Goal: Task Accomplishment & Management: Complete application form

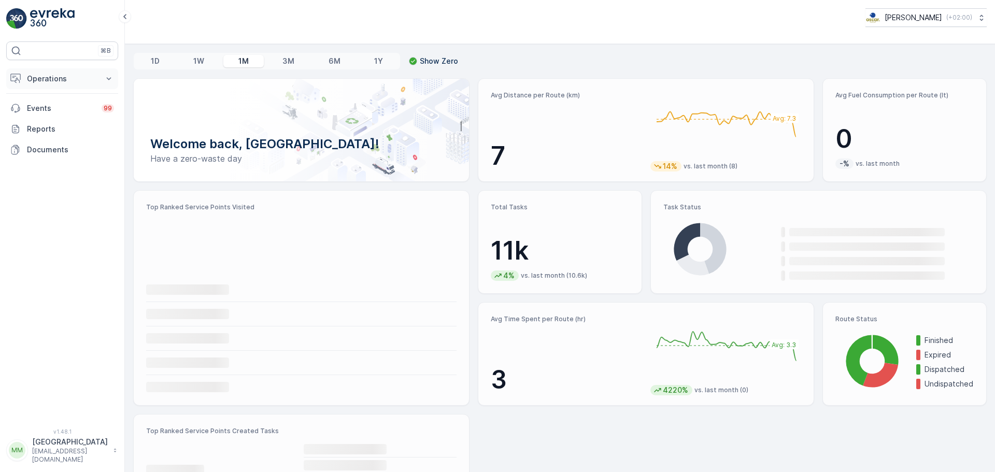
click at [53, 79] on p "Operations" at bounding box center [62, 79] width 70 height 10
click at [75, 121] on p "Routes & Tasks" at bounding box center [52, 125] width 53 height 10
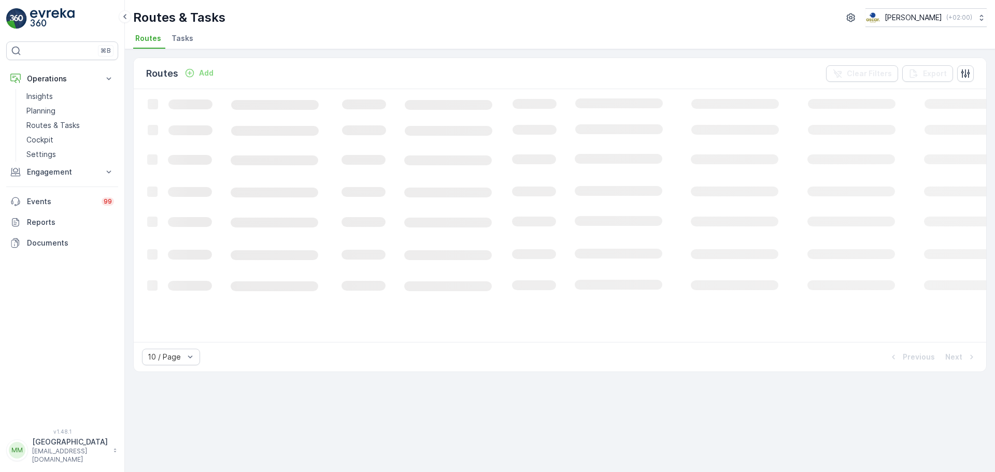
click at [185, 40] on span "Tasks" at bounding box center [183, 38] width 22 height 10
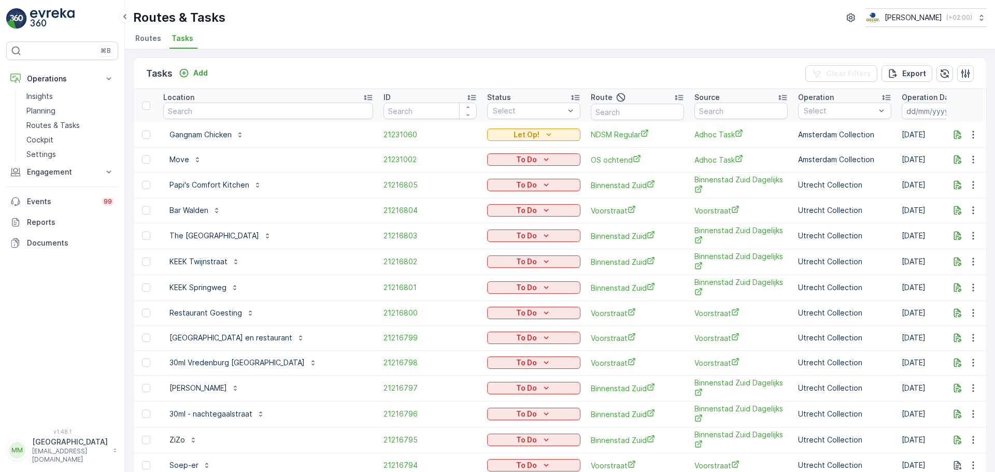
click at [215, 109] on input "text" at bounding box center [268, 111] width 210 height 17
type input "next"
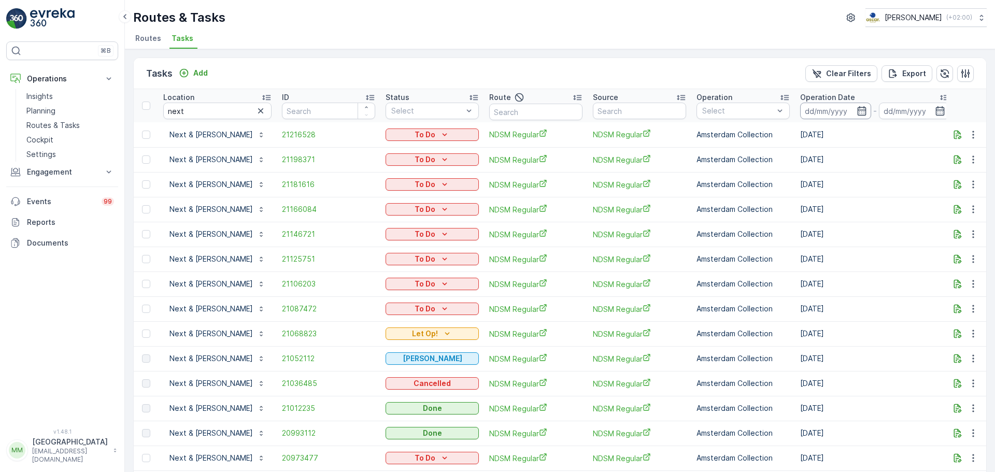
click at [801, 114] on input at bounding box center [835, 111] width 71 height 17
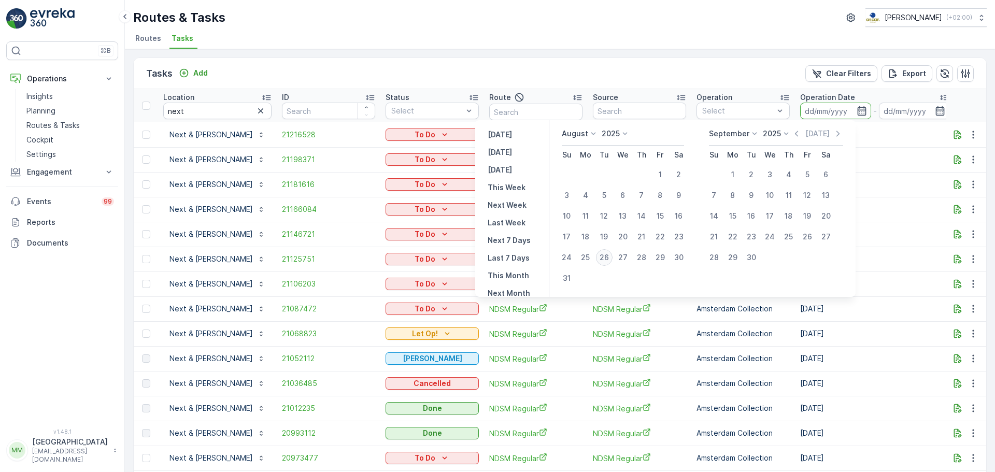
click at [611, 258] on div "26" at bounding box center [604, 257] width 17 height 17
type input "26.08.2025"
click at [611, 258] on div "26" at bounding box center [604, 257] width 17 height 17
type input "26.08.2025"
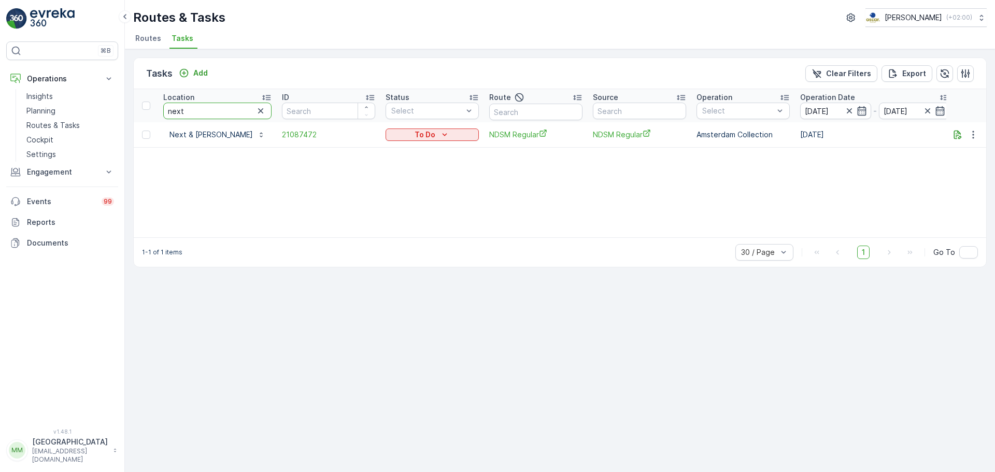
drag, startPoint x: 225, startPoint y: 109, endPoint x: 20, endPoint y: 132, distance: 206.5
click at [20, 132] on div "⌘B Operations Insights Planning Routes & Tasks Cockpit Settings Engagement Insi…" at bounding box center [497, 236] width 995 height 472
type input "katen"
click at [284, 138] on span "21120687" at bounding box center [330, 135] width 93 height 10
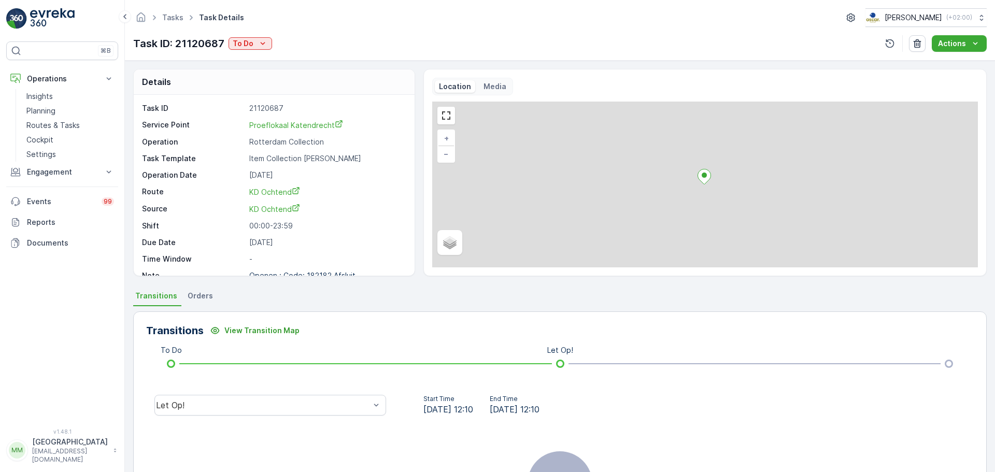
scroll to position [13, 0]
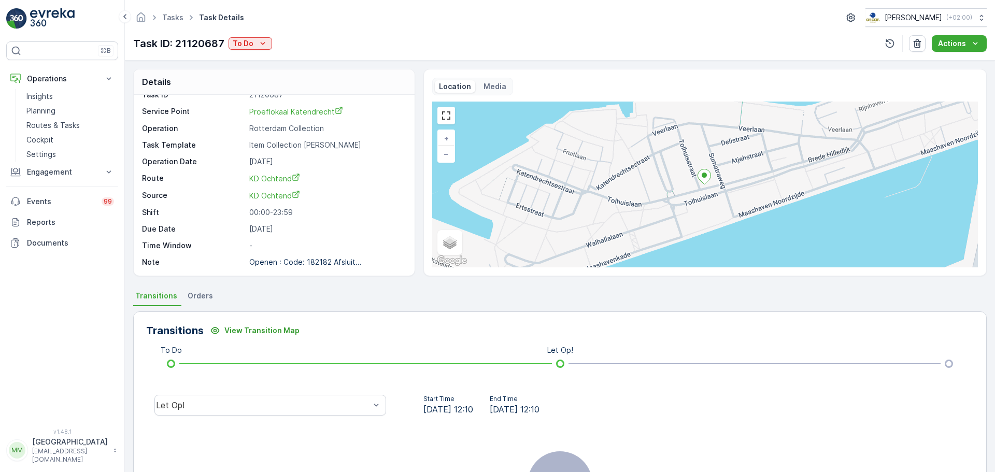
click at [25, 15] on img at bounding box center [16, 18] width 21 height 21
click at [31, 13] on img at bounding box center [52, 18] width 45 height 21
click at [55, 124] on p "Routes & Tasks" at bounding box center [52, 125] width 53 height 10
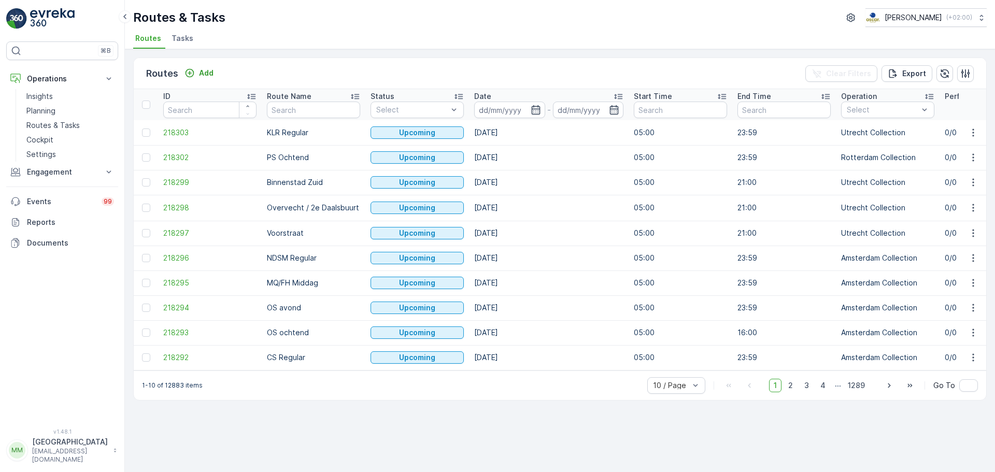
click at [195, 37] on ul "Routes Tasks" at bounding box center [555, 40] width 845 height 18
click at [183, 40] on span "Tasks" at bounding box center [183, 38] width 22 height 10
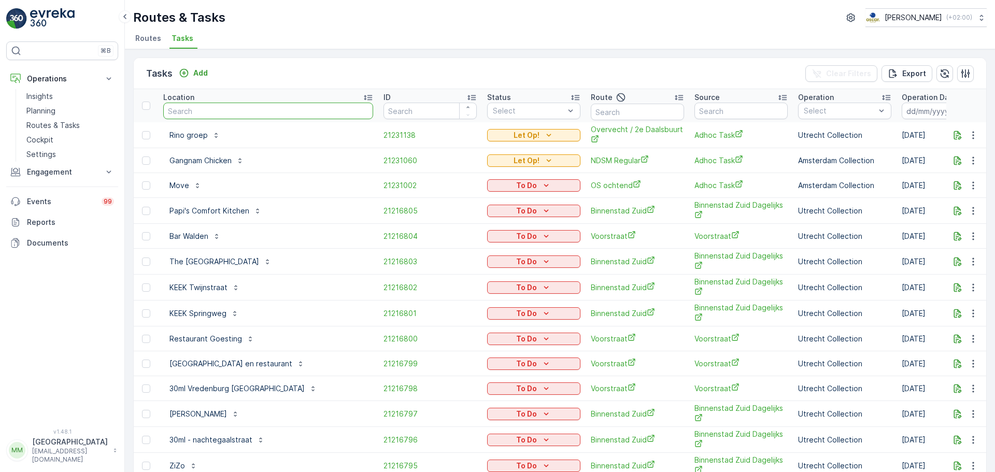
click at [227, 113] on input "text" at bounding box center [268, 111] width 210 height 17
type input "greg"
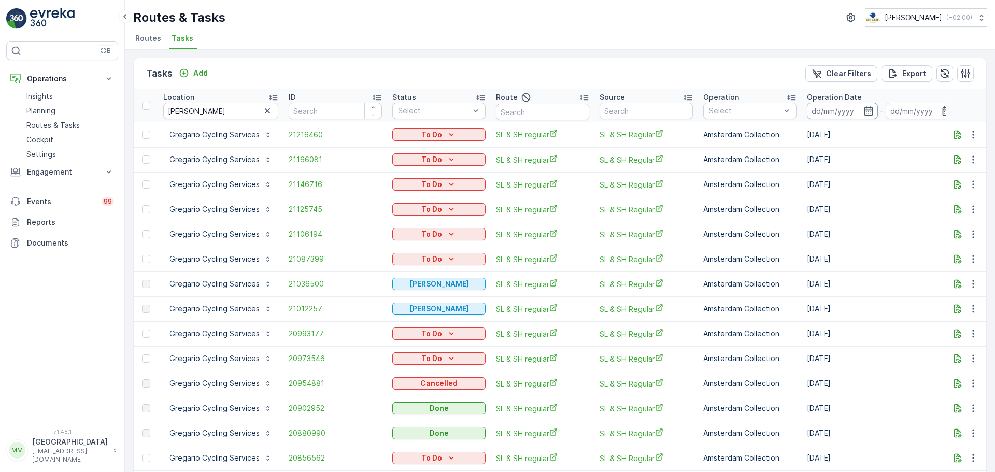
click at [839, 116] on input at bounding box center [842, 111] width 71 height 17
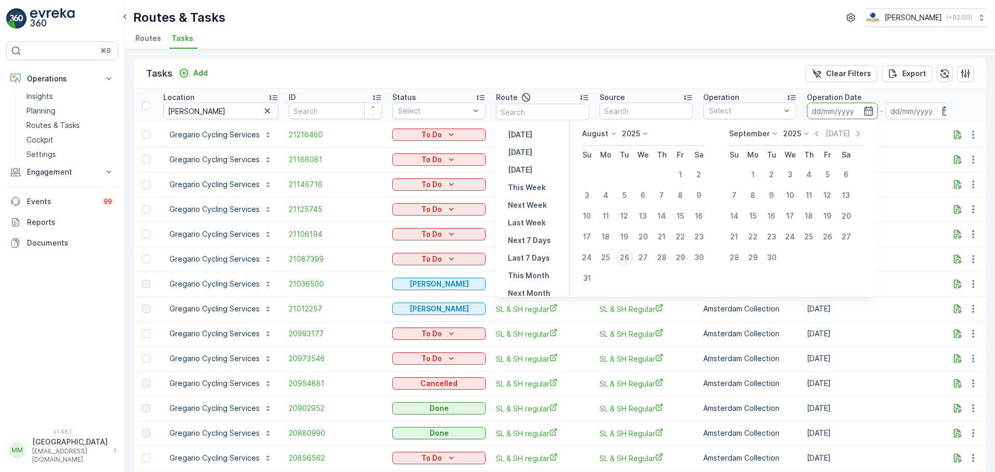
click at [631, 256] on div "26" at bounding box center [624, 257] width 17 height 17
type input "26.08.2025"
click at [631, 256] on div "26" at bounding box center [624, 257] width 17 height 17
type input "26.08.2025"
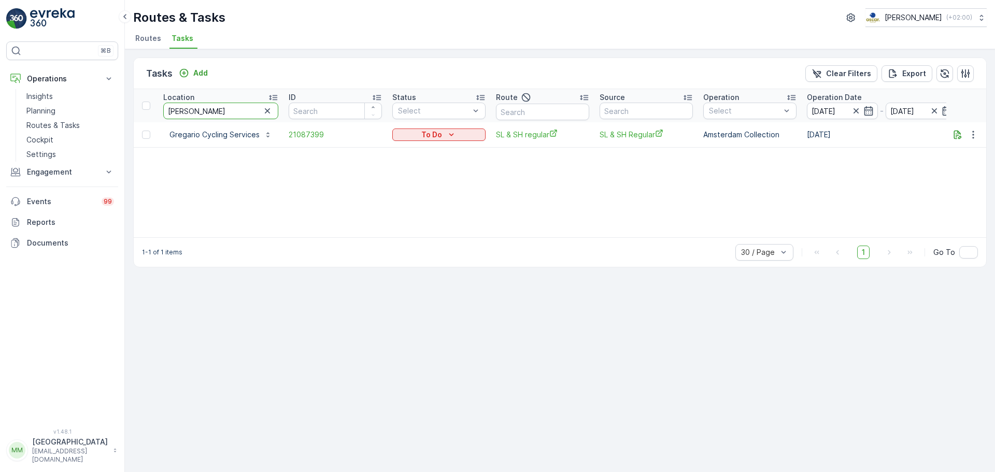
drag, startPoint x: 197, startPoint y: 109, endPoint x: 141, endPoint y: 110, distance: 55.5
click at [141, 110] on tr "Location greg ID Status Select Route Source Operation Select Operation Date 26.…" at bounding box center [944, 105] width 1620 height 33
type input "van ker"
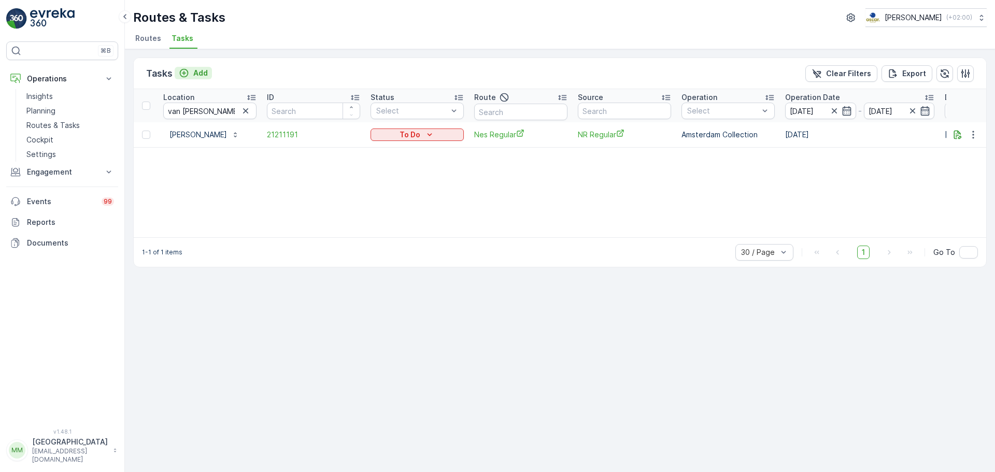
click at [205, 69] on p "Add" at bounding box center [200, 73] width 15 height 10
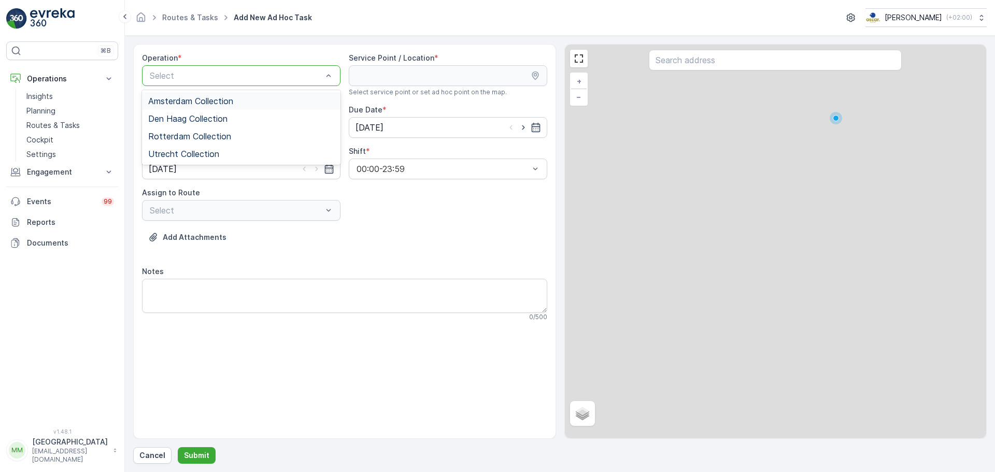
click at [212, 77] on div at bounding box center [236, 75] width 175 height 9
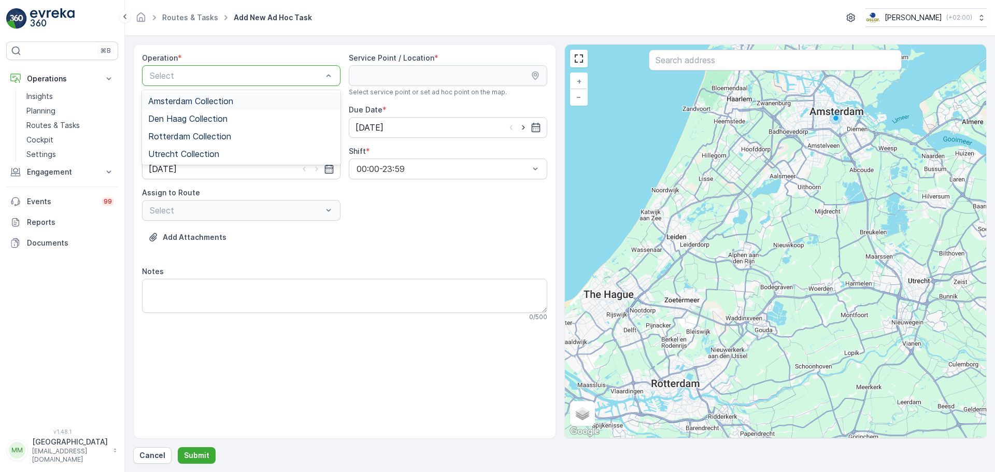
click at [206, 105] on span "Amsterdam Collection" at bounding box center [190, 100] width 85 height 9
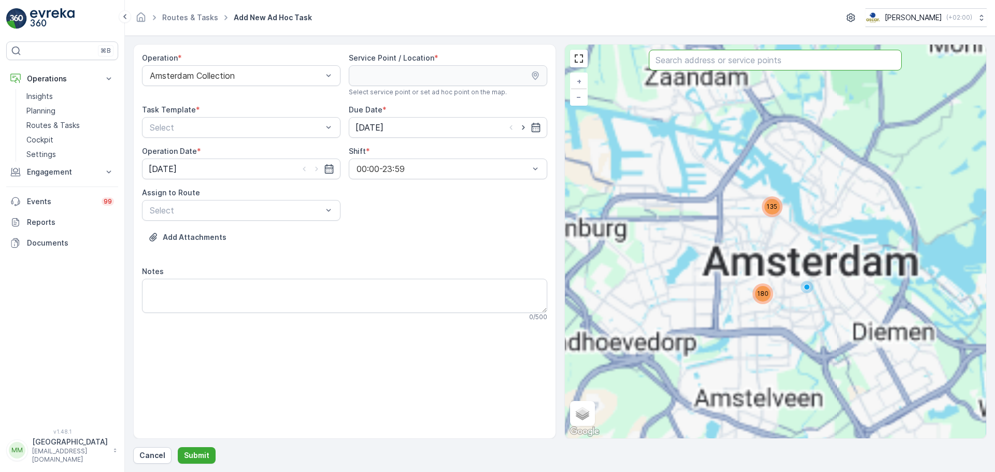
click at [691, 63] on input "text" at bounding box center [775, 60] width 253 height 21
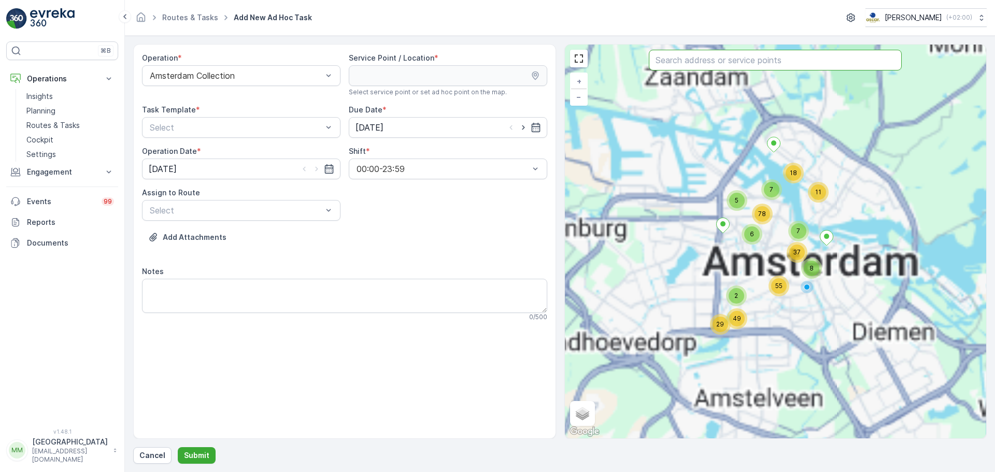
click at [691, 57] on input "text" at bounding box center [775, 60] width 253 height 21
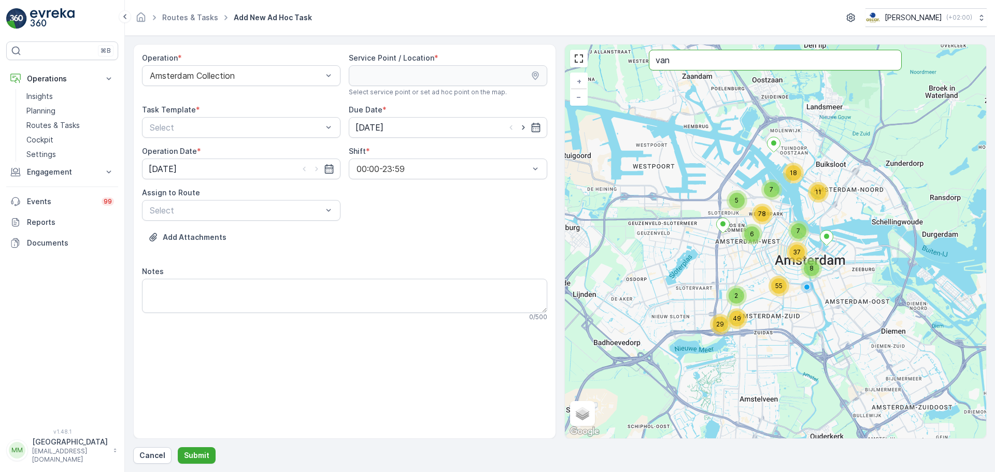
type input "van k"
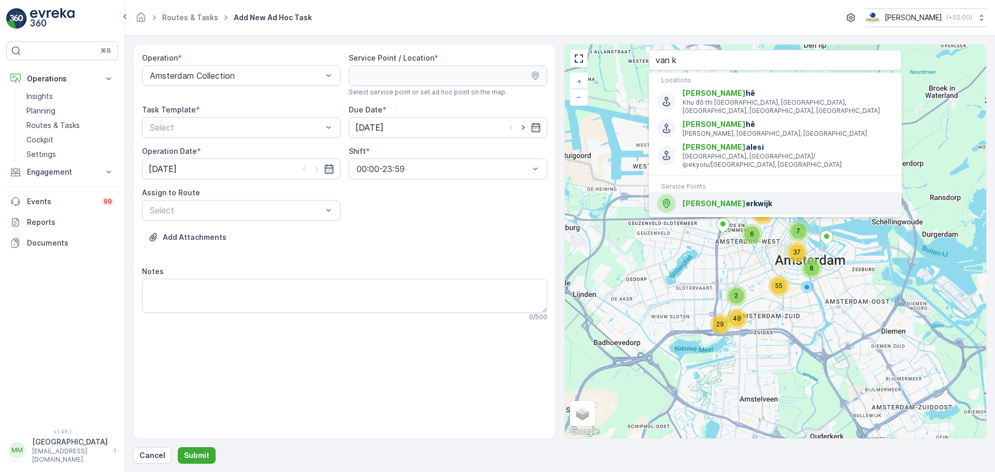
click at [701, 195] on div "Van K erkwijk" at bounding box center [775, 203] width 236 height 19
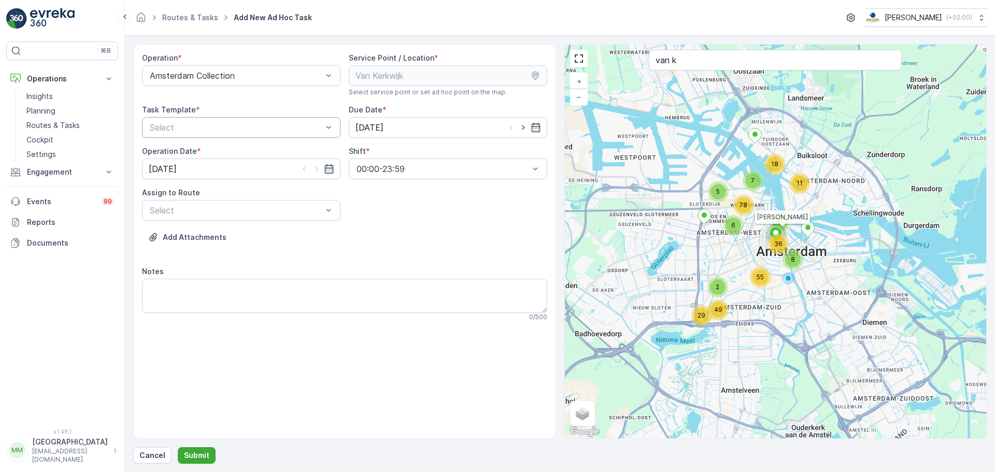
click at [166, 123] on div at bounding box center [236, 127] width 175 height 9
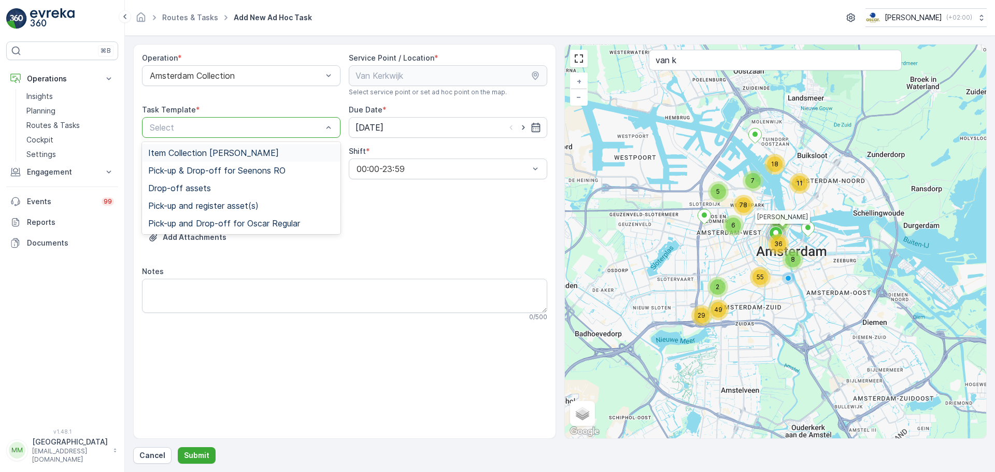
click at [176, 150] on span "Item Collection Oscar Regulier" at bounding box center [213, 152] width 131 height 9
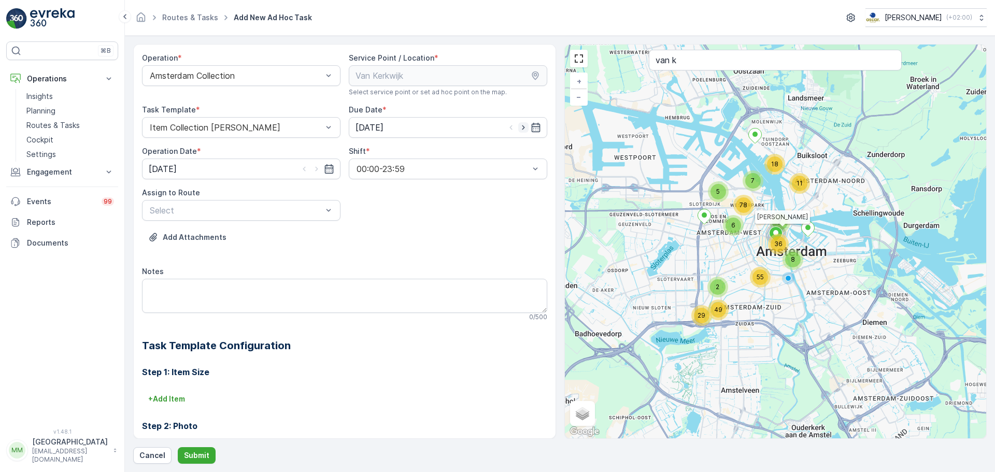
click at [522, 128] on icon "button" at bounding box center [523, 127] width 10 height 10
type input "27.08.2025"
click at [318, 168] on icon "button" at bounding box center [316, 169] width 10 height 10
type input "27.08.2025"
click at [260, 209] on div at bounding box center [236, 210] width 175 height 9
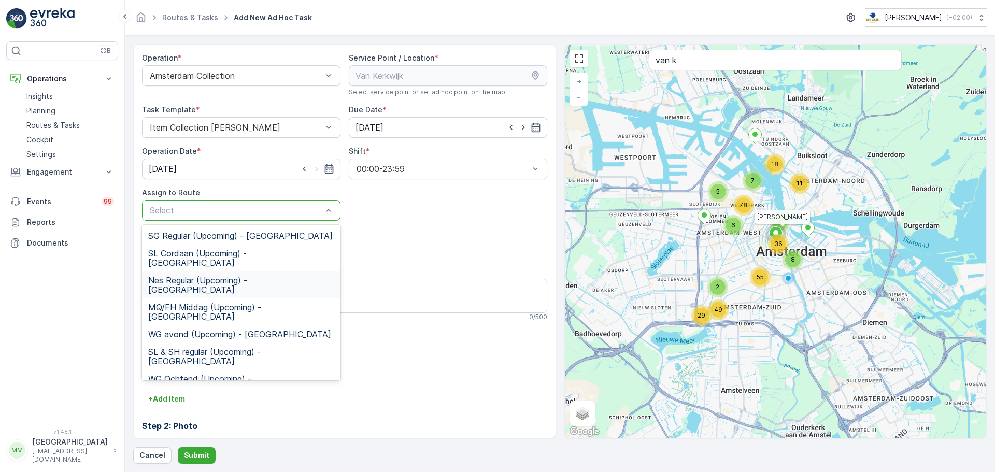
click at [242, 276] on span "Nes Regular (Upcoming) - Amsterdam" at bounding box center [241, 285] width 186 height 19
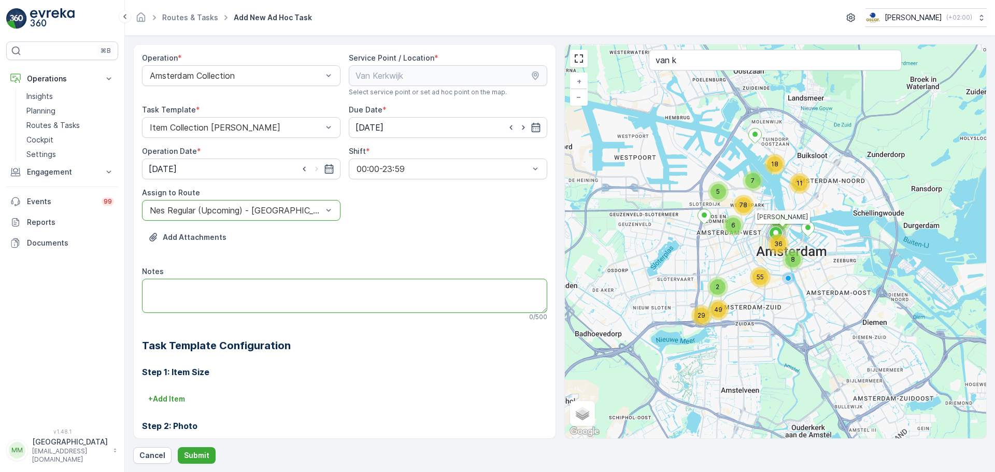
click at [236, 294] on textarea "Notes" at bounding box center [344, 296] width 405 height 34
type textarea "graag brengen: 6x rest 60L zakken 4x PD 60L zakken"
click at [202, 455] on p "Submit" at bounding box center [196, 455] width 25 height 10
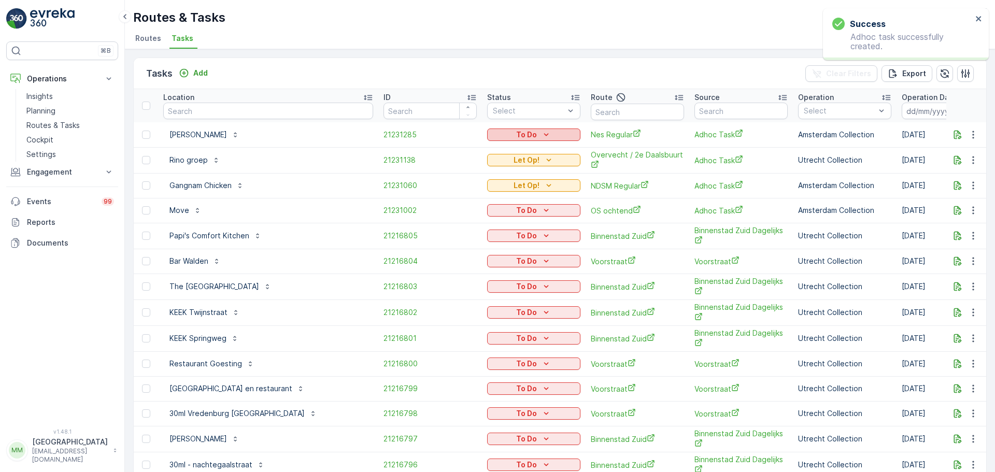
click at [541, 133] on icon "To Do" at bounding box center [546, 135] width 10 height 10
click at [466, 151] on span "Let Op!" at bounding box center [457, 150] width 26 height 10
click at [591, 111] on input "text" at bounding box center [637, 112] width 93 height 17
type input "seenons"
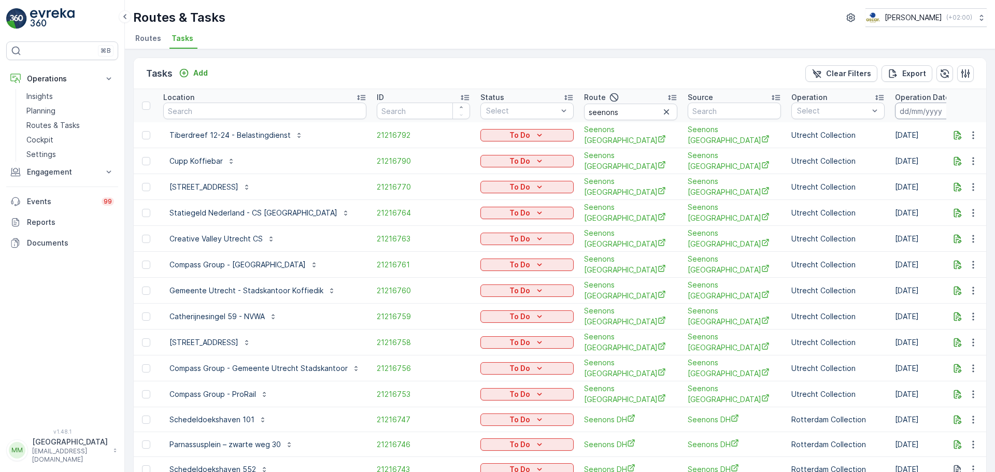
click at [919, 116] on input at bounding box center [930, 111] width 71 height 17
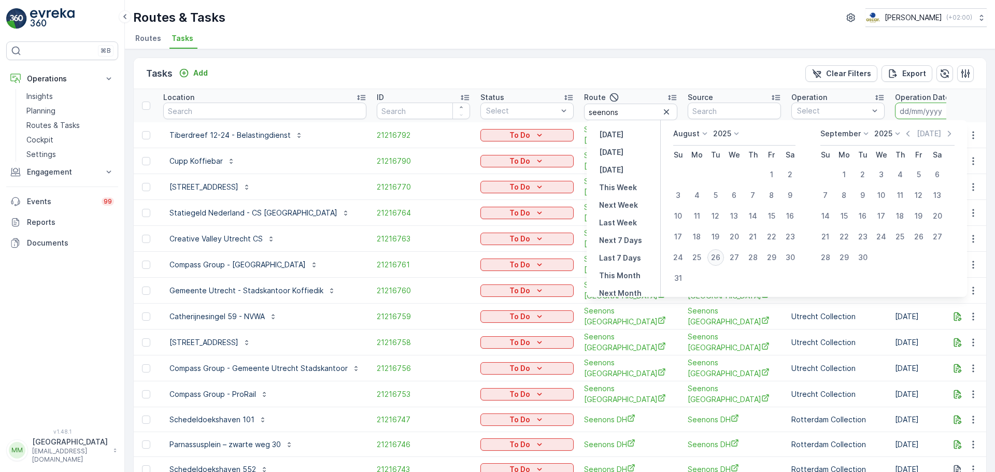
click at [718, 261] on div "26" at bounding box center [715, 257] width 17 height 17
type input "26.08.2025"
click at [718, 261] on div "26" at bounding box center [715, 257] width 17 height 17
type input "26.08.2025"
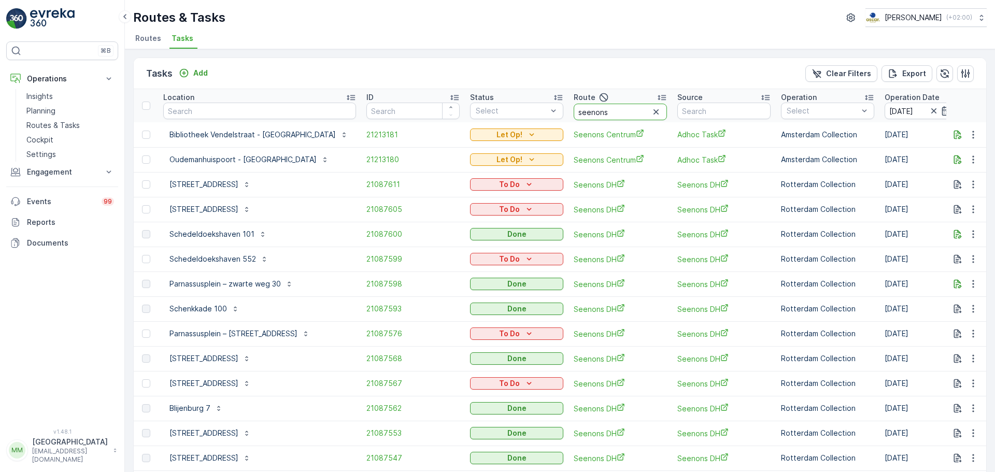
click at [591, 108] on input "seenons" at bounding box center [620, 112] width 93 height 17
type input "seenons c"
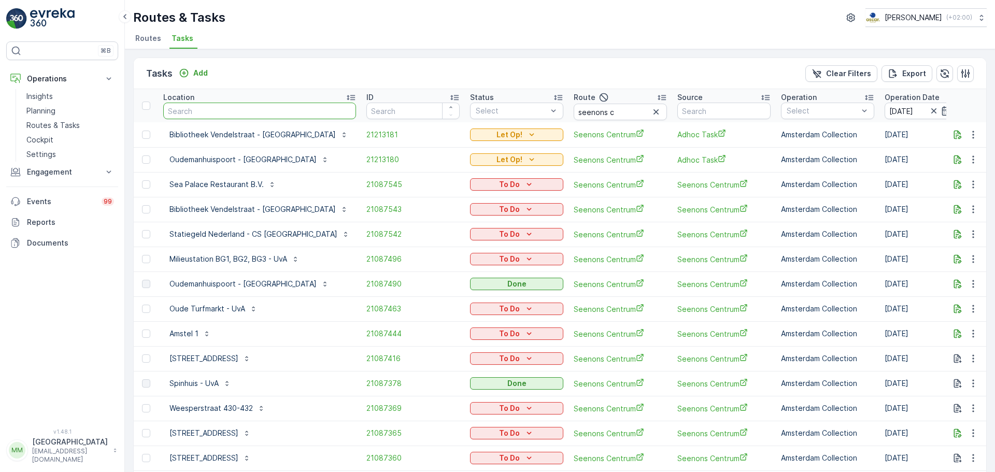
drag, startPoint x: 214, startPoint y: 117, endPoint x: 547, endPoint y: 3, distance: 351.6
click at [310, 84] on div "Tasks Add Clear Filters Export Location ID Status Select Route seenons c Source…" at bounding box center [559, 292] width 853 height 468
type input "r"
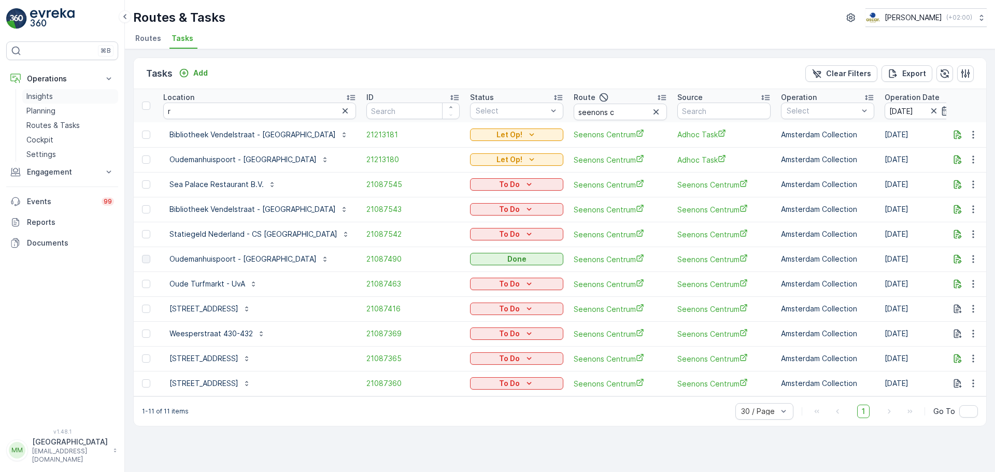
click at [78, 125] on p "Routes & Tasks" at bounding box center [52, 125] width 53 height 10
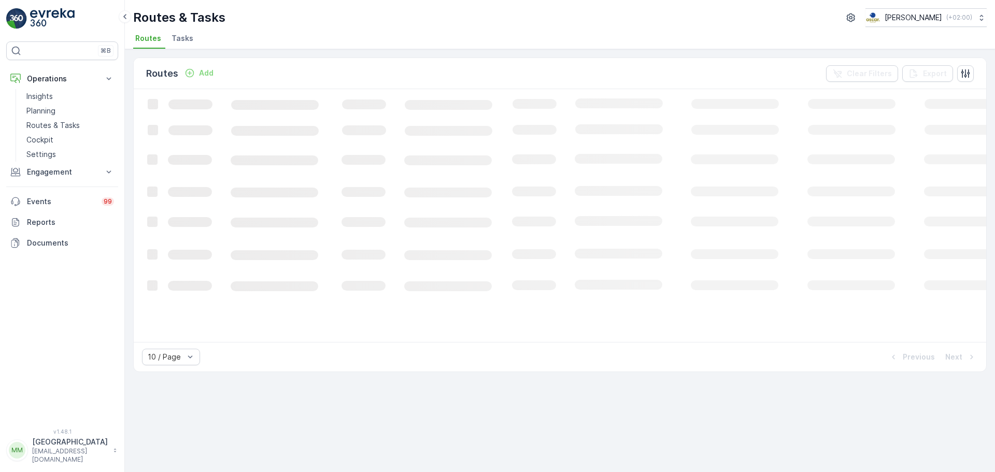
click at [181, 33] on li "Tasks" at bounding box center [183, 40] width 28 height 18
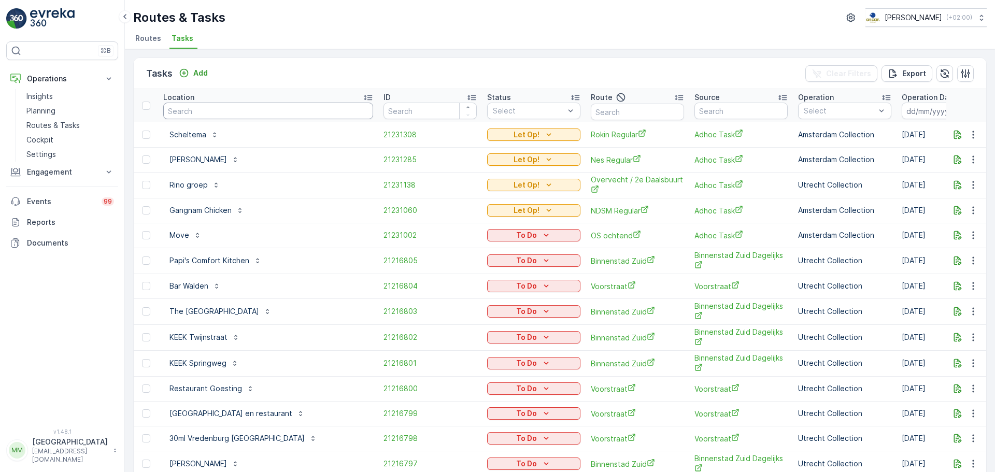
click at [232, 105] on input "text" at bounding box center [268, 111] width 210 height 17
type input "rijnstraat"
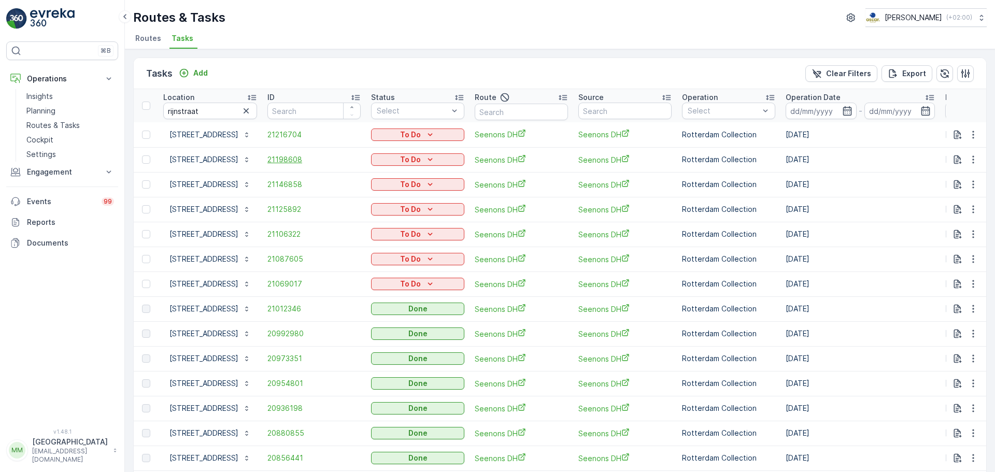
click at [289, 163] on span "21198608" at bounding box center [313, 159] width 93 height 10
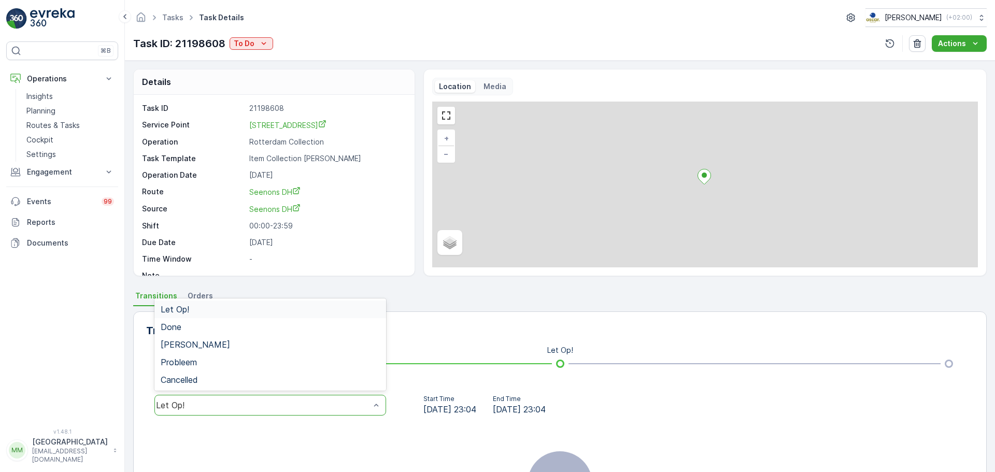
click at [203, 398] on div "Let Op!" at bounding box center [270, 405] width 232 height 21
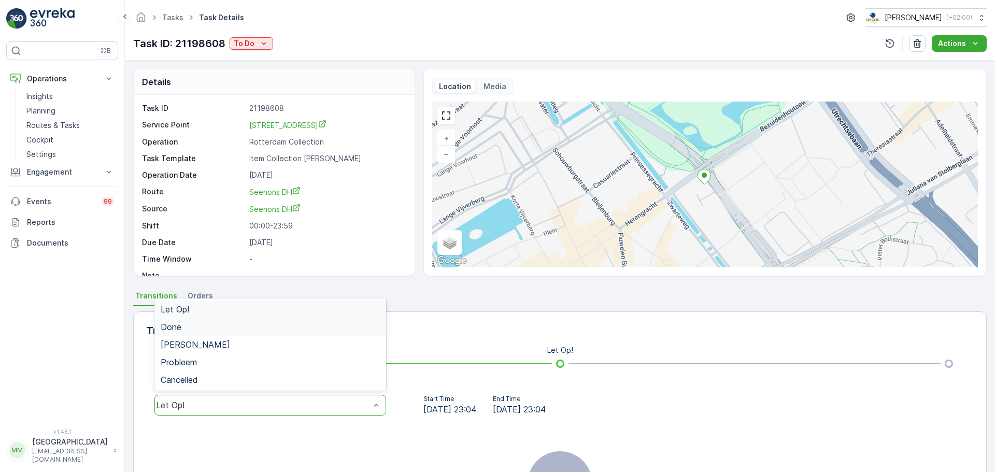
click at [193, 330] on div "Done" at bounding box center [270, 326] width 219 height 9
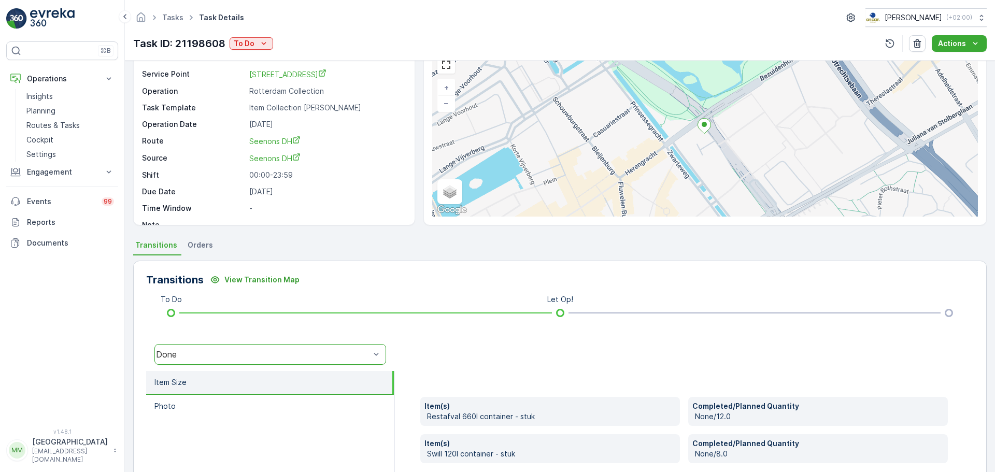
scroll to position [181, 0]
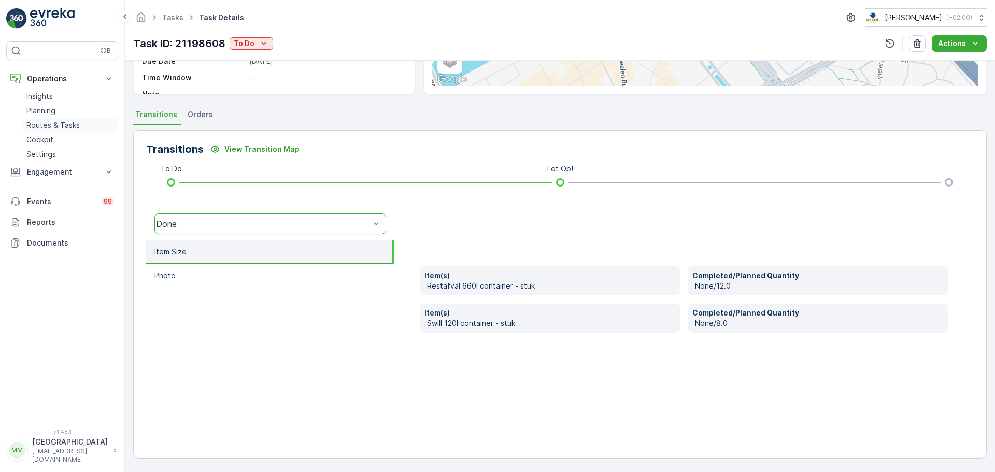
click at [50, 121] on p "Routes & Tasks" at bounding box center [52, 125] width 53 height 10
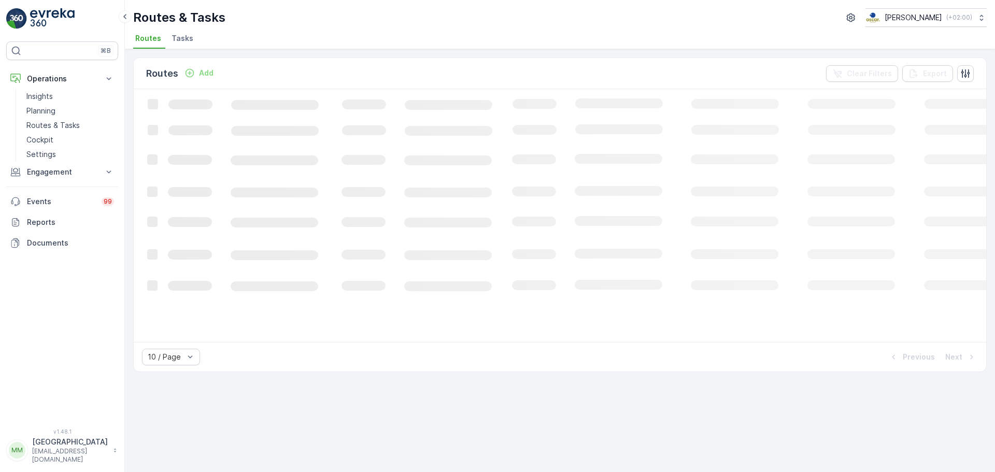
click at [185, 46] on li "Tasks" at bounding box center [183, 40] width 28 height 18
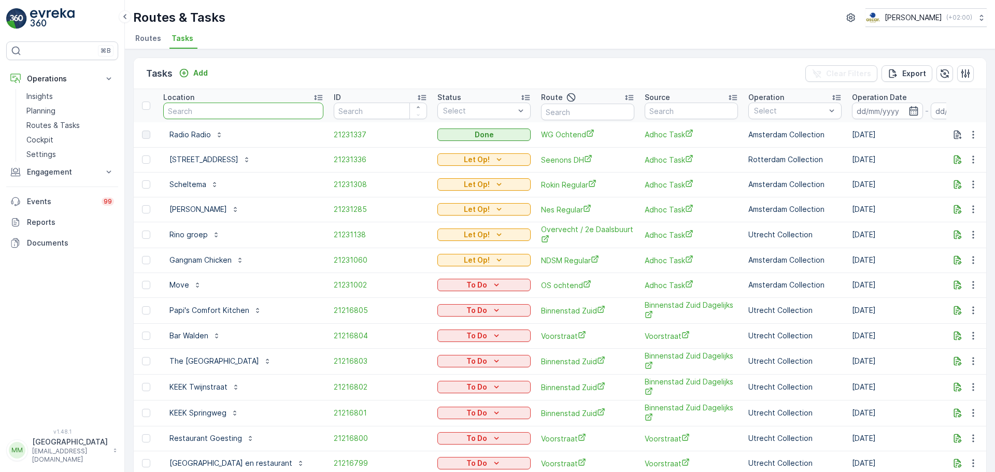
click at [203, 110] on input "text" at bounding box center [243, 111] width 160 height 17
type input "dept"
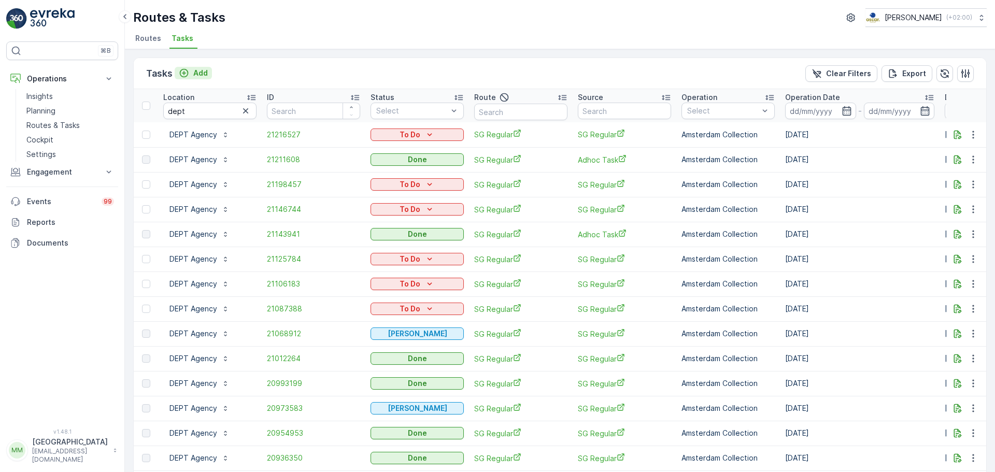
click at [194, 69] on p "Add" at bounding box center [200, 73] width 15 height 10
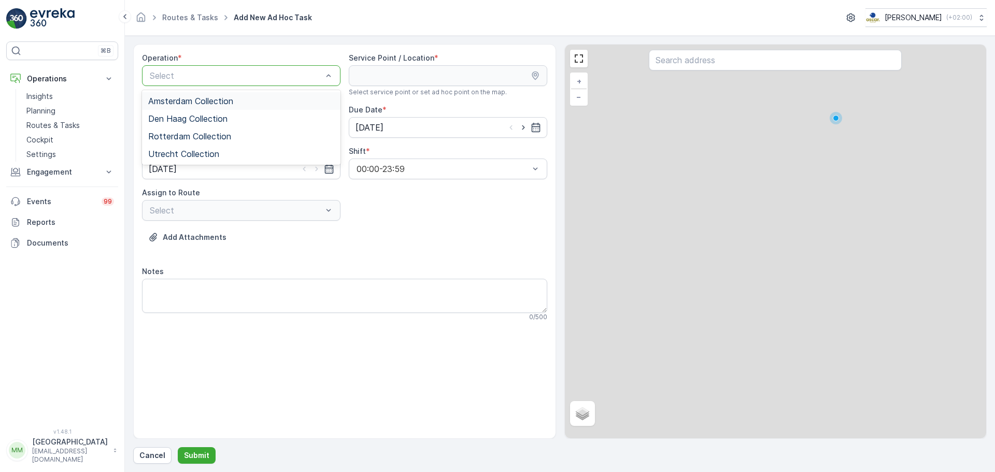
click at [228, 82] on div "Select" at bounding box center [241, 75] width 198 height 21
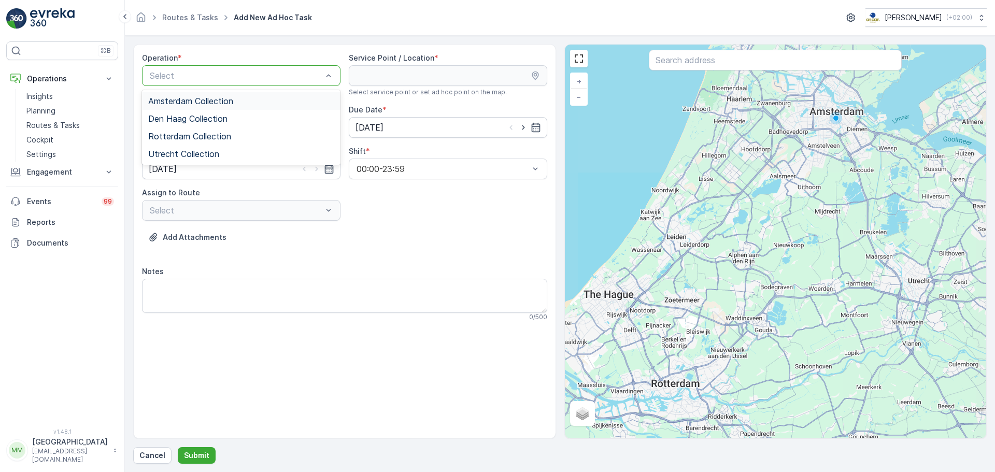
click at [199, 104] on span "Amsterdam Collection" at bounding box center [190, 100] width 85 height 9
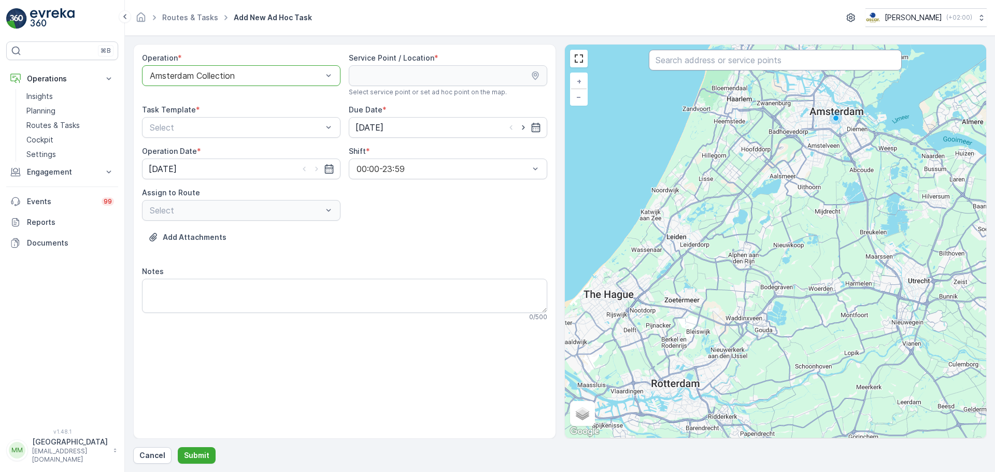
click at [734, 57] on input "text" at bounding box center [775, 60] width 253 height 21
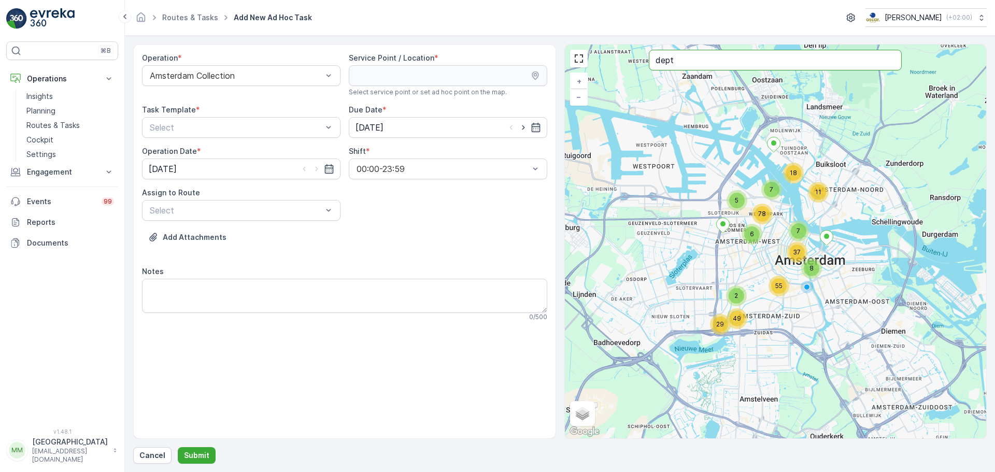
type input "dept"
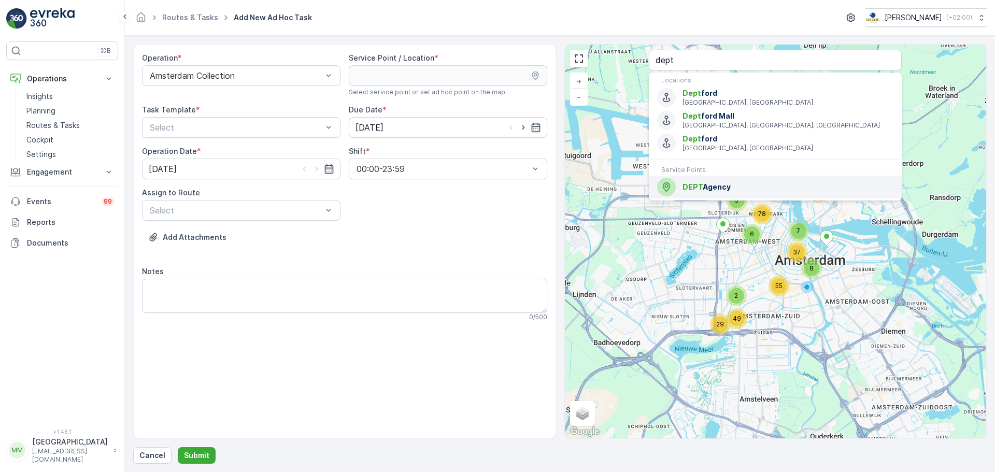
click at [700, 183] on span "DEPT" at bounding box center [692, 186] width 20 height 9
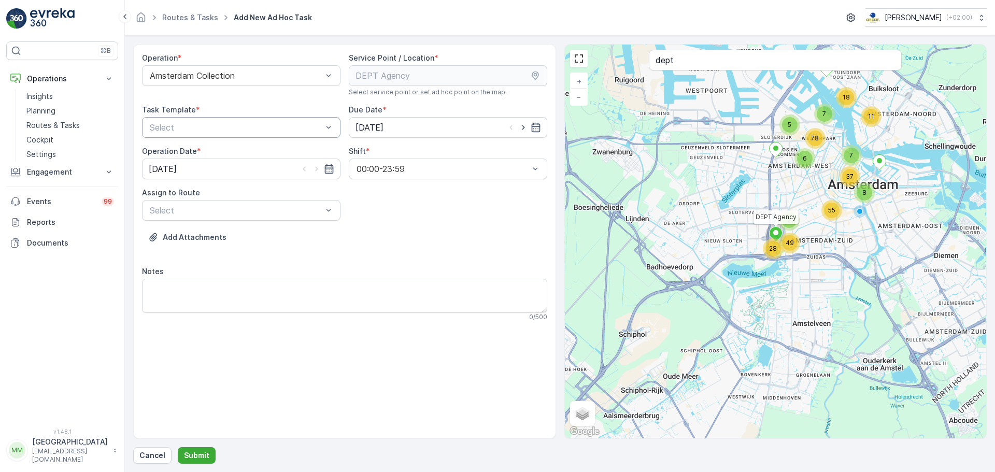
click at [211, 130] on div at bounding box center [236, 127] width 175 height 9
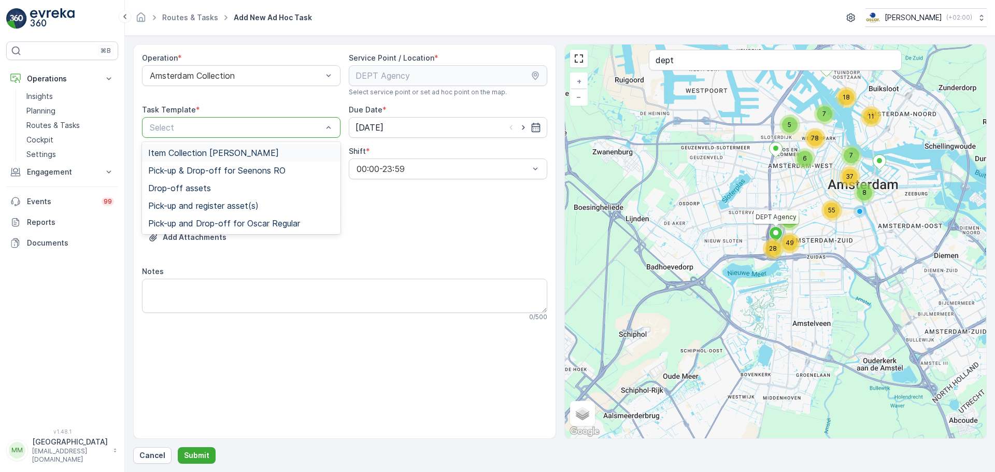
click at [211, 151] on span "Item Collection Oscar Regulier" at bounding box center [213, 152] width 131 height 9
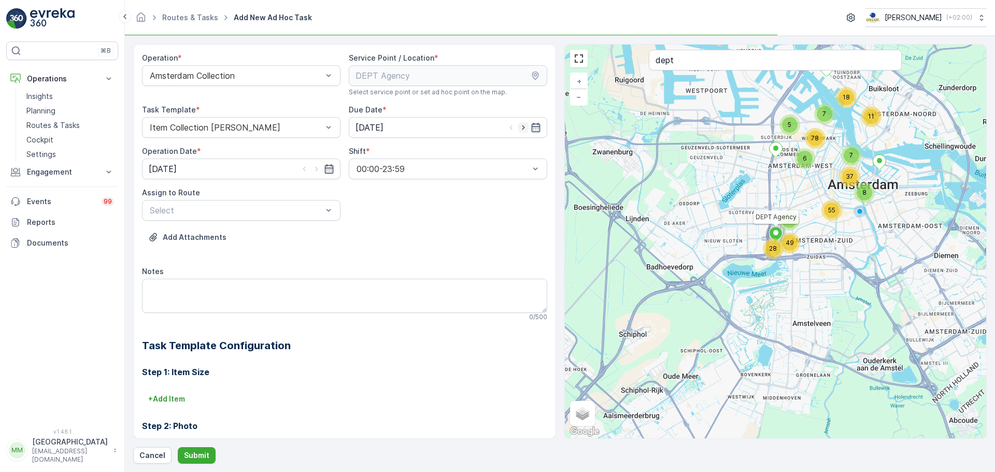
click at [524, 127] on icon "button" at bounding box center [523, 127] width 10 height 10
type input "27.08.2025"
drag, startPoint x: 318, startPoint y: 168, endPoint x: 277, endPoint y: 214, distance: 61.3
click at [317, 168] on icon "button" at bounding box center [316, 169] width 10 height 10
type input "27.08.2025"
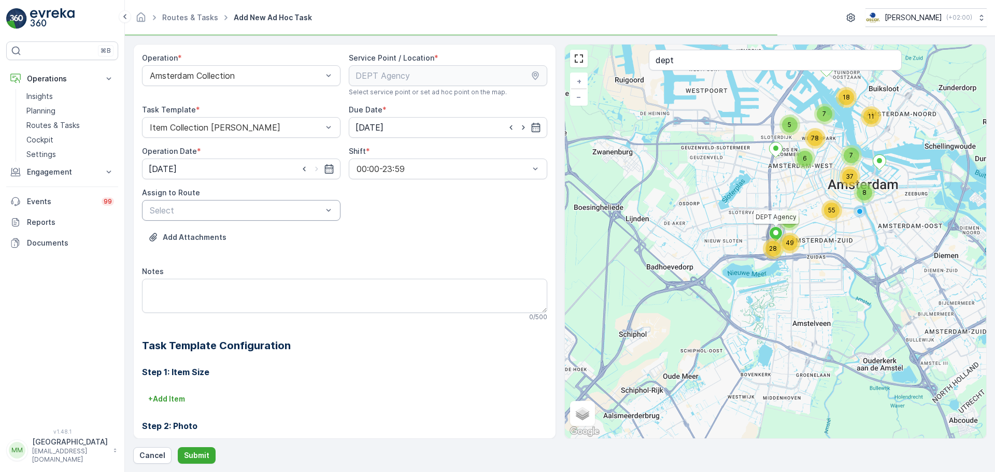
click at [274, 217] on div "Select" at bounding box center [241, 210] width 198 height 21
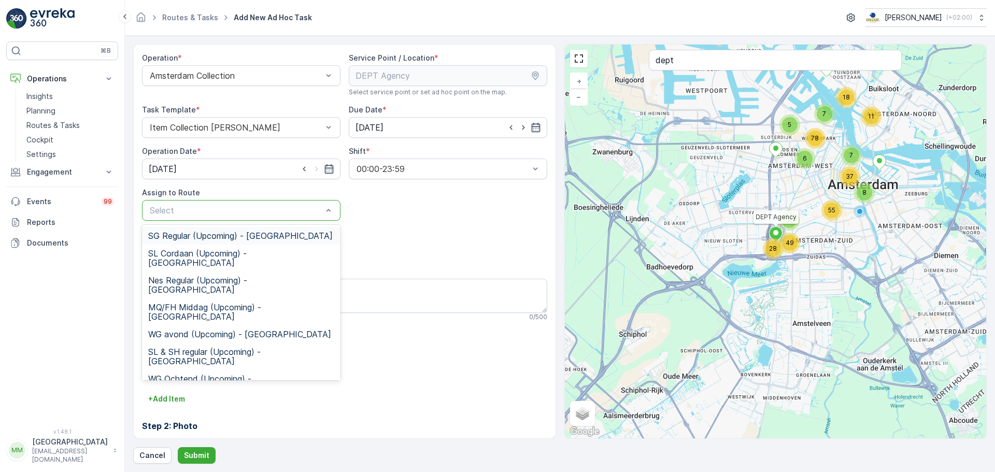
click at [227, 236] on span "SG Regular (Upcoming) - Amsterdam" at bounding box center [240, 235] width 184 height 9
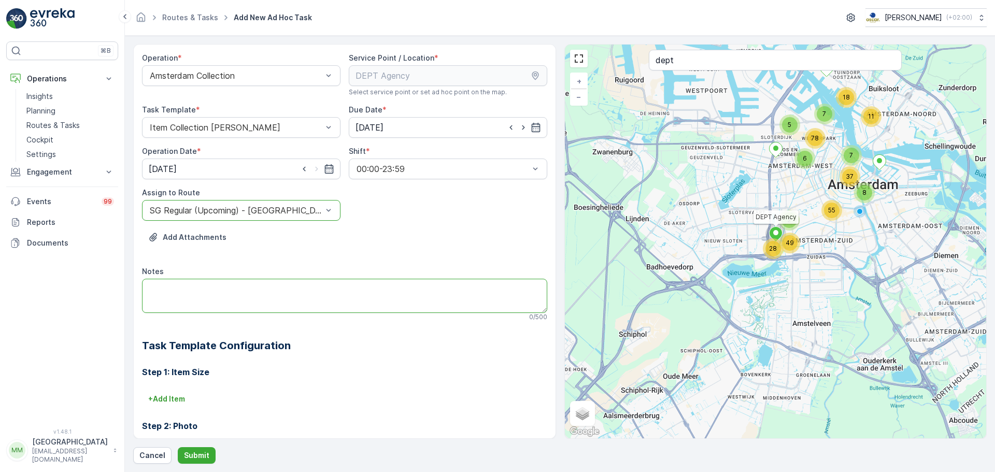
click at [239, 295] on textarea "Notes" at bounding box center [344, 296] width 405 height 34
type textarea "graag kunstof borden meenemen!"
click at [174, 399] on p "+ Add Item" at bounding box center [166, 399] width 37 height 10
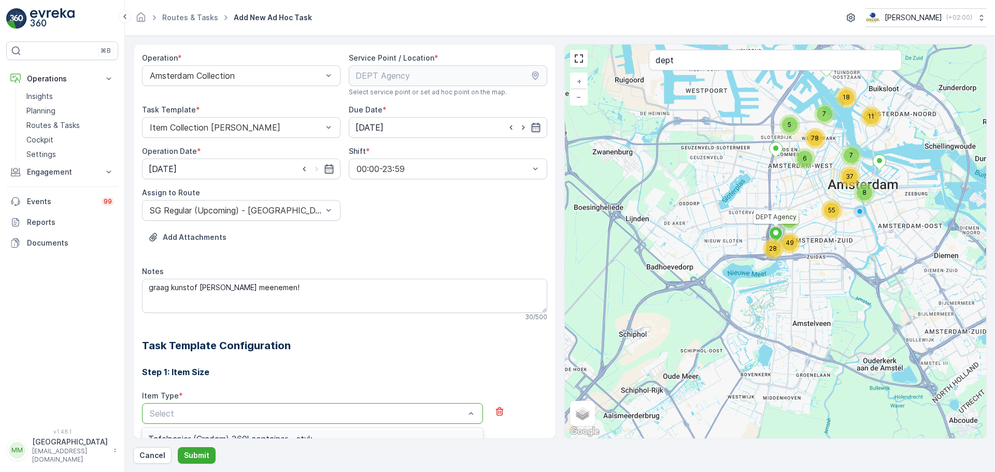
click at [181, 406] on div "Select" at bounding box center [312, 413] width 341 height 21
type input "grof"
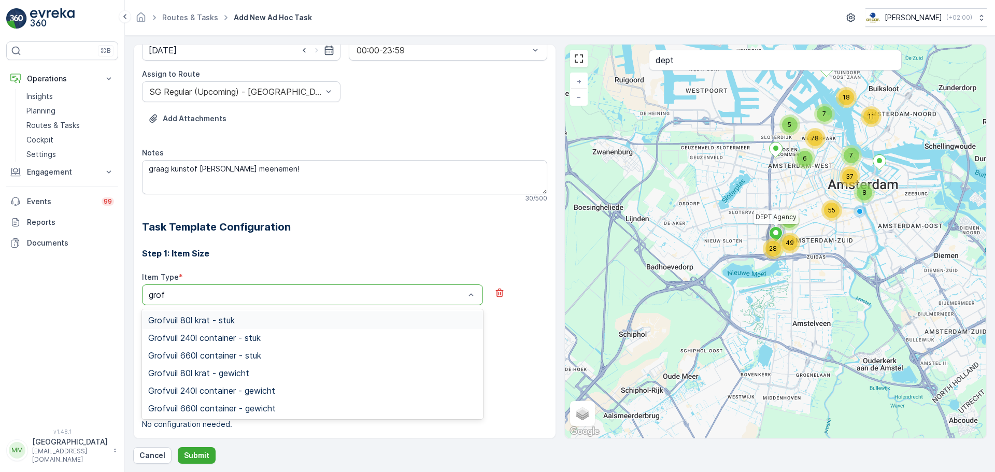
scroll to position [155, 0]
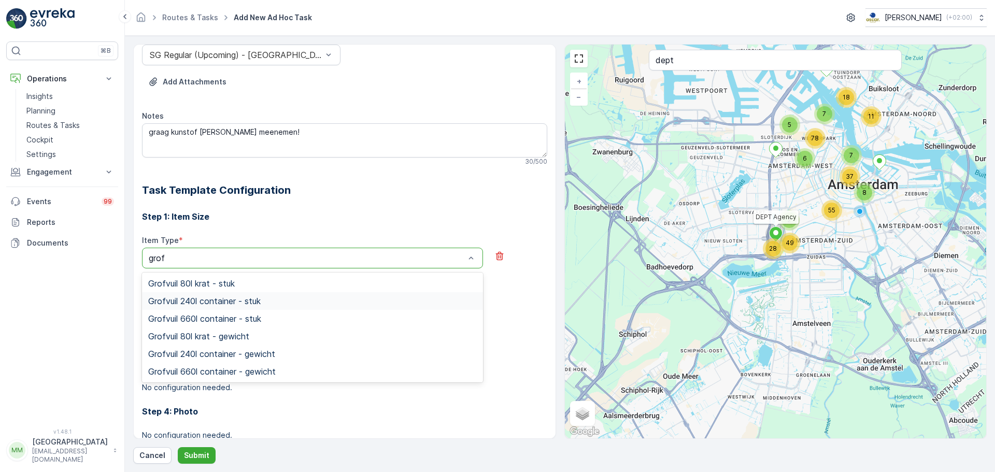
click at [260, 305] on span "Grofvuil 240l container - stuk" at bounding box center [204, 300] width 112 height 9
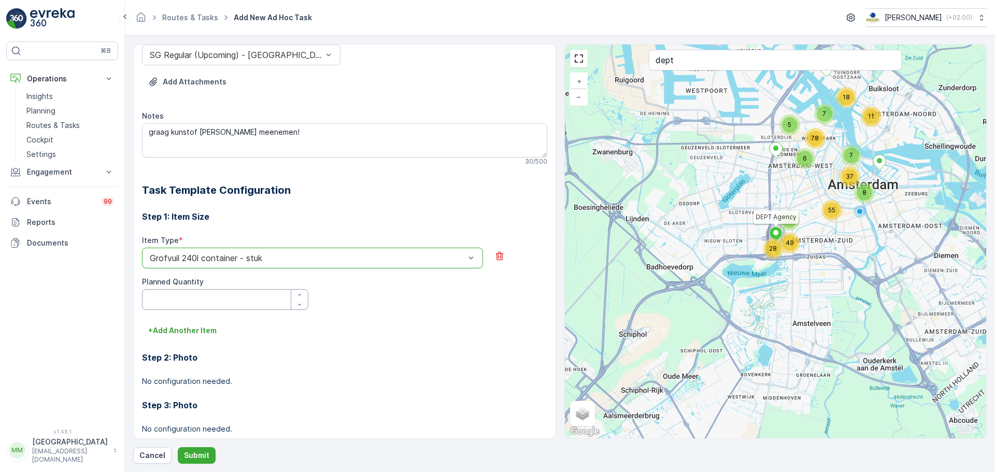
click at [221, 305] on Quantity "Planned Quantity" at bounding box center [225, 299] width 166 height 21
type Quantity "1"
click at [198, 453] on p "Submit" at bounding box center [196, 455] width 25 height 10
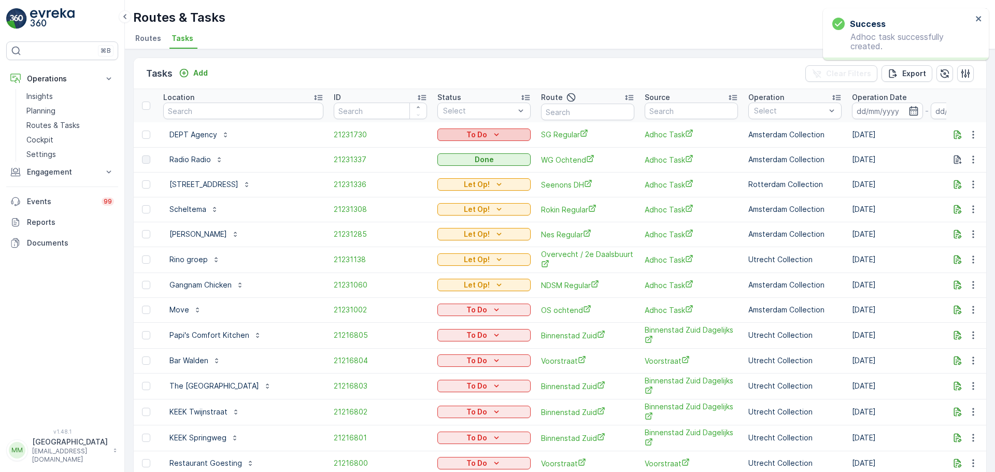
click at [497, 134] on icon "To Do" at bounding box center [496, 135] width 10 height 10
click at [452, 151] on span "Let Op!" at bounding box center [452, 150] width 26 height 10
click at [224, 112] on input "text" at bounding box center [243, 111] width 160 height 17
type input "rijnstraat"
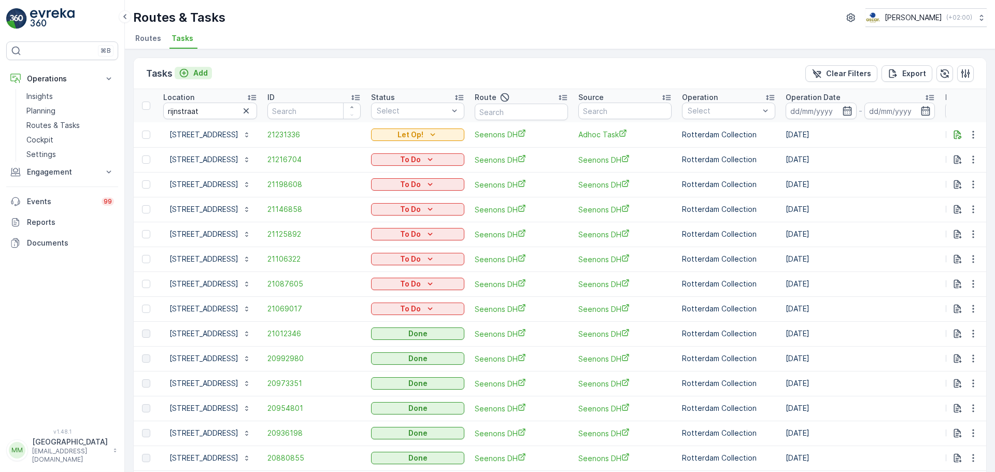
click at [193, 72] on p "Add" at bounding box center [200, 73] width 15 height 10
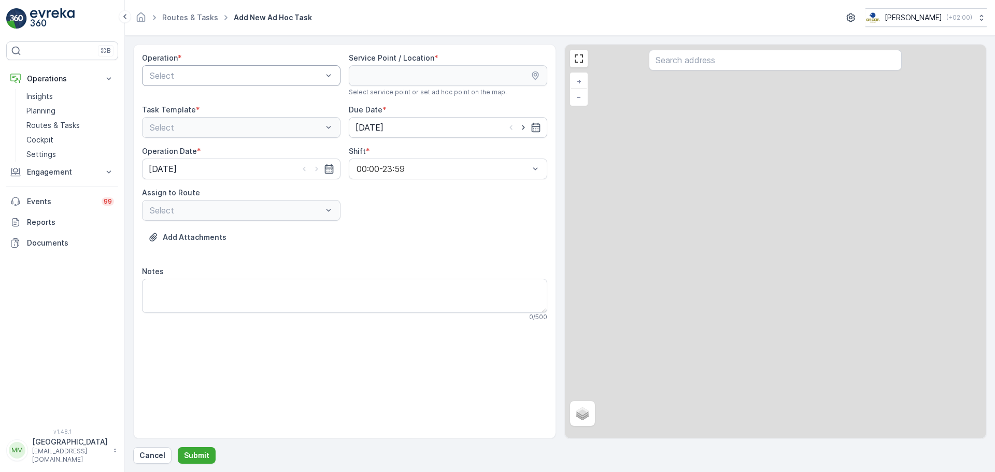
click at [220, 72] on div at bounding box center [236, 75] width 175 height 9
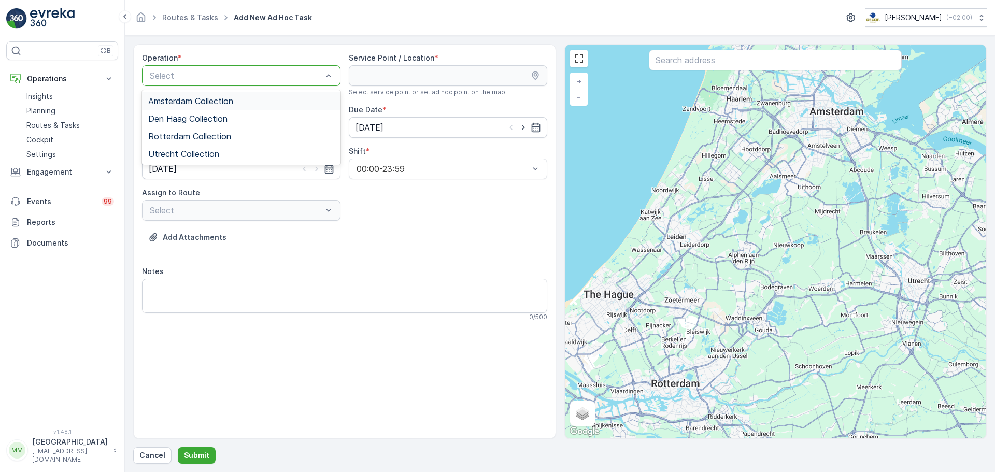
click at [218, 95] on div "Amsterdam Collection" at bounding box center [241, 101] width 198 height 18
click at [715, 66] on input "text" at bounding box center [775, 60] width 253 height 21
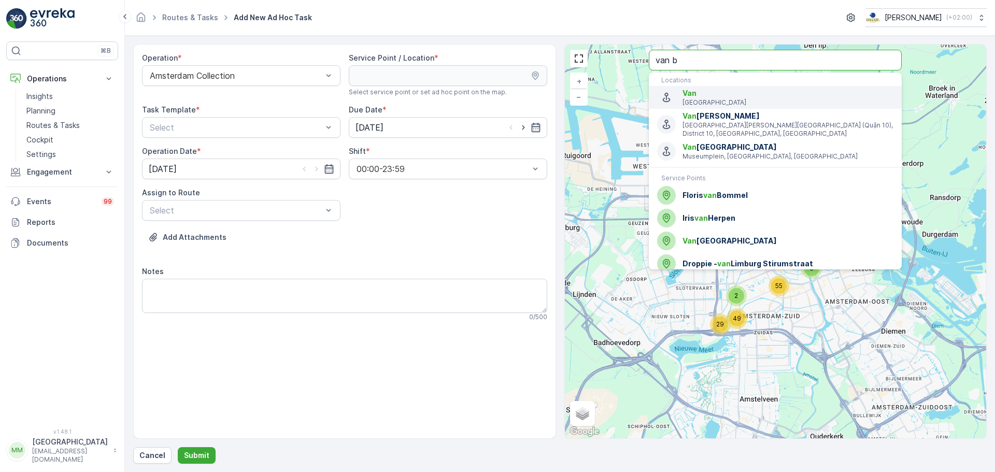
type input "van b"
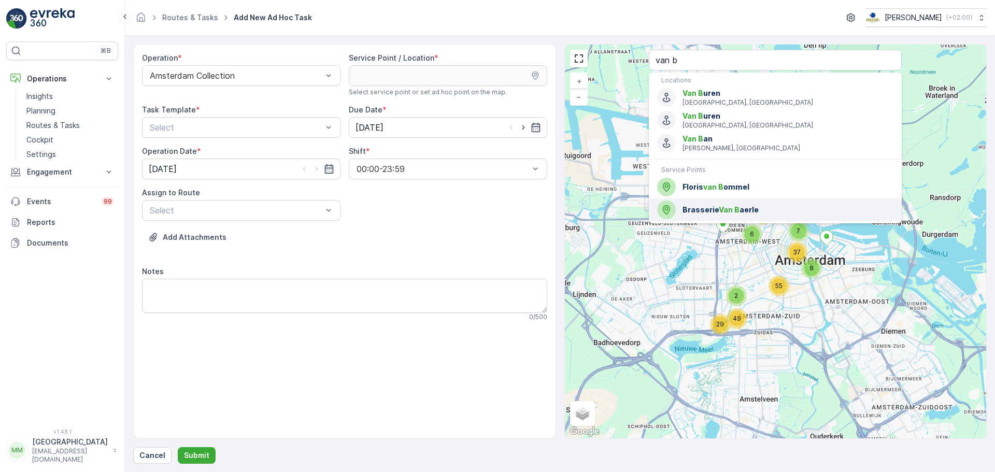
click at [754, 206] on span "Brasserie Van B aerle" at bounding box center [787, 210] width 211 height 10
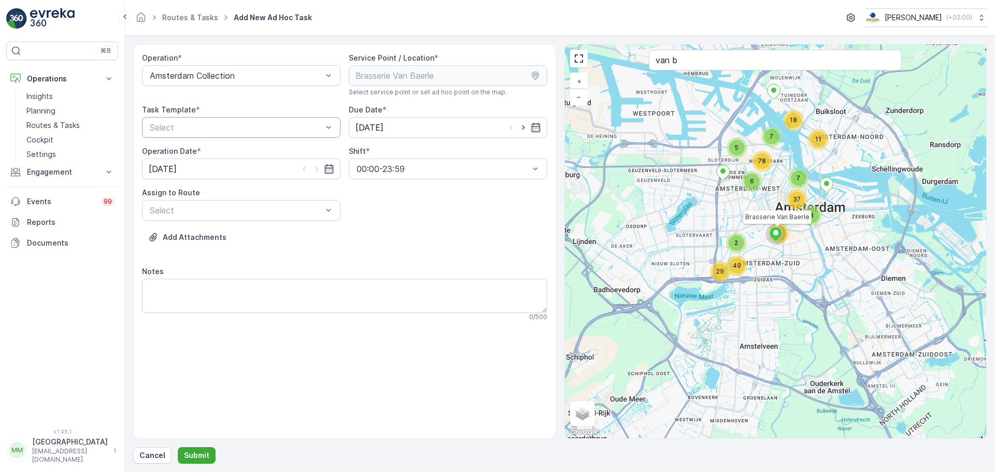
click at [176, 132] on div at bounding box center [236, 127] width 175 height 9
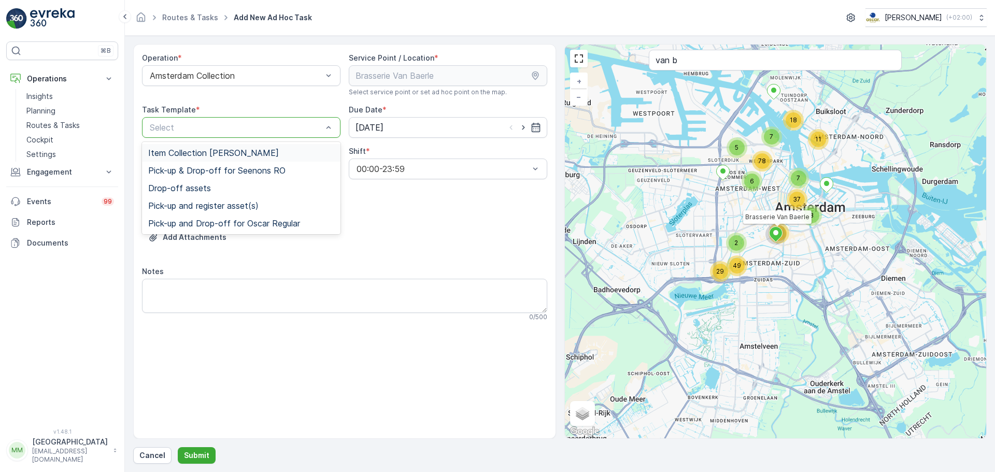
click at [178, 148] on span "Item Collection Oscar Regulier" at bounding box center [213, 152] width 131 height 9
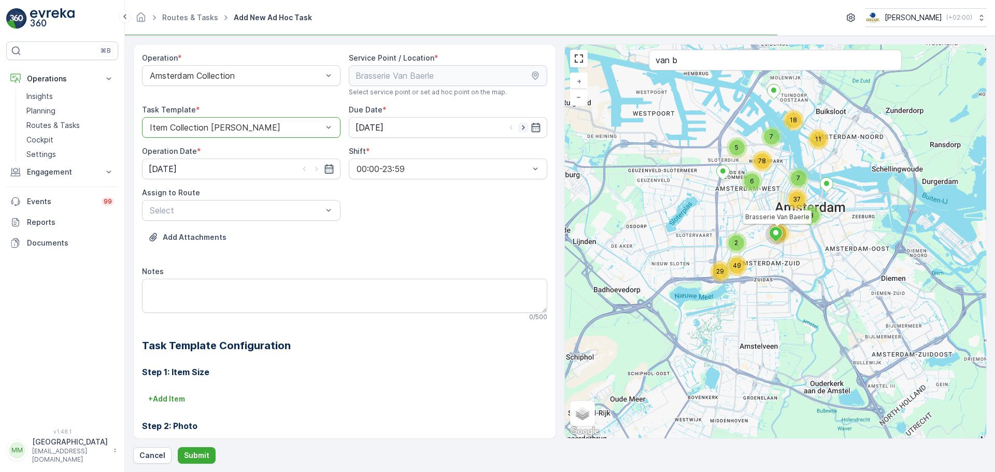
click at [518, 128] on icon "button" at bounding box center [523, 127] width 10 height 10
type input "27.08.2025"
click at [315, 168] on icon "button" at bounding box center [316, 169] width 3 height 5
type input "27.08.2025"
click at [216, 282] on textarea "Notes" at bounding box center [344, 296] width 405 height 34
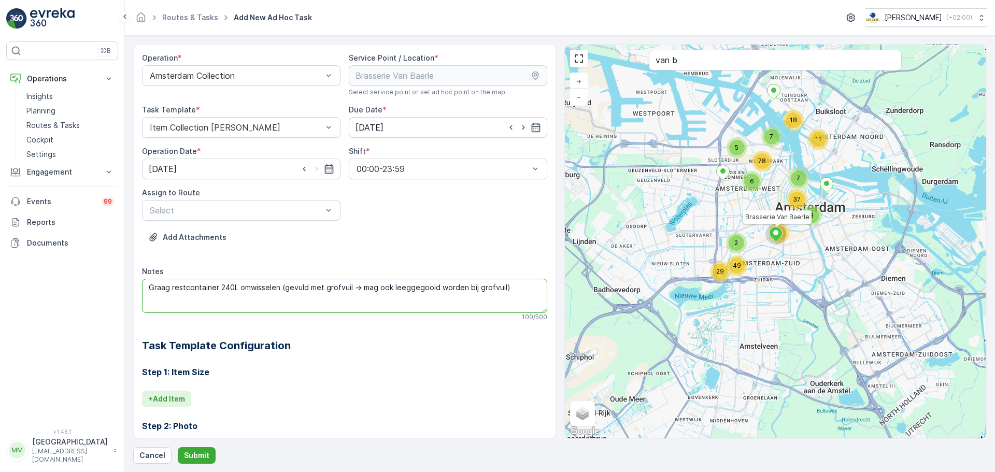
type textarea "Graag restcontainer 240L omwisselen (gevuld met grofvuil -> mag ook leeggegooid…"
click at [175, 397] on p "+ Add Item" at bounding box center [166, 399] width 37 height 10
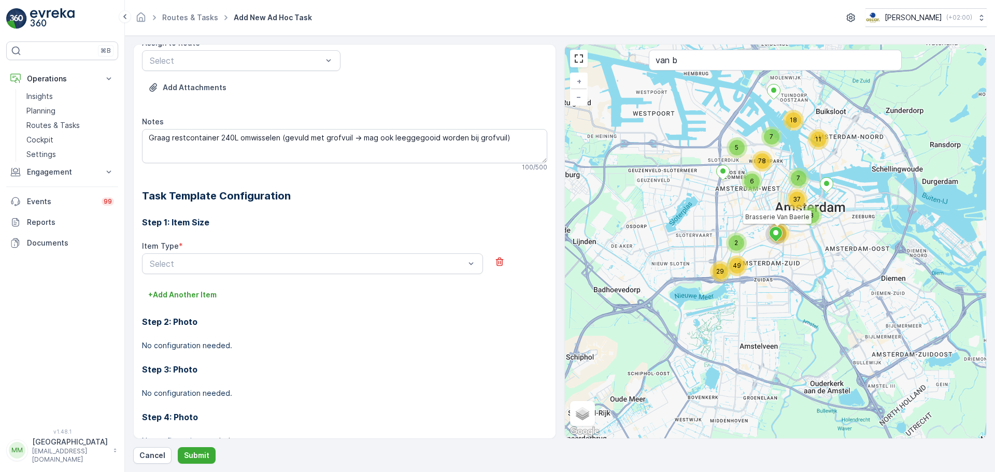
scroll to position [155, 0]
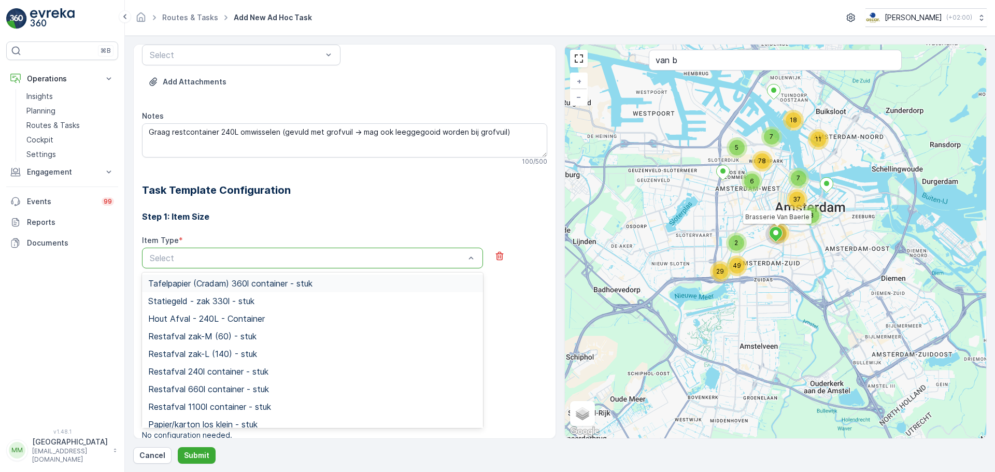
click at [173, 253] on div at bounding box center [307, 257] width 317 height 9
type input "g"
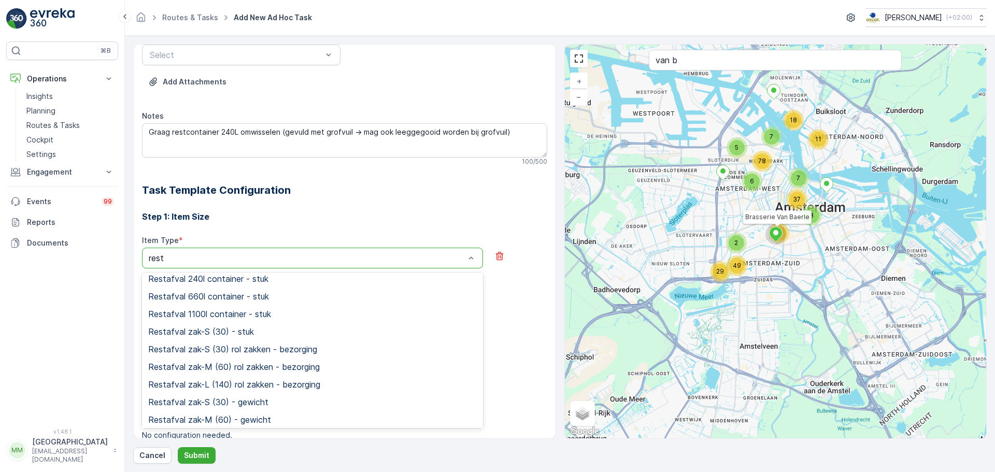
scroll to position [113, 0]
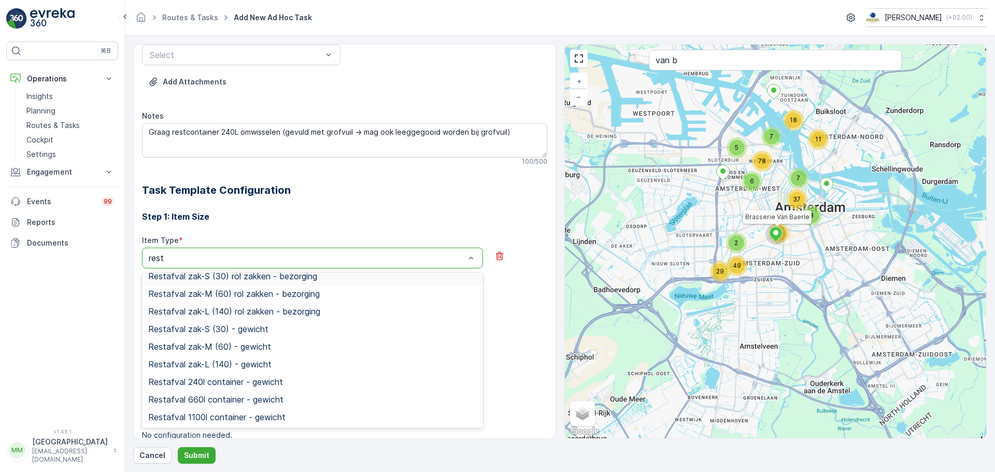
type input "rest"
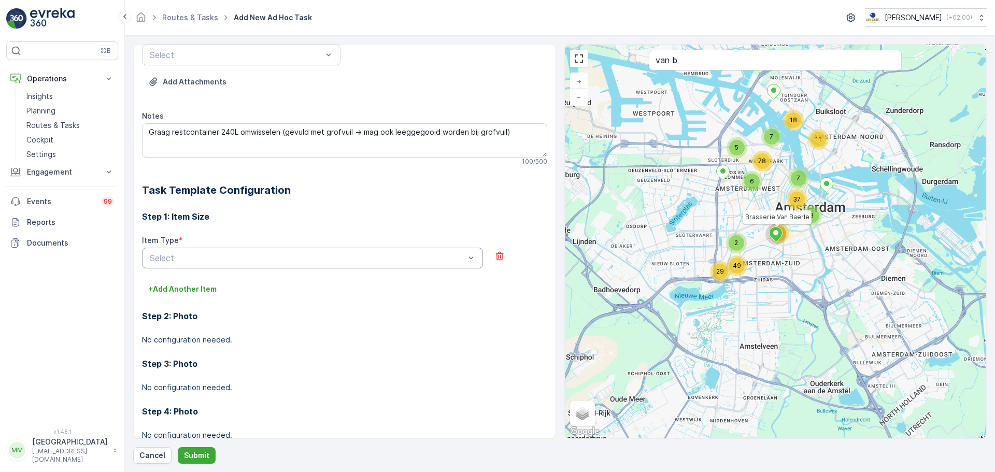
click at [304, 228] on div "Step 1: Item Size Item Type * Select + Add Another Item Step 2: Photo No config…" at bounding box center [344, 327] width 405 height 259
click at [209, 453] on button "Submit" at bounding box center [197, 455] width 38 height 17
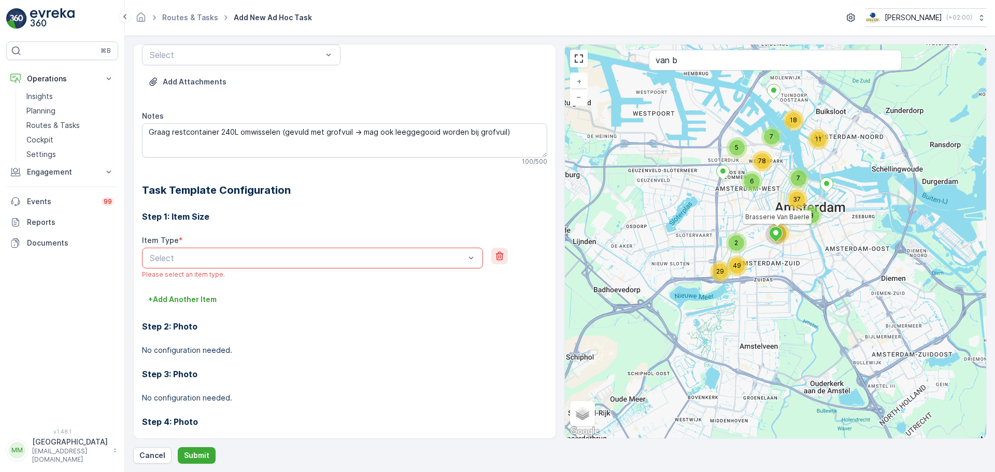
click at [494, 255] on icon "button" at bounding box center [499, 256] width 10 height 10
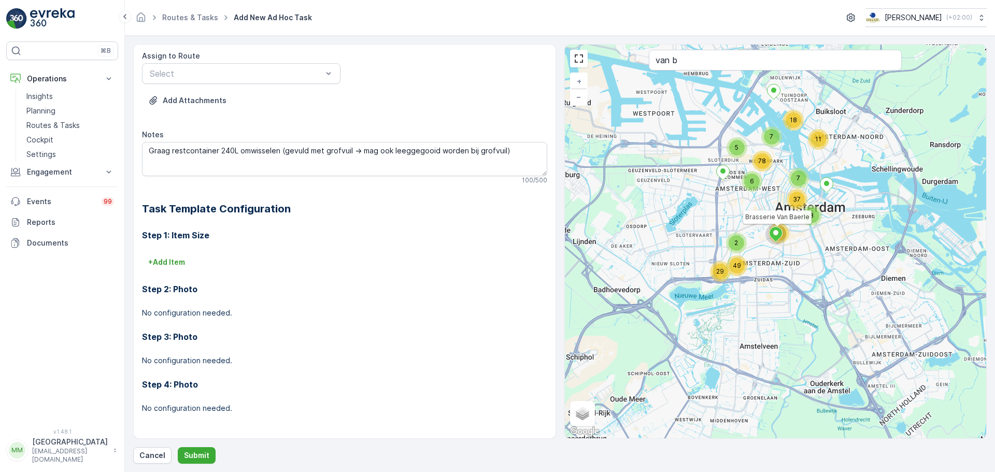
scroll to position [137, 0]
click at [183, 462] on button "Submit" at bounding box center [197, 455] width 38 height 17
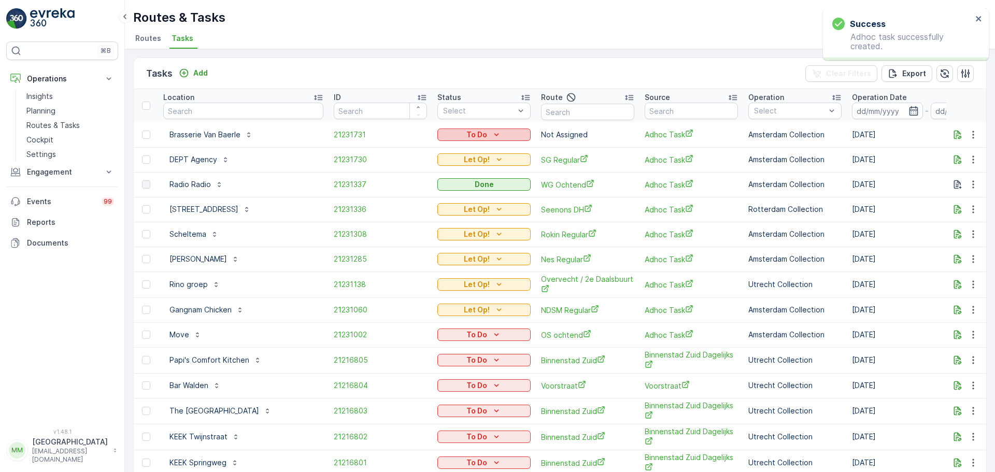
click at [464, 139] on button "To Do" at bounding box center [483, 135] width 93 height 12
click at [464, 152] on span "Let Op!" at bounding box center [452, 150] width 26 height 10
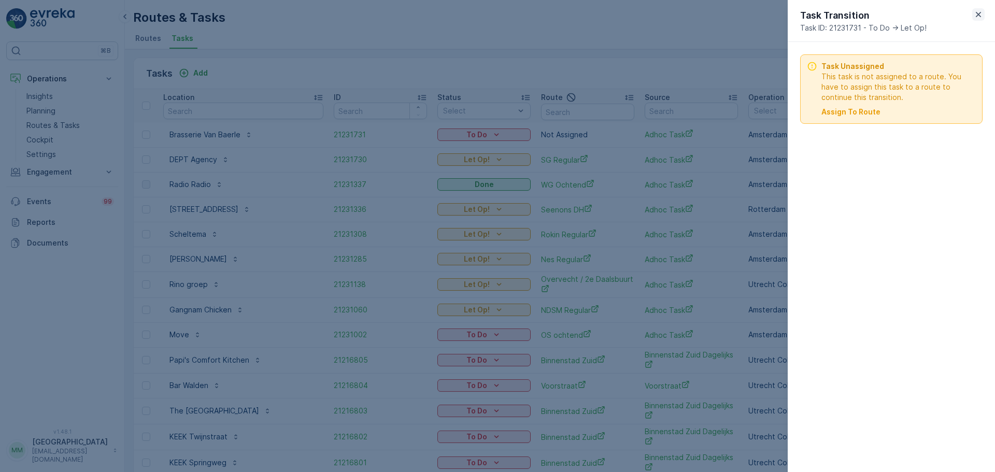
click at [979, 13] on icon "button" at bounding box center [978, 14] width 5 height 5
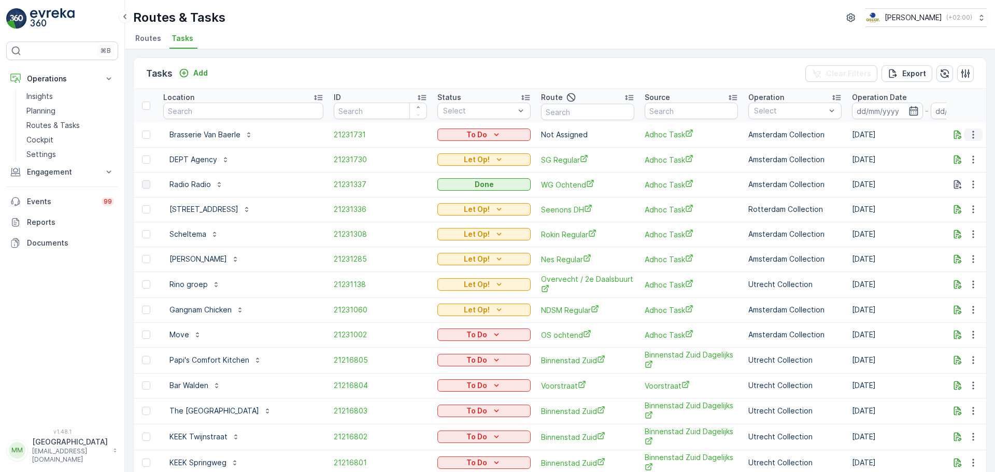
click at [972, 134] on icon "button" at bounding box center [973, 135] width 10 height 10
click at [959, 147] on span "See More Details" at bounding box center [951, 150] width 60 height 10
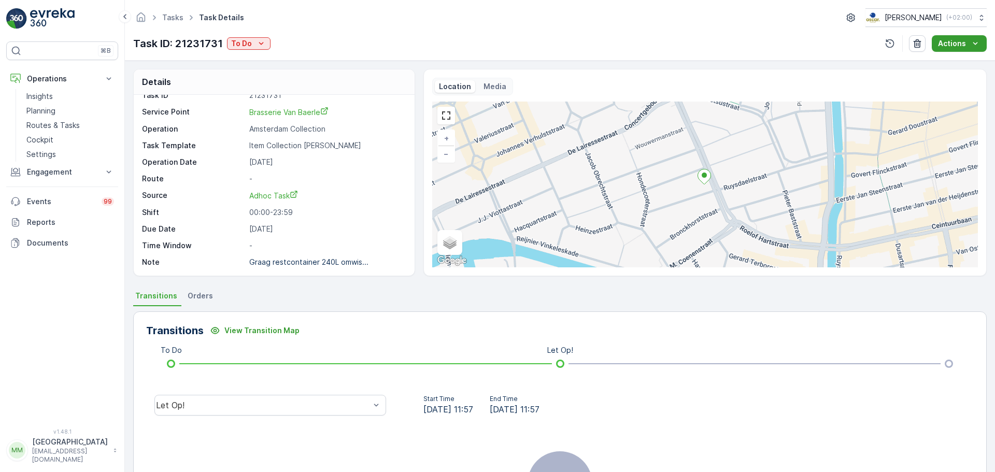
click at [973, 44] on icon "Actions" at bounding box center [975, 43] width 10 height 10
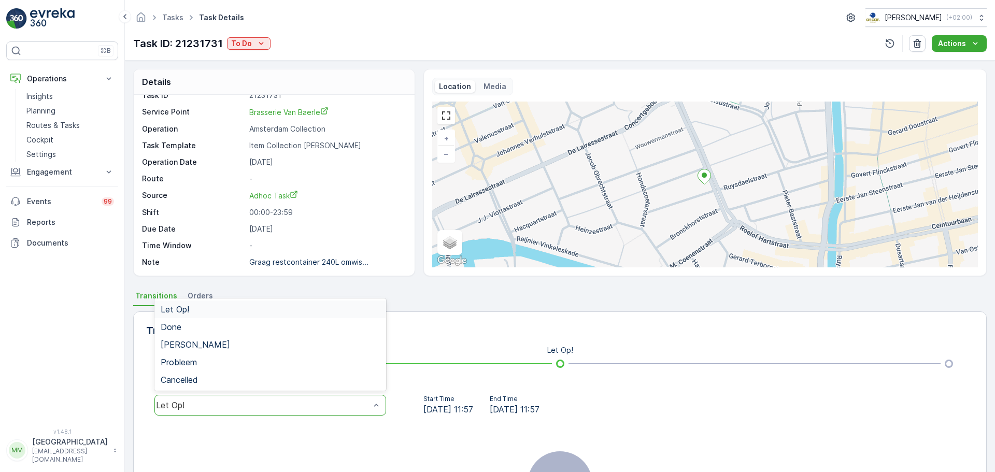
click at [262, 404] on div "Let Op!" at bounding box center [263, 405] width 214 height 9
click at [170, 331] on span "Done" at bounding box center [171, 326] width 21 height 9
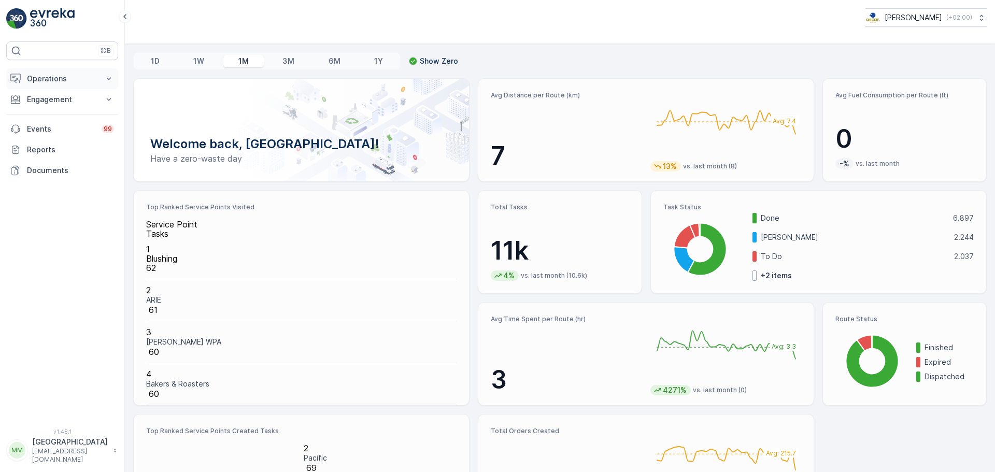
click at [82, 81] on p "Operations" at bounding box center [62, 79] width 70 height 10
click at [80, 131] on link "Routes & Tasks" at bounding box center [70, 125] width 96 height 15
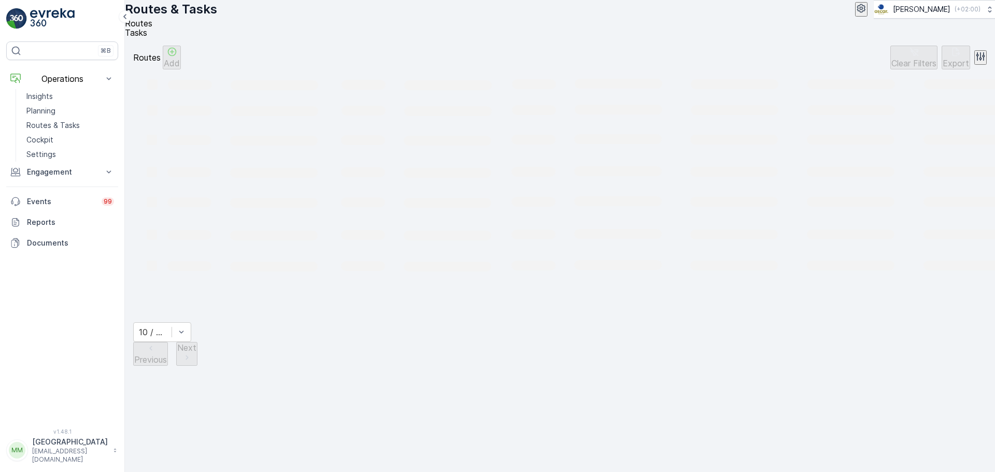
click at [147, 38] on span "Tasks" at bounding box center [136, 32] width 22 height 10
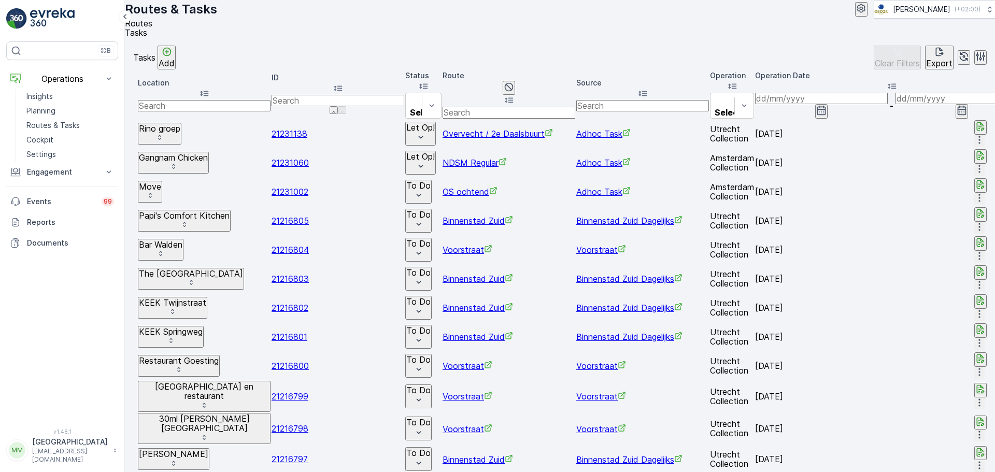
click at [241, 109] on input "text" at bounding box center [204, 105] width 133 height 11
click at [244, 108] on input "text" at bounding box center [204, 105] width 133 height 11
type input "van baerle"
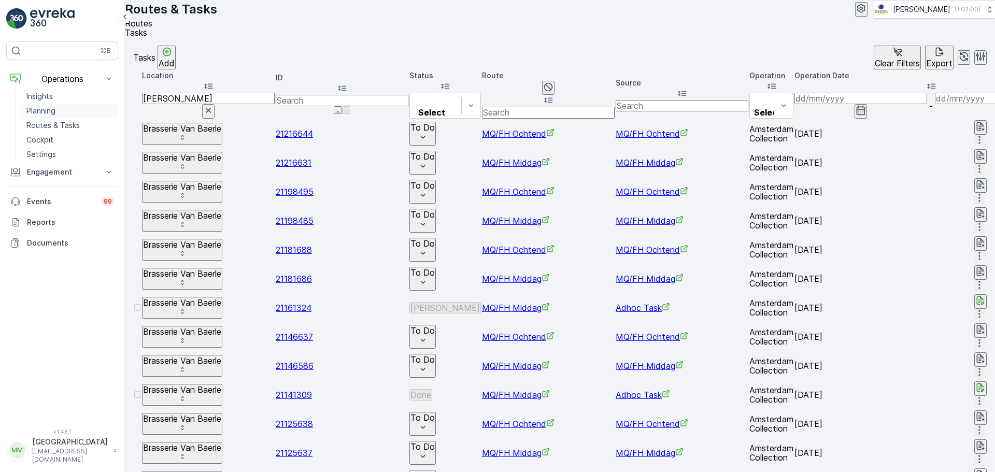
click at [52, 104] on link "Planning" at bounding box center [70, 111] width 96 height 15
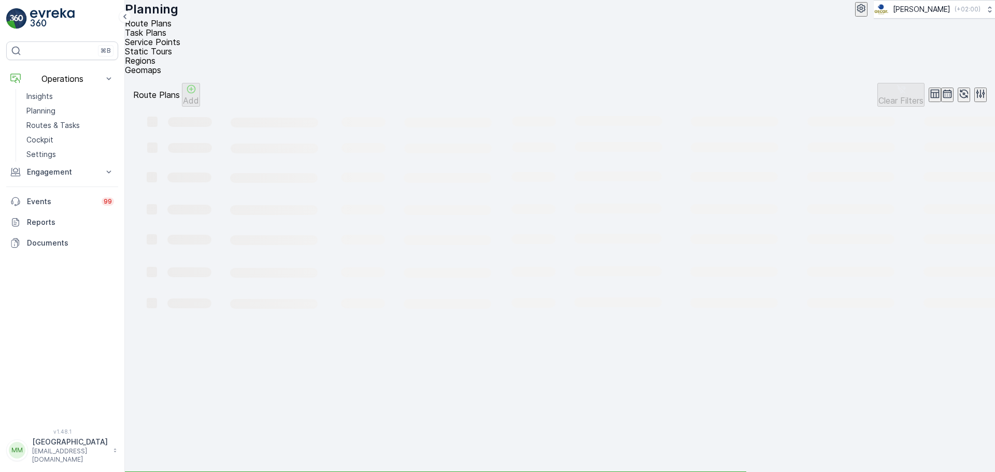
click at [166, 38] on span "Task Plans" at bounding box center [145, 32] width 41 height 10
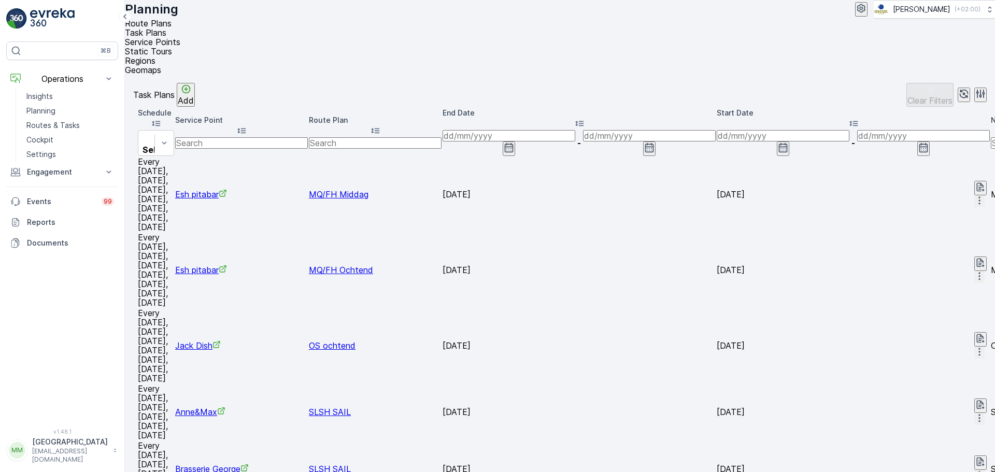
click at [168, 133] on div at bounding box center [156, 138] width 25 height 11
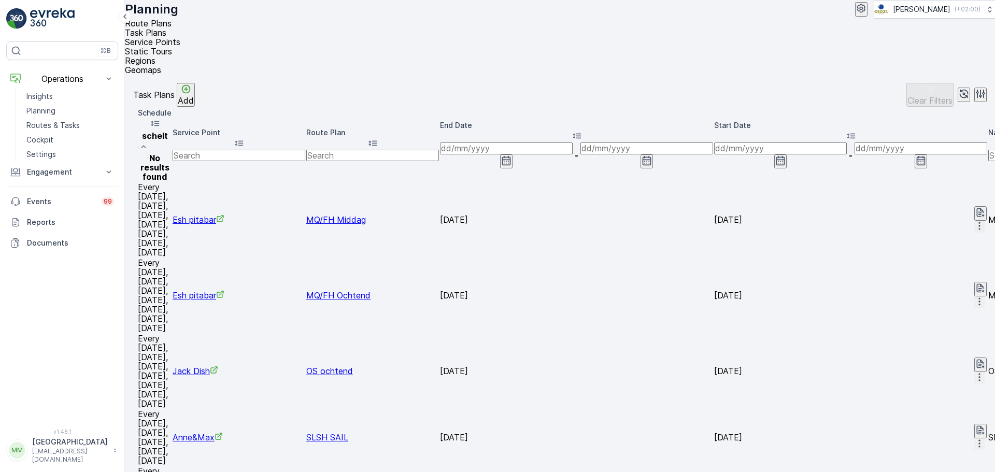
type input "scheltema"
click at [305, 150] on input "text" at bounding box center [239, 155] width 133 height 11
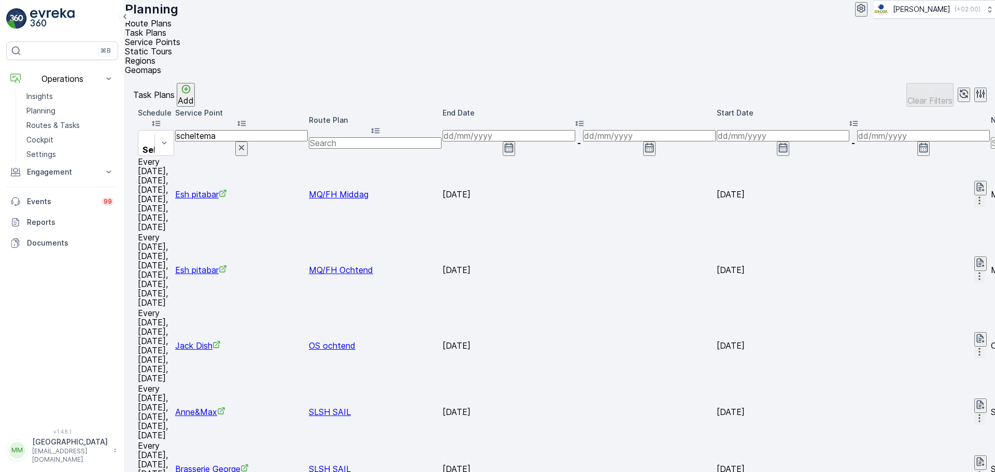
type input "scheltema"
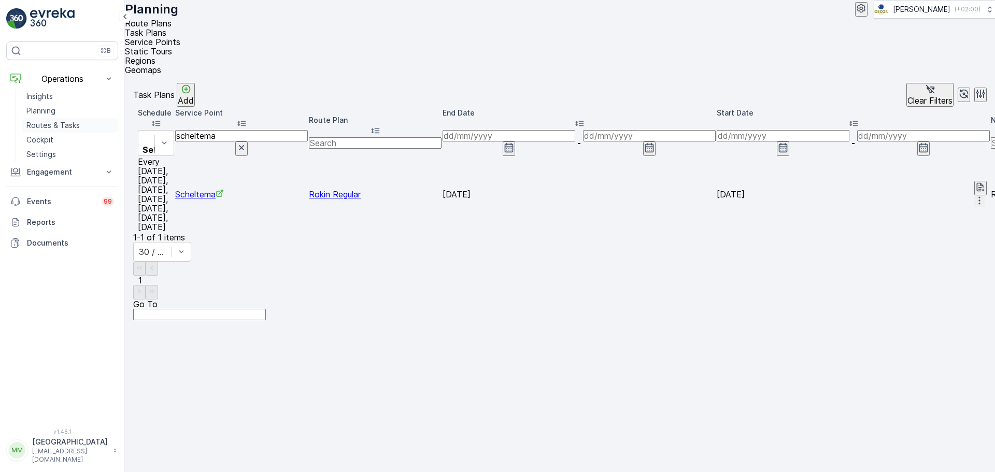
click at [73, 124] on p "Routes & Tasks" at bounding box center [52, 125] width 53 height 10
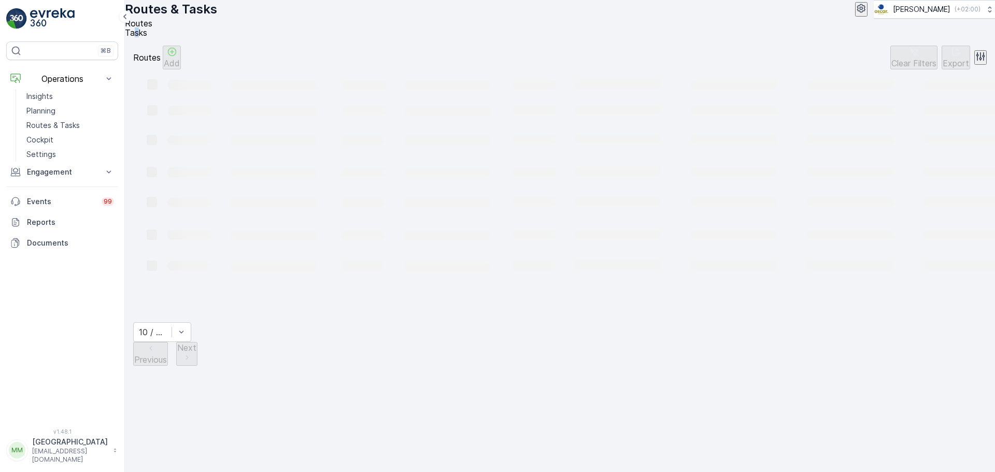
click at [147, 38] on span "Tasks" at bounding box center [136, 32] width 22 height 10
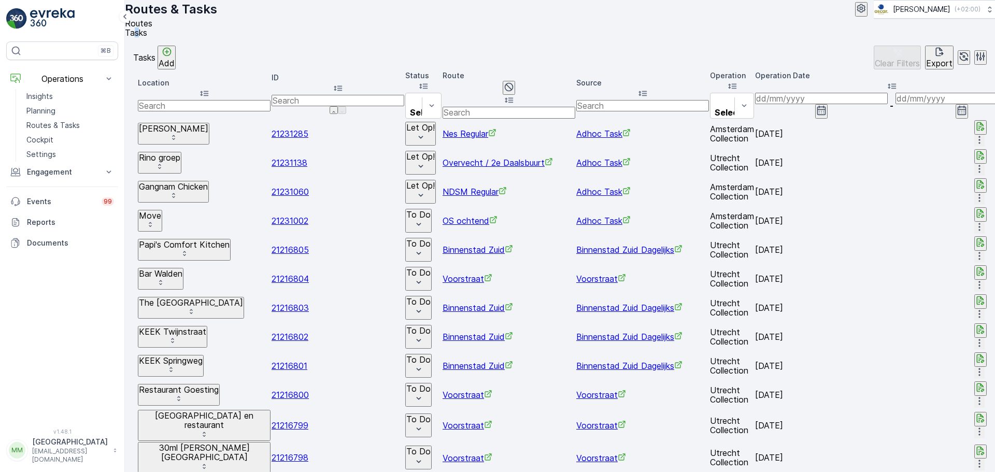
click at [175, 68] on p "Add" at bounding box center [167, 63] width 16 height 9
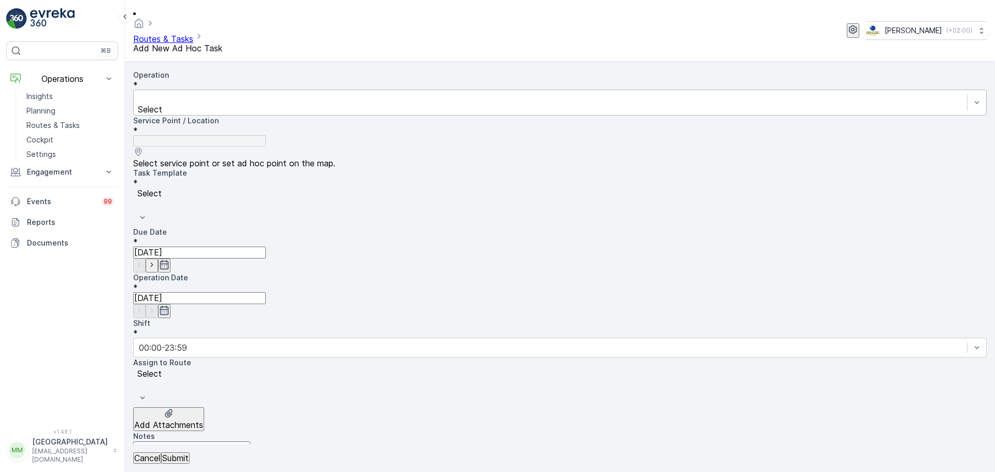
click at [220, 92] on div at bounding box center [550, 97] width 823 height 11
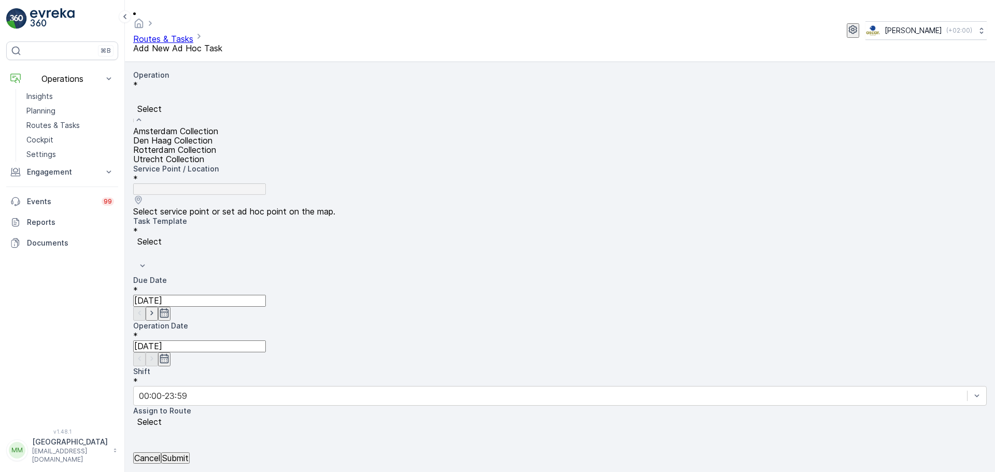
click at [211, 126] on span "Amsterdam Collection" at bounding box center [175, 131] width 85 height 10
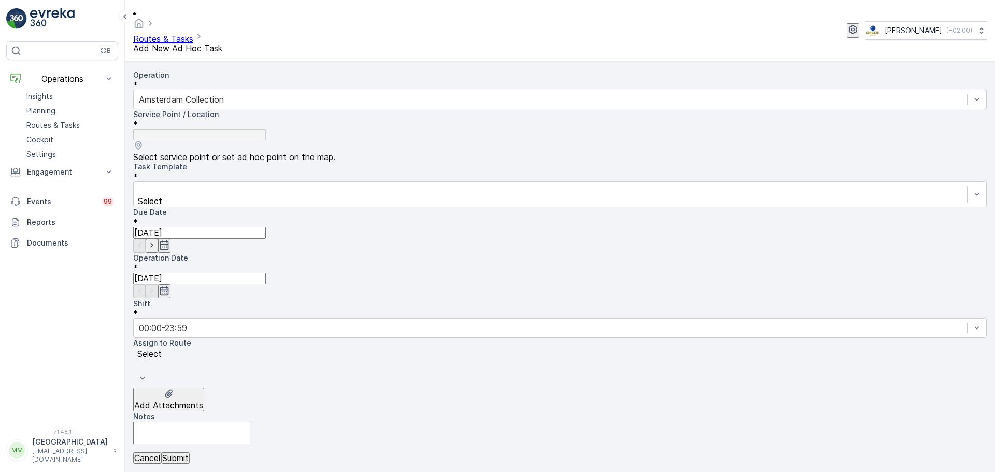
click at [235, 462] on input "text" at bounding box center [184, 466] width 102 height 9
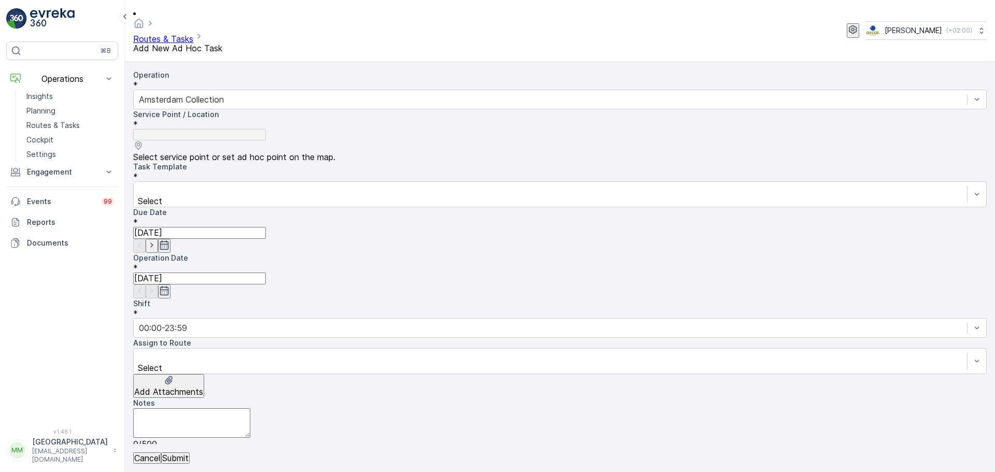
type input "schel"
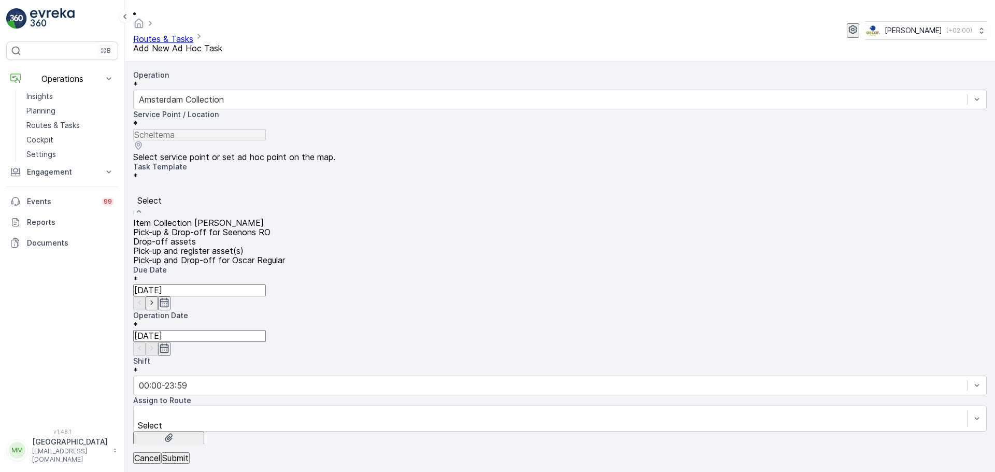
click at [235, 183] on div at bounding box center [559, 188] width 843 height 11
click at [204, 218] on div "Item Collection Oscar Regulier" at bounding box center [559, 222] width 853 height 9
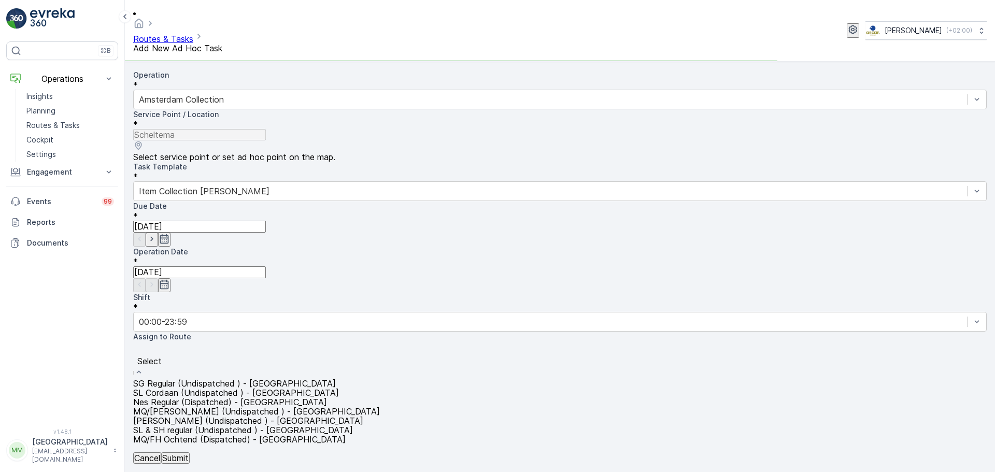
click at [194, 344] on div at bounding box center [559, 349] width 843 height 11
click at [206, 444] on div "Rokin Regular (Undispatched ) - Amsterdam" at bounding box center [559, 448] width 853 height 9
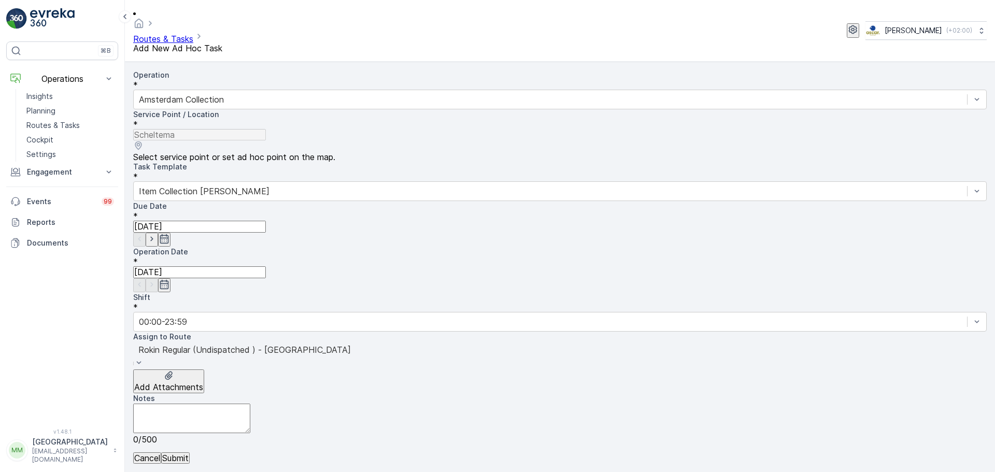
click at [190, 404] on textarea "Notes" at bounding box center [191, 419] width 117 height 30
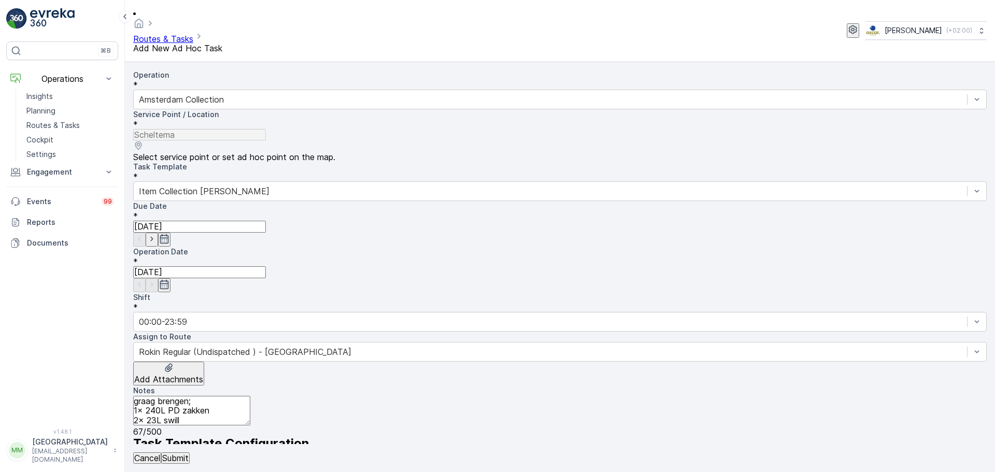
type textarea "graag brengen; 1x 240L PD zakken 2x 23L swill bakken + swill zakjes"
click at [189, 458] on p "Submit" at bounding box center [175, 457] width 26 height 9
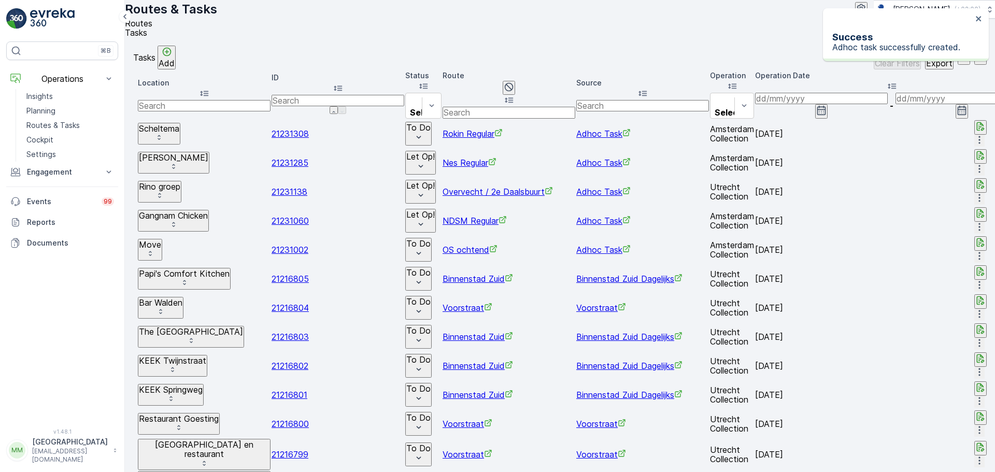
click at [441, 141] on div "To Do" at bounding box center [423, 134] width 36 height 24
click at [431, 134] on div "To Do" at bounding box center [418, 134] width 24 height 22
click at [465, 152] on span "Let Op!" at bounding box center [463, 151] width 26 height 10
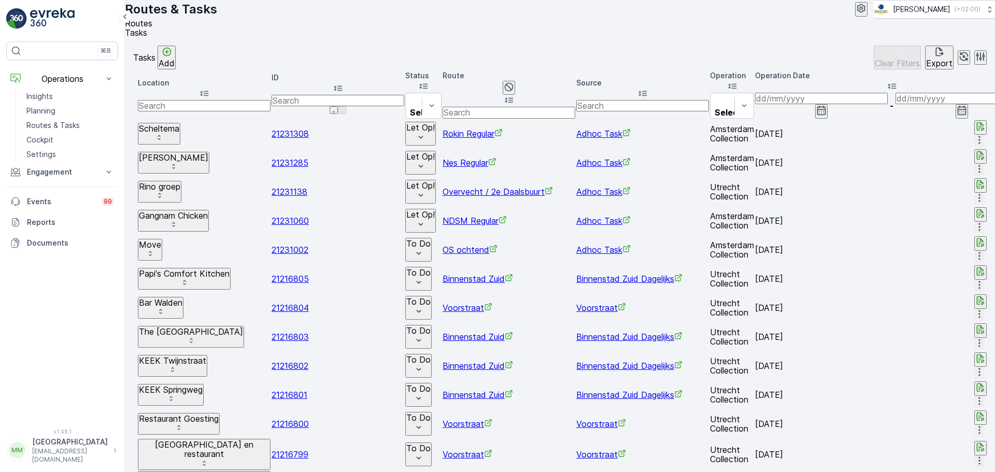
click at [181, 109] on input "text" at bounding box center [204, 105] width 133 height 11
type input "powerhouse"
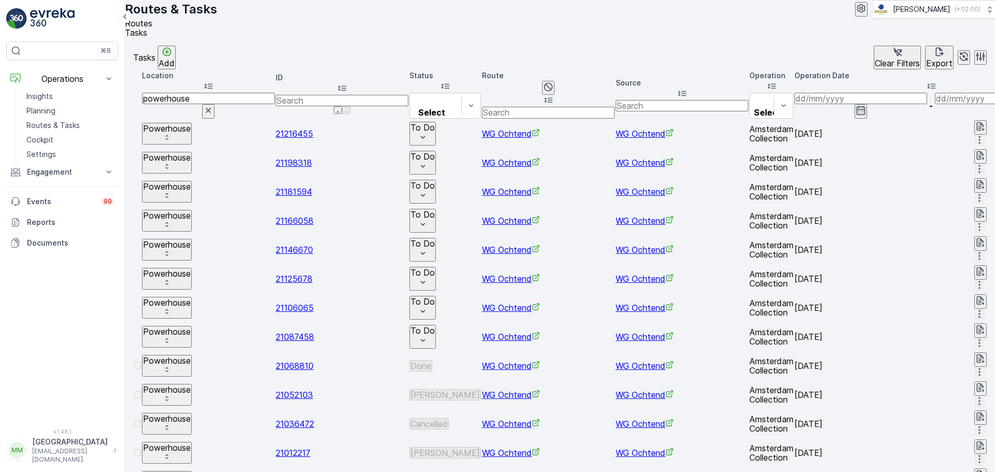
drag, startPoint x: 189, startPoint y: 125, endPoint x: 160, endPoint y: 133, distance: 30.0
type input "smarag"
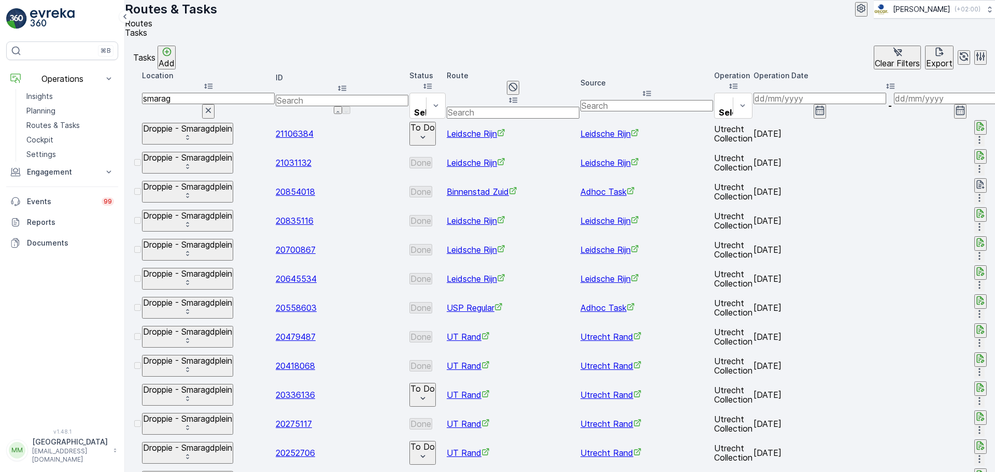
click at [821, 104] on input at bounding box center [819, 98] width 133 height 11
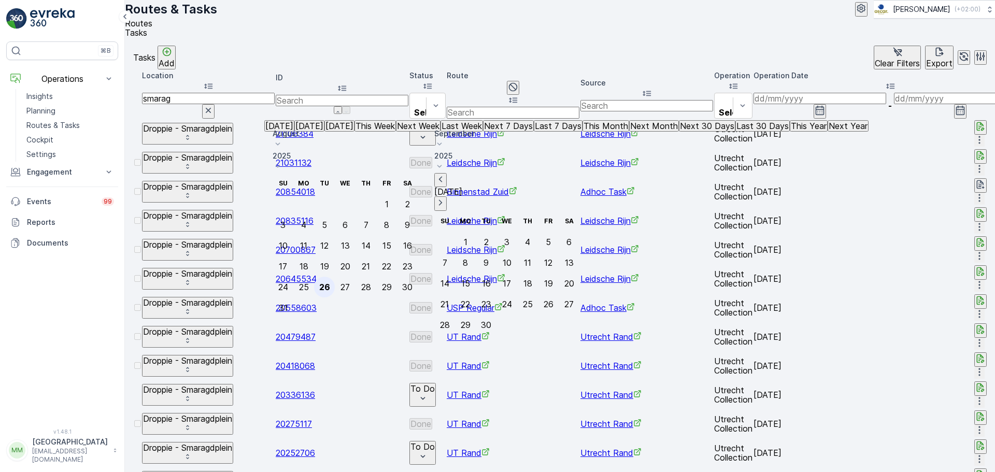
click at [330, 282] on div "26" at bounding box center [324, 286] width 11 height 9
type input "26.08.2025"
click at [330, 282] on div "26" at bounding box center [324, 286] width 11 height 9
type input "26.08.2025"
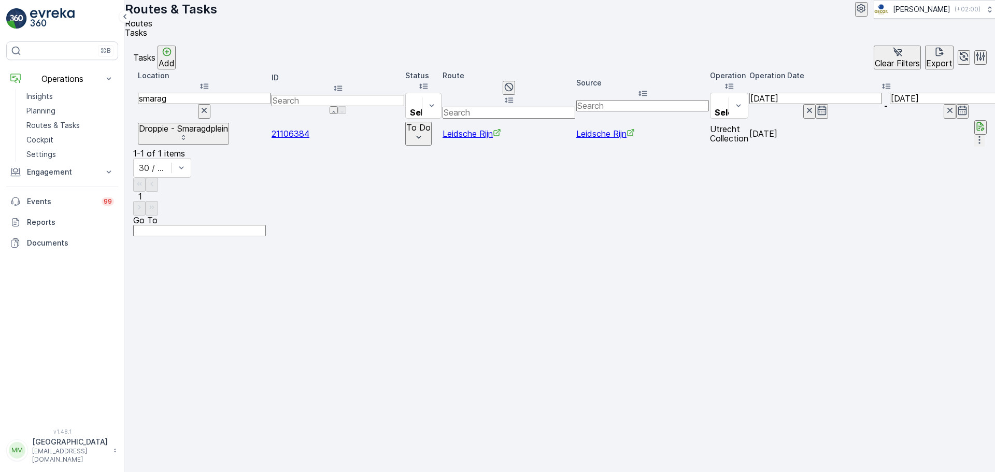
click at [501, 136] on span "Leidsche Rijn" at bounding box center [472, 134] width 59 height 10
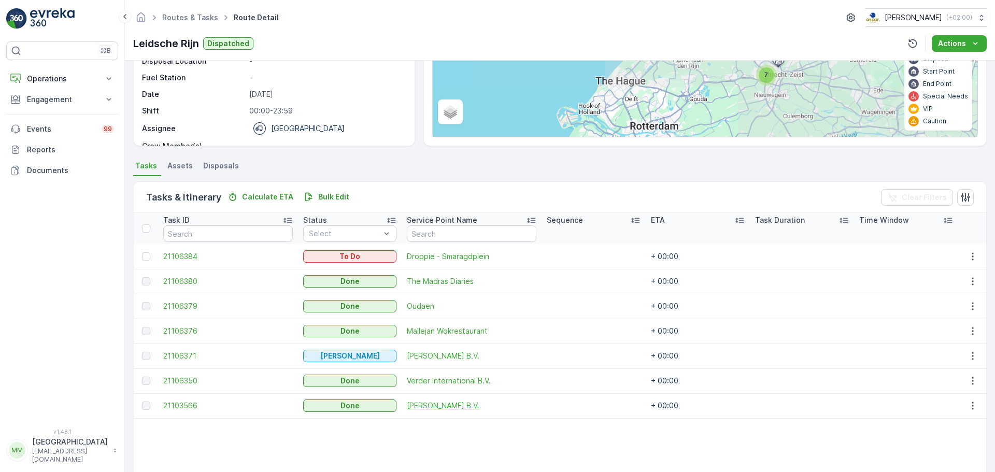
scroll to position [155, 0]
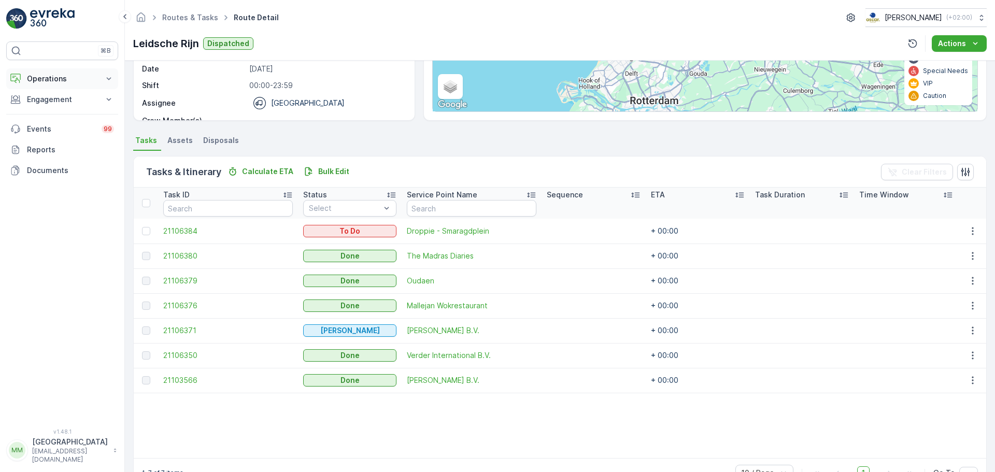
click at [47, 82] on p "Operations" at bounding box center [62, 79] width 70 height 10
click at [58, 128] on p "Routes & Tasks" at bounding box center [52, 125] width 53 height 10
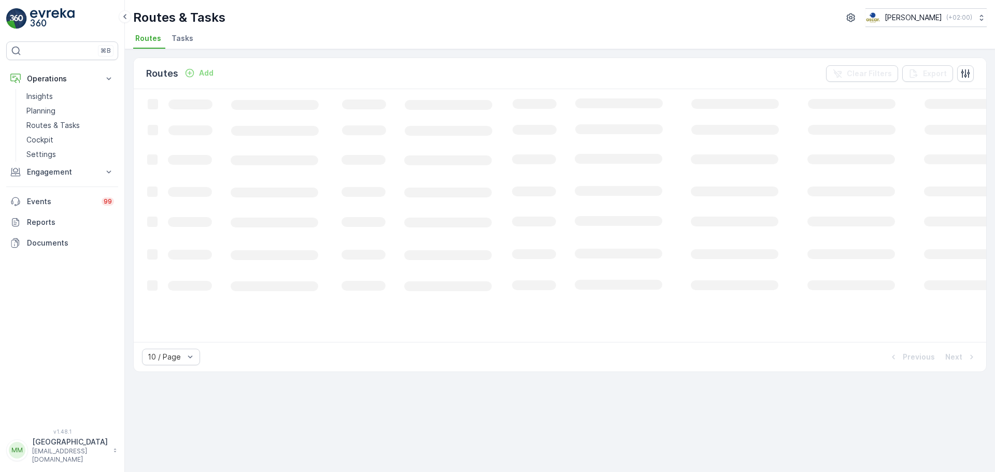
click at [184, 40] on span "Tasks" at bounding box center [183, 38] width 22 height 10
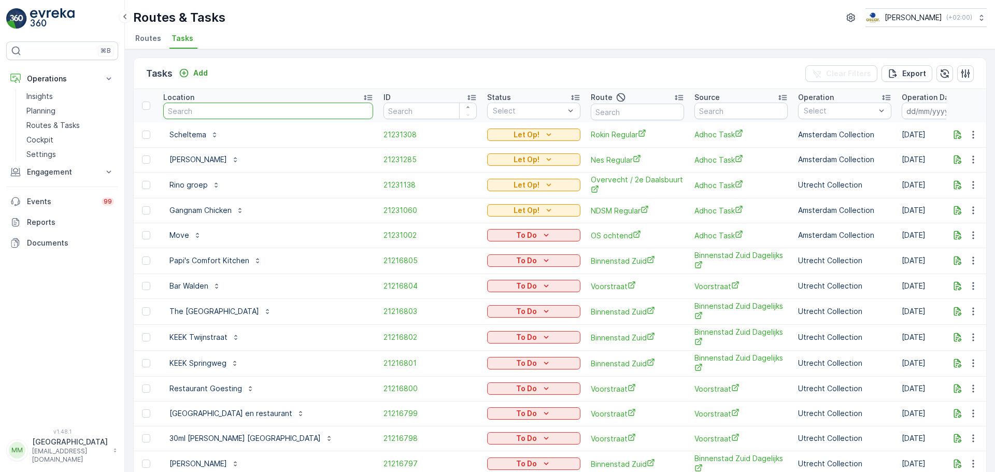
click at [213, 112] on input "text" at bounding box center [268, 111] width 210 height 17
type input "rijnstraat 50"
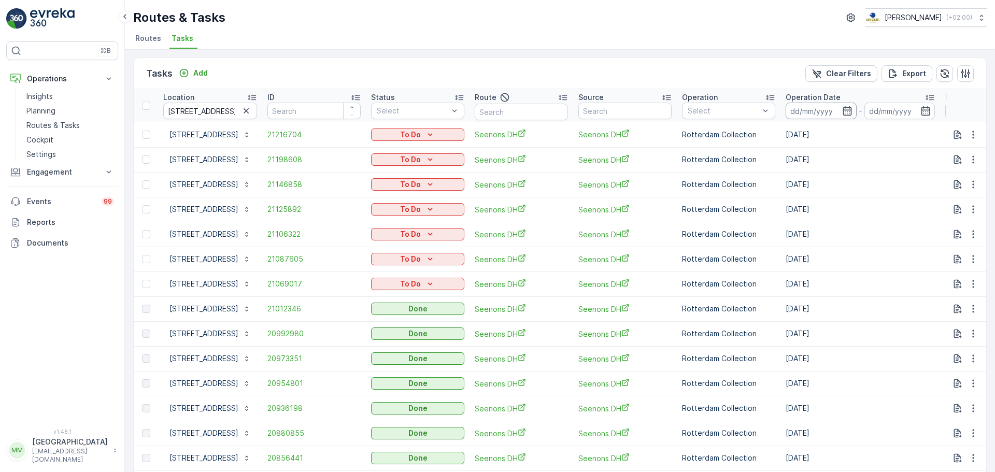
click at [812, 113] on input at bounding box center [821, 111] width 71 height 17
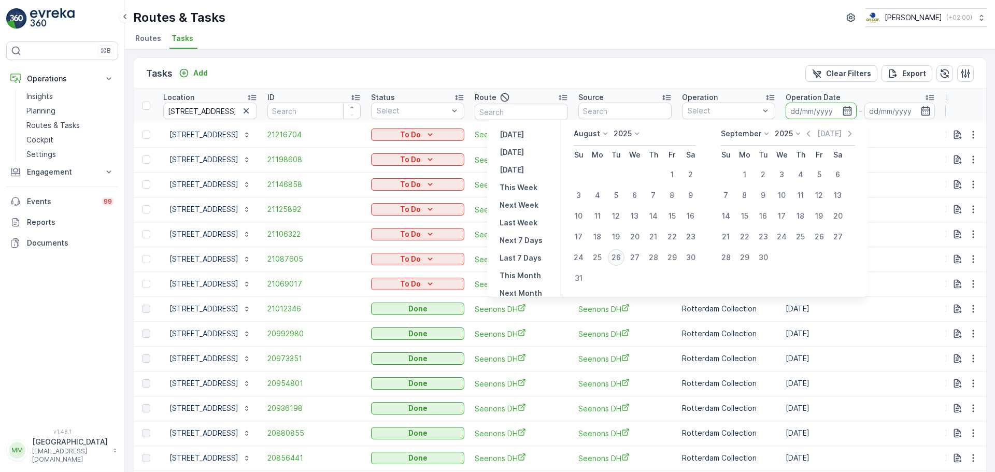
click at [624, 259] on div "26" at bounding box center [616, 257] width 17 height 17
type input "26.08.2025"
click at [624, 259] on div "26" at bounding box center [616, 257] width 17 height 17
type input "26.08.2025"
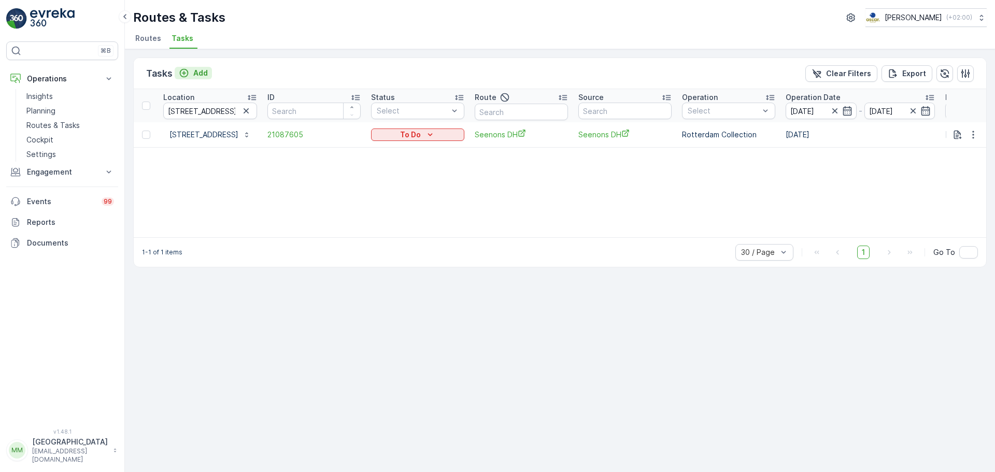
click at [197, 70] on p "Add" at bounding box center [200, 73] width 15 height 10
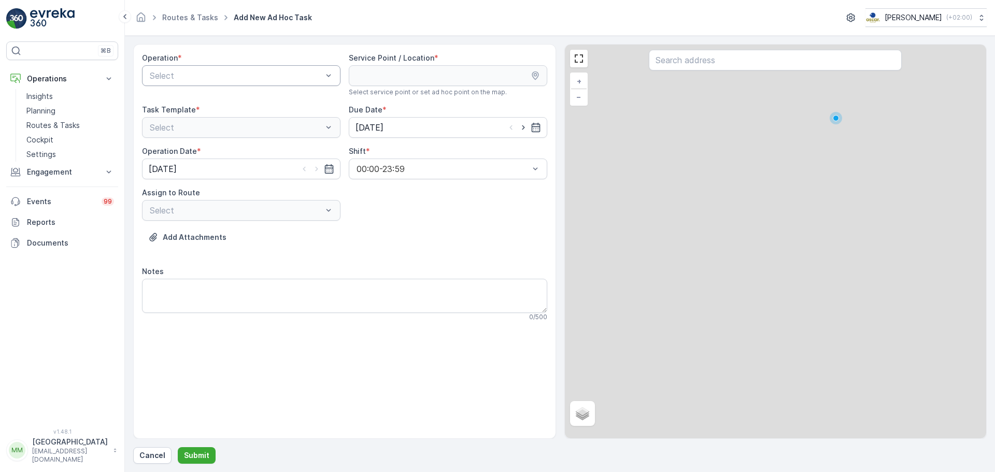
click at [251, 78] on div at bounding box center [236, 75] width 175 height 9
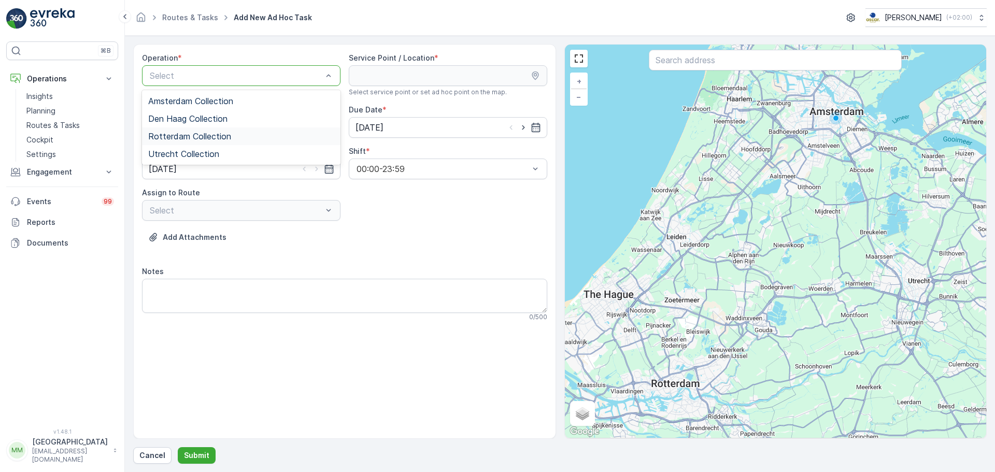
click at [205, 137] on span "Rotterdam Collection" at bounding box center [189, 136] width 83 height 9
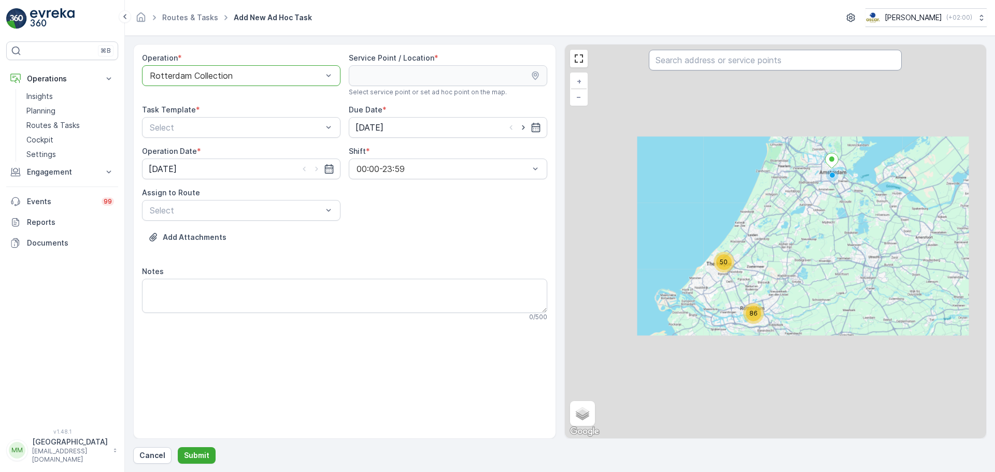
click at [747, 66] on input "text" at bounding box center [775, 60] width 253 height 21
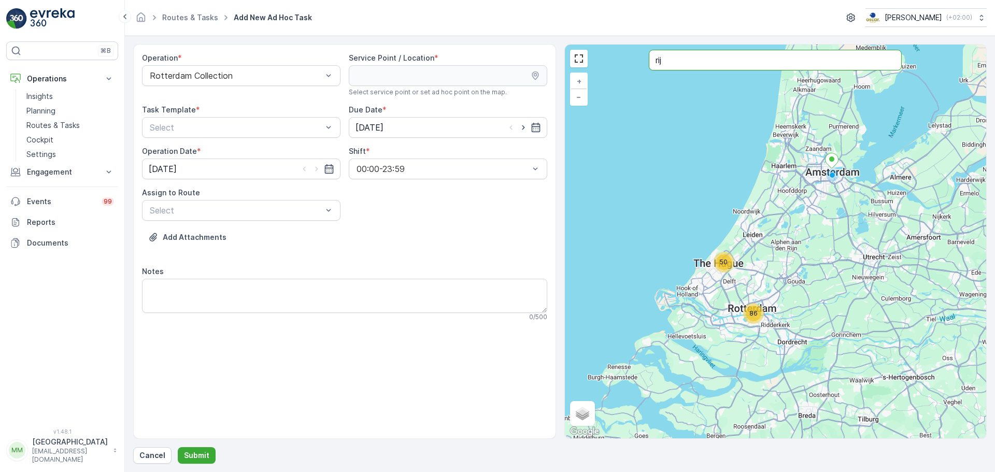
type input "rij"
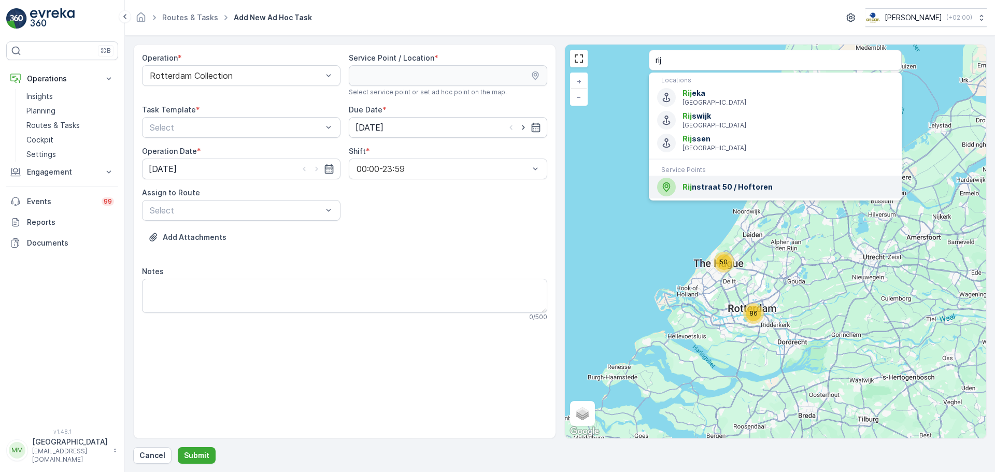
click at [729, 187] on span "Rij nstraat 50 / Hoftoren" at bounding box center [787, 187] width 211 height 10
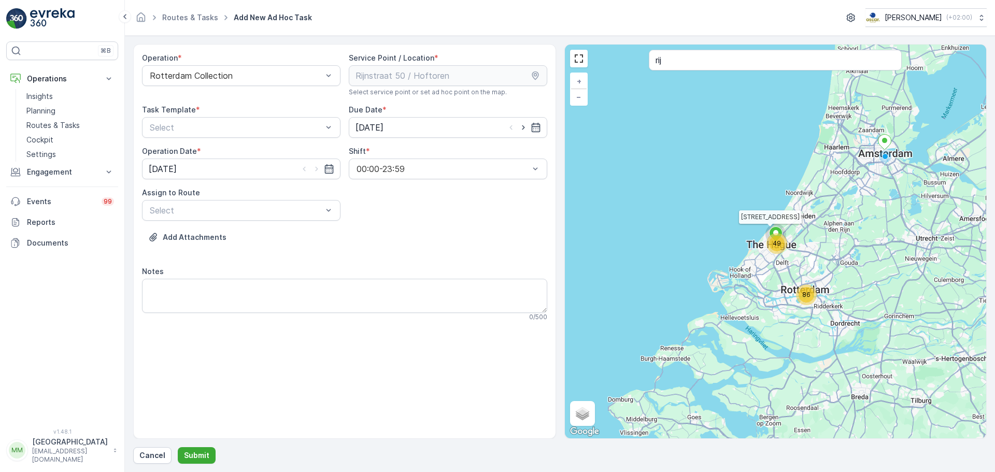
click at [196, 110] on span "*" at bounding box center [198, 110] width 4 height 10
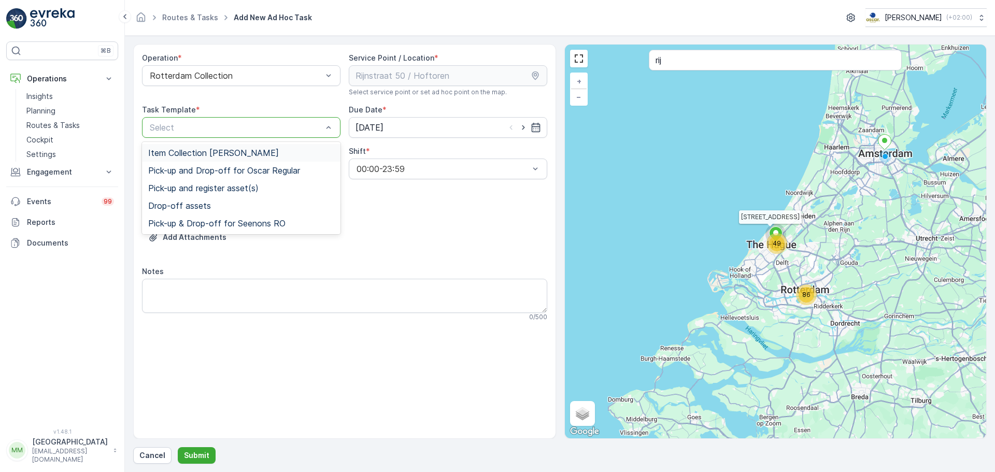
click at [194, 121] on div "Select" at bounding box center [241, 127] width 198 height 21
click at [194, 144] on div "Item Collection Oscar Regulier Pick-up and Drop-off for Oscar Regular Pick-up a…" at bounding box center [241, 188] width 198 height 92
click at [193, 153] on span "Item Collection Oscar Regulier" at bounding box center [213, 152] width 131 height 9
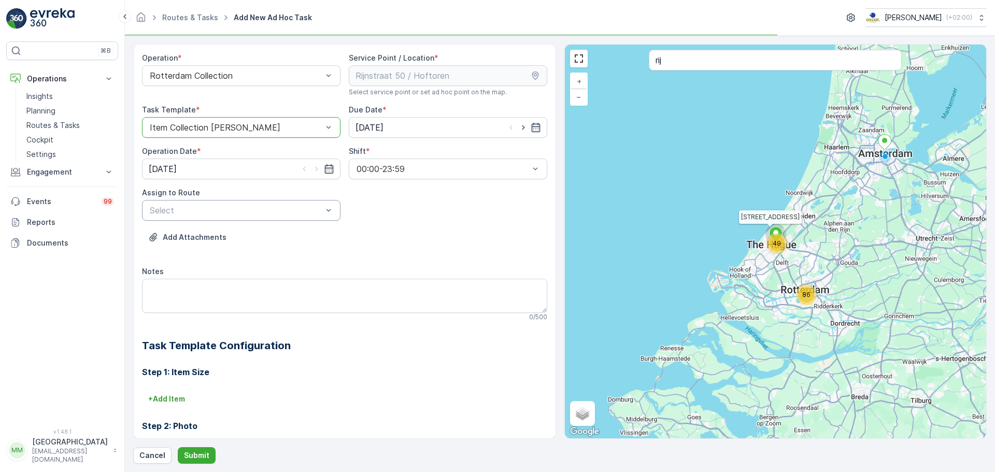
click at [197, 209] on div at bounding box center [236, 210] width 175 height 9
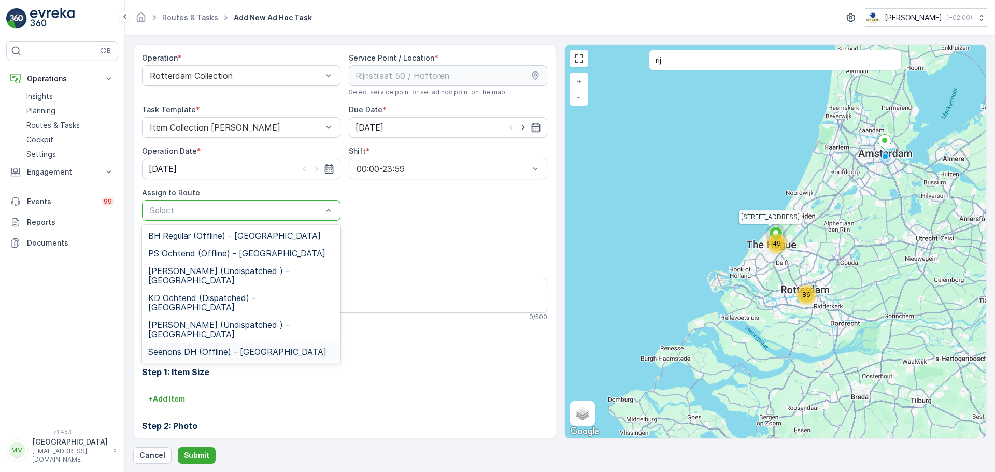
click at [202, 347] on span "Seenons DH (Offline) - Rotterdam" at bounding box center [237, 351] width 178 height 9
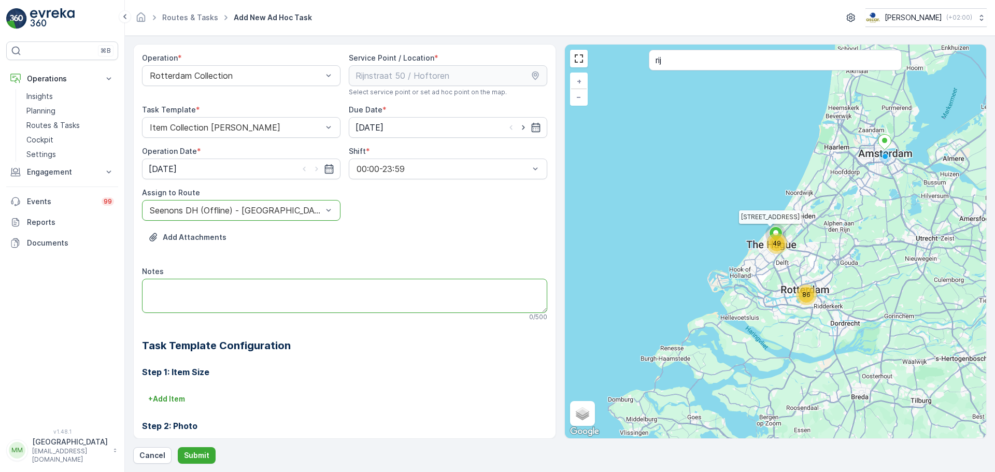
click at [199, 285] on textarea "Notes" at bounding box center [344, 296] width 405 height 34
type textarea "graag 3x 660L rest container brengen"
click at [194, 456] on p "Submit" at bounding box center [196, 455] width 25 height 10
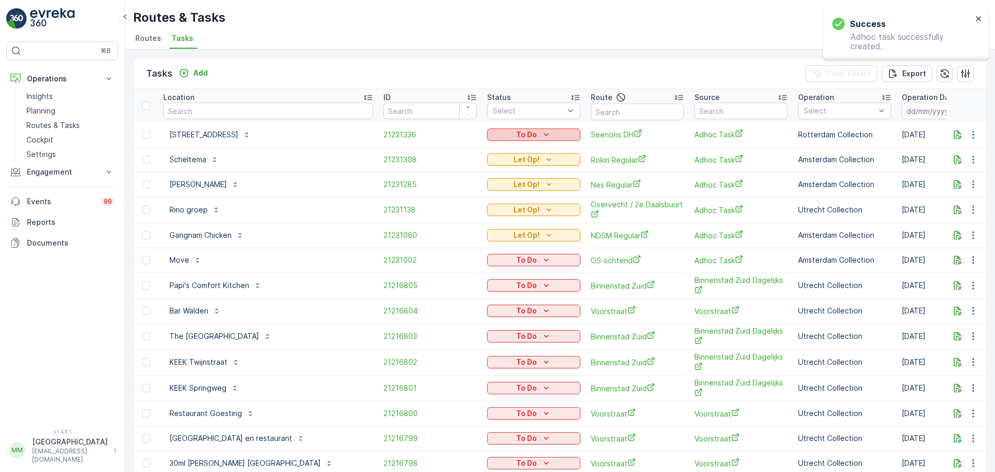
click at [516, 130] on p "To Do" at bounding box center [526, 135] width 21 height 10
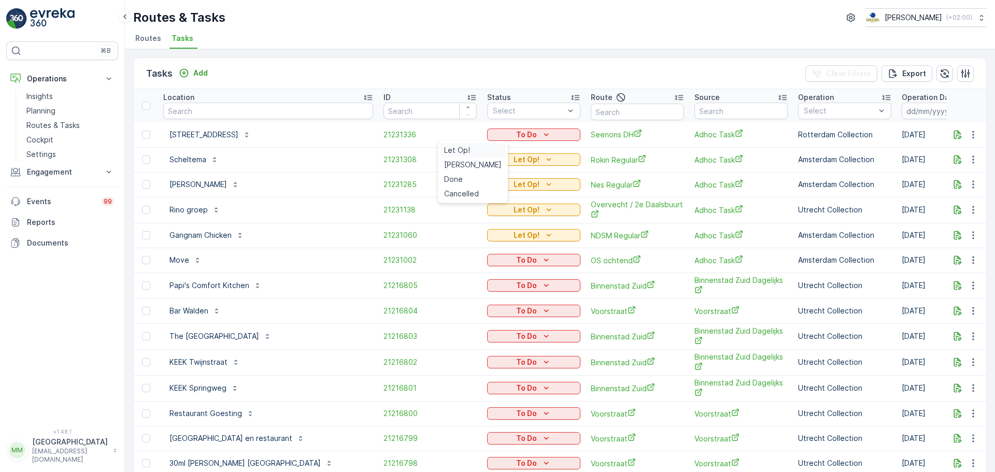
click at [466, 154] on span "Let Op!" at bounding box center [457, 150] width 26 height 10
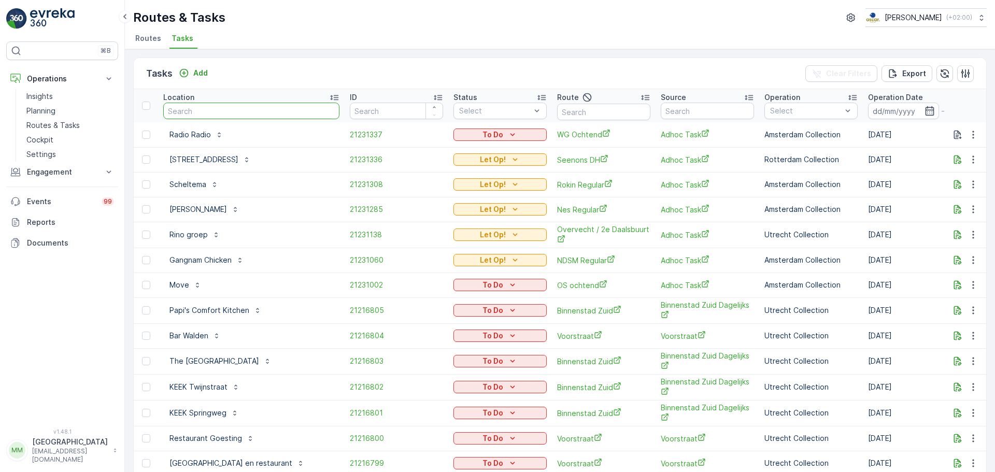
click at [222, 109] on input "text" at bounding box center [251, 111] width 176 height 17
type input "central events"
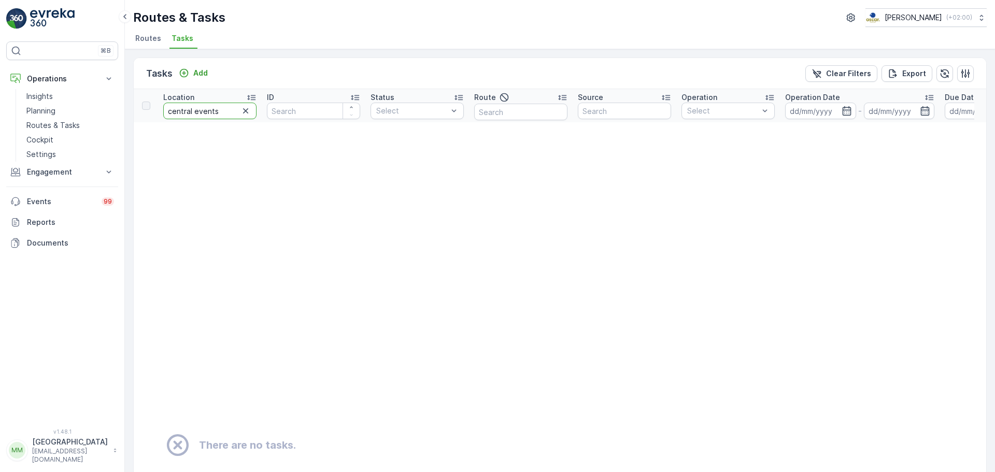
drag, startPoint x: 222, startPoint y: 109, endPoint x: 4, endPoint y: 111, distance: 217.6
click at [4, 112] on div "⌘B Operations Insights Planning Routes & Tasks Cockpit Settings Engagement Insi…" at bounding box center [497, 236] width 995 height 472
type input "strijk"
drag, startPoint x: 209, startPoint y: 110, endPoint x: 117, endPoint y: 106, distance: 92.3
click at [117, 106] on div "⌘B Operations Insights Planning Routes & Tasks Cockpit Settings Engagement Insi…" at bounding box center [497, 236] width 995 height 472
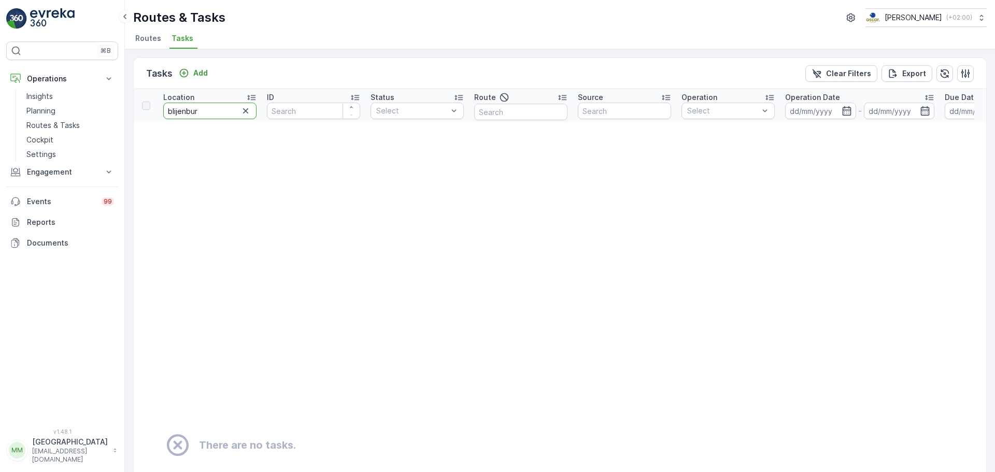
type input "blijenburg"
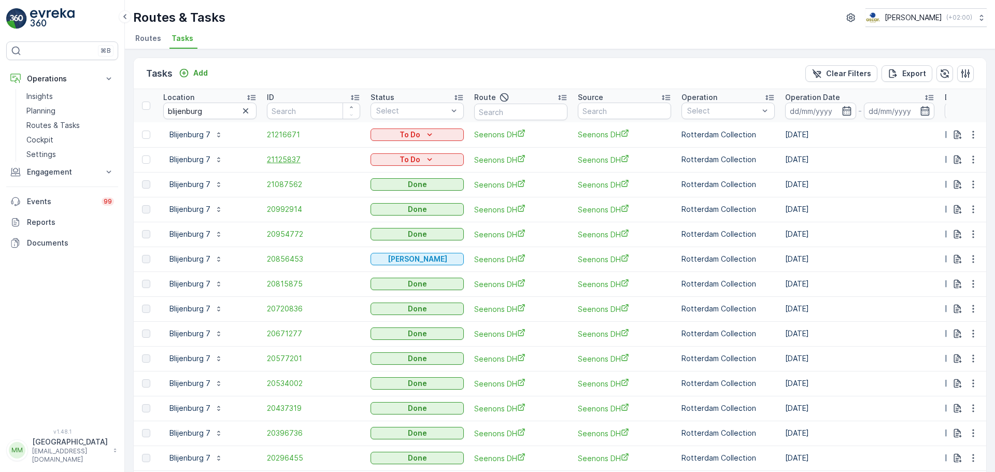
click at [289, 158] on span "21125837" at bounding box center [313, 159] width 93 height 10
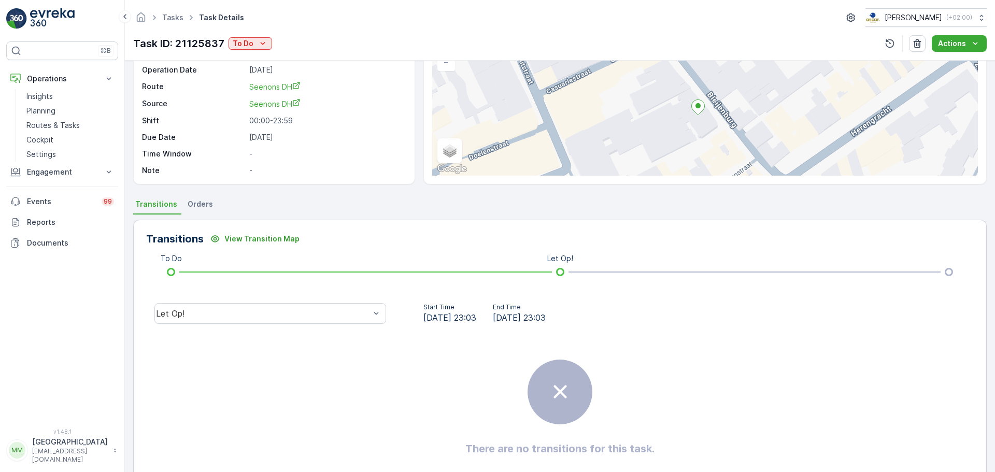
scroll to position [104, 0]
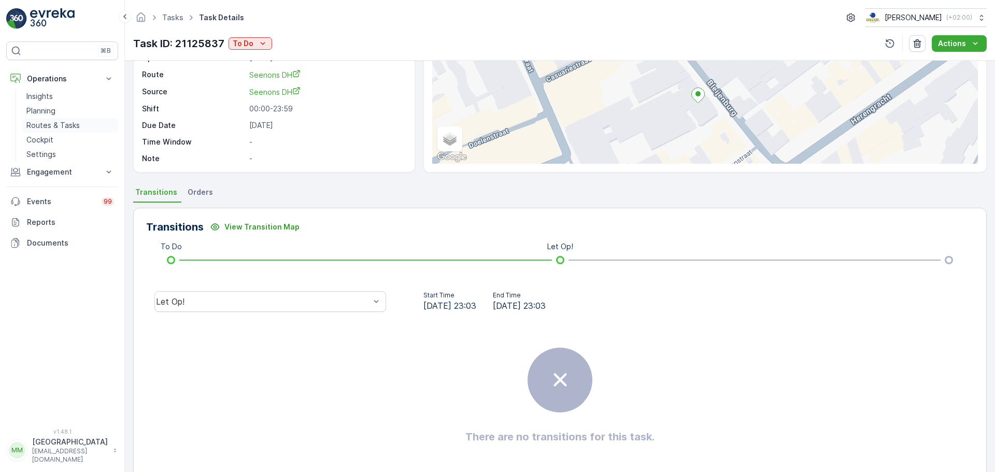
click at [76, 128] on p "Routes & Tasks" at bounding box center [52, 125] width 53 height 10
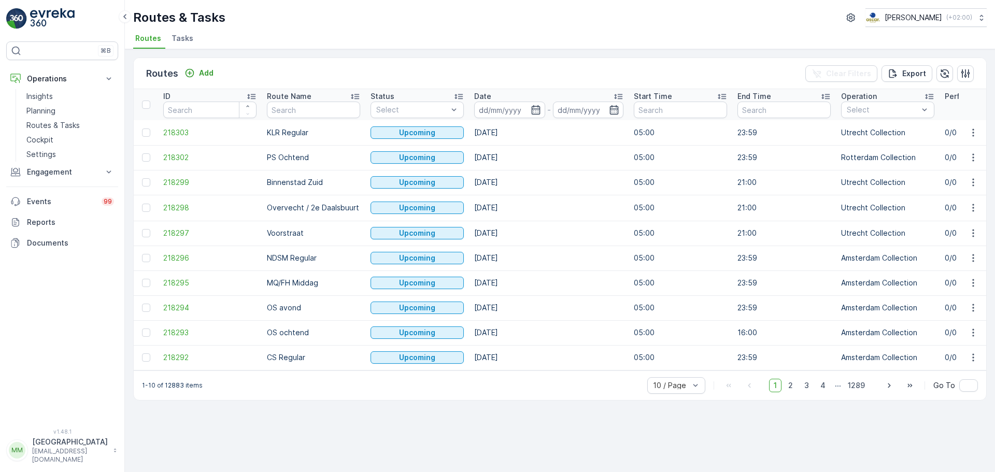
click at [177, 39] on span "Tasks" at bounding box center [183, 38] width 22 height 10
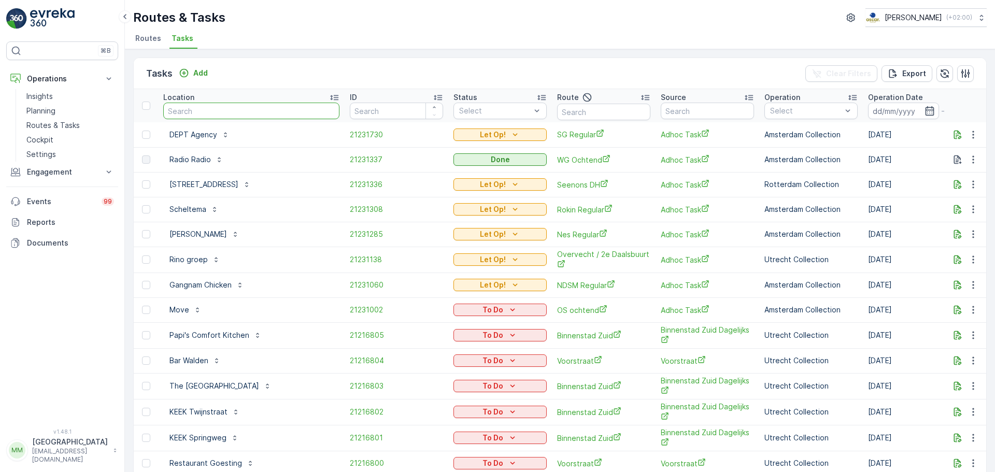
click at [198, 112] on input "text" at bounding box center [251, 111] width 176 height 17
type input "baerl"
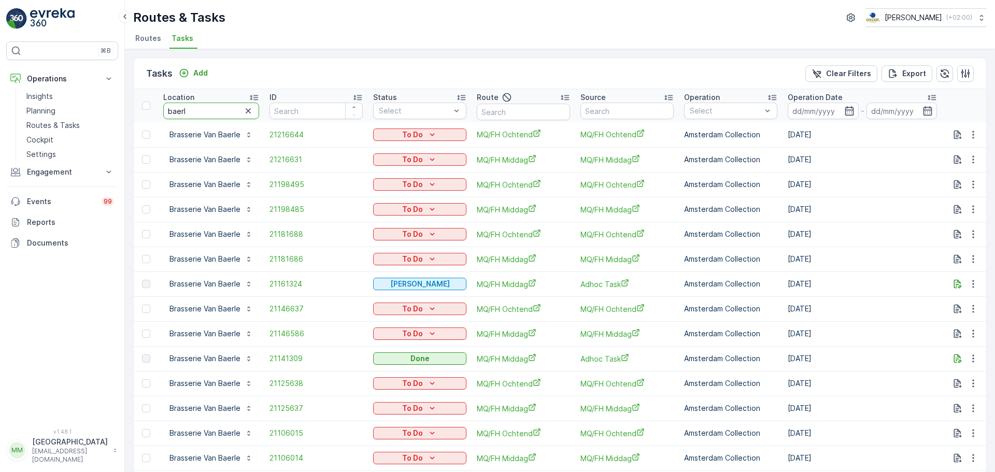
drag, startPoint x: 204, startPoint y: 112, endPoint x: 196, endPoint y: 110, distance: 8.4
click at [196, 110] on input "baerl" at bounding box center [211, 111] width 96 height 17
drag, startPoint x: 205, startPoint y: 106, endPoint x: 155, endPoint y: 100, distance: 50.1
click at [153, 106] on tr "Location baerl ID Status Select Route Source Operation Select Operation Date - …" at bounding box center [934, 105] width 1601 height 33
type input "ten club"
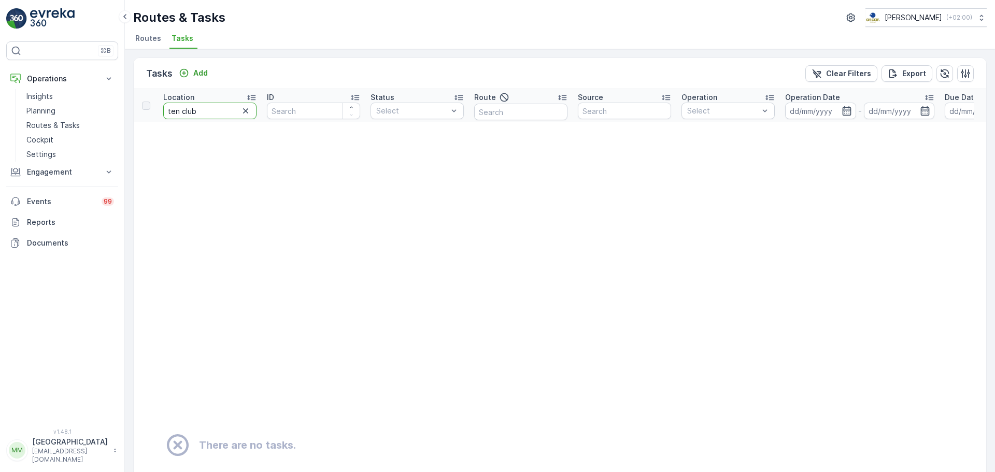
drag, startPoint x: 202, startPoint y: 112, endPoint x: 120, endPoint y: 99, distance: 82.9
click at [103, 107] on div "⌘B Operations Insights Planning Routes & Tasks Cockpit Settings Engagement Insi…" at bounding box center [497, 236] width 995 height 472
type input "bierf"
drag, startPoint x: 227, startPoint y: 118, endPoint x: 154, endPoint y: 116, distance: 73.1
click at [154, 116] on tr "Location bierf ID Status Select Route Source Operation Select Operation Date - …" at bounding box center [910, 105] width 1552 height 33
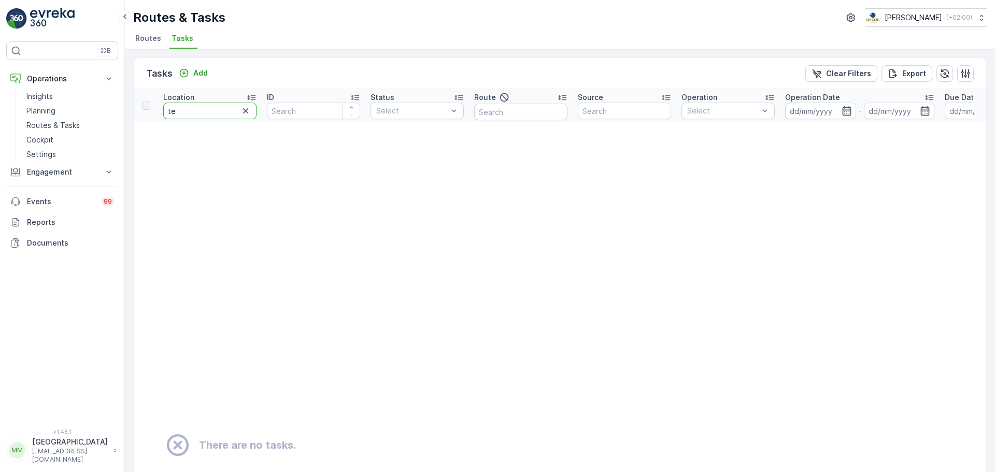
type input "ten"
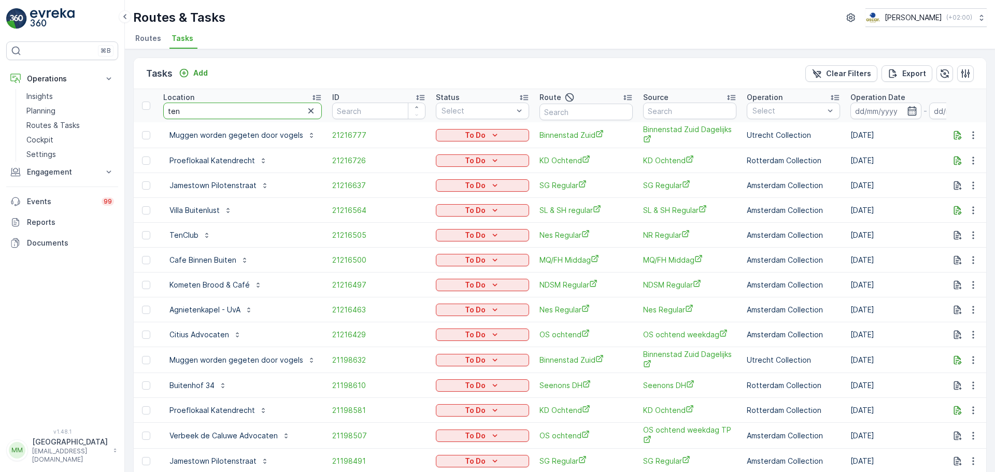
click at [207, 110] on input "ten" at bounding box center [242, 111] width 159 height 17
type input "tencl"
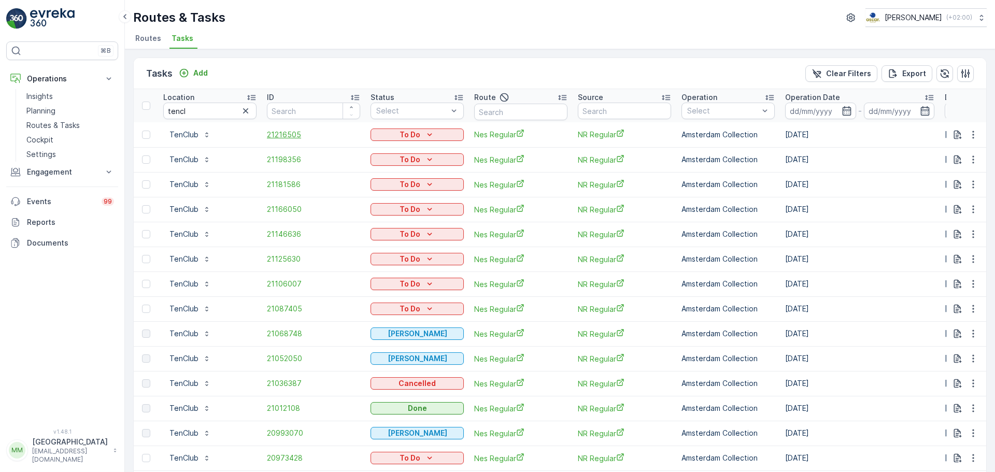
click at [286, 137] on span "21216505" at bounding box center [313, 135] width 93 height 10
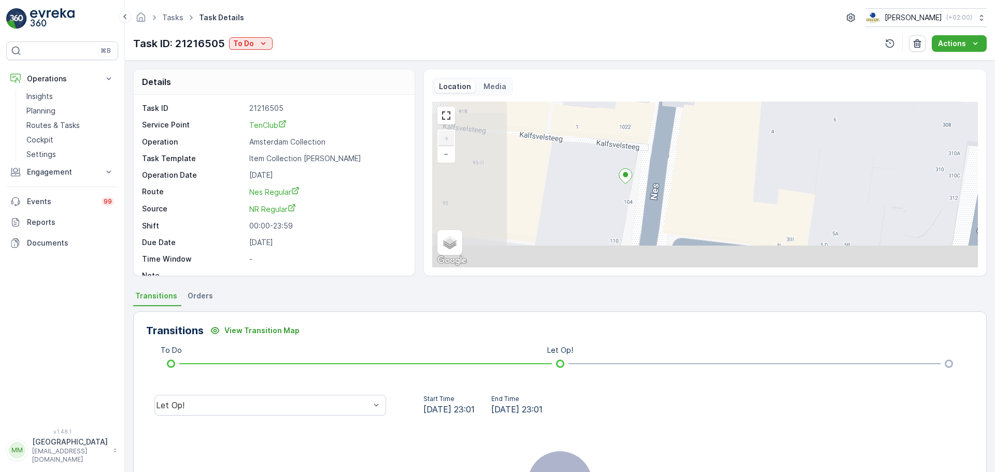
drag, startPoint x: 608, startPoint y: 200, endPoint x: 694, endPoint y: 124, distance: 114.9
click at [694, 124] on div "+ − Satellite Roadmap Terrain Hybrid Leaflet Keyboard shortcuts Map Data Map da…" at bounding box center [705, 185] width 546 height 166
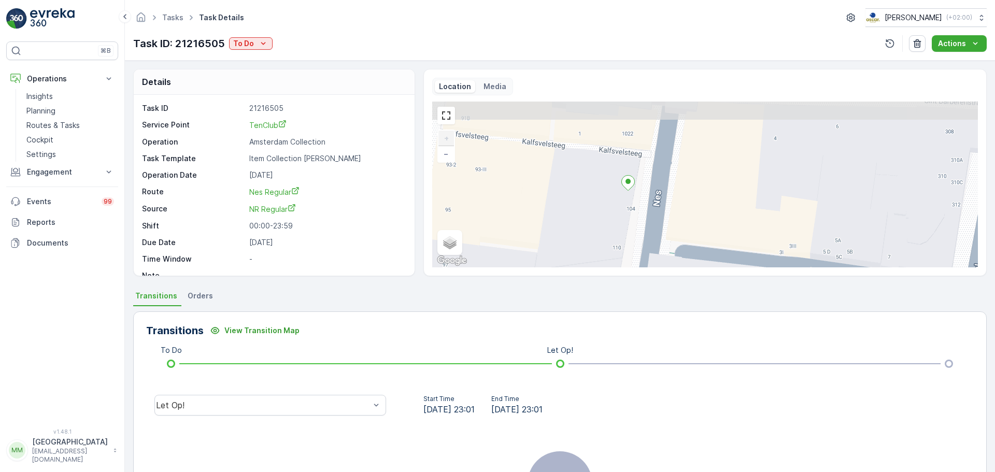
drag, startPoint x: 637, startPoint y: 202, endPoint x: 633, endPoint y: 222, distance: 20.6
click at [633, 222] on div "+ − Satellite Roadmap Terrain Hybrid Leaflet Keyboard shortcuts Map Data Map da…" at bounding box center [705, 185] width 546 height 166
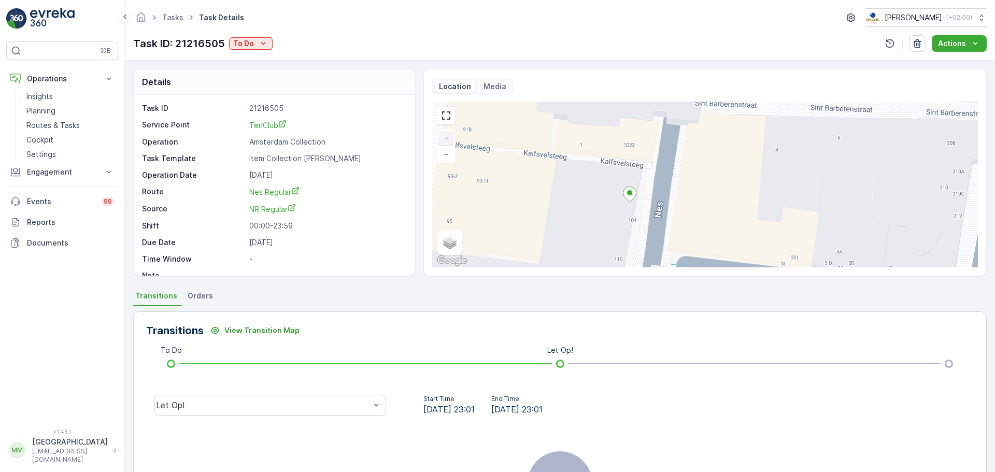
drag, startPoint x: 632, startPoint y: 185, endPoint x: 634, endPoint y: 205, distance: 19.2
click at [634, 202] on icon at bounding box center [629, 194] width 13 height 15
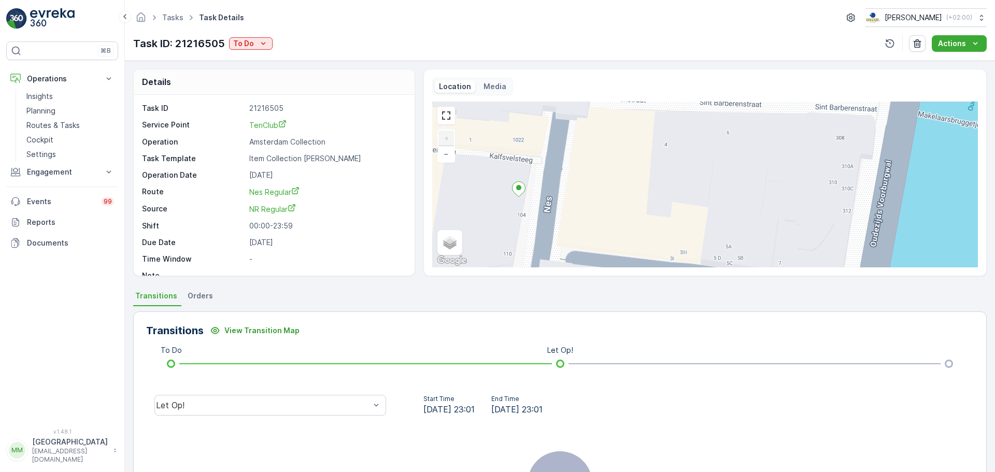
drag, startPoint x: 518, startPoint y: 229, endPoint x: 565, endPoint y: 210, distance: 51.2
click at [565, 210] on div "+ − Satellite Roadmap Terrain Hybrid Leaflet Keyboard shortcuts Map Data Map da…" at bounding box center [705, 185] width 546 height 166
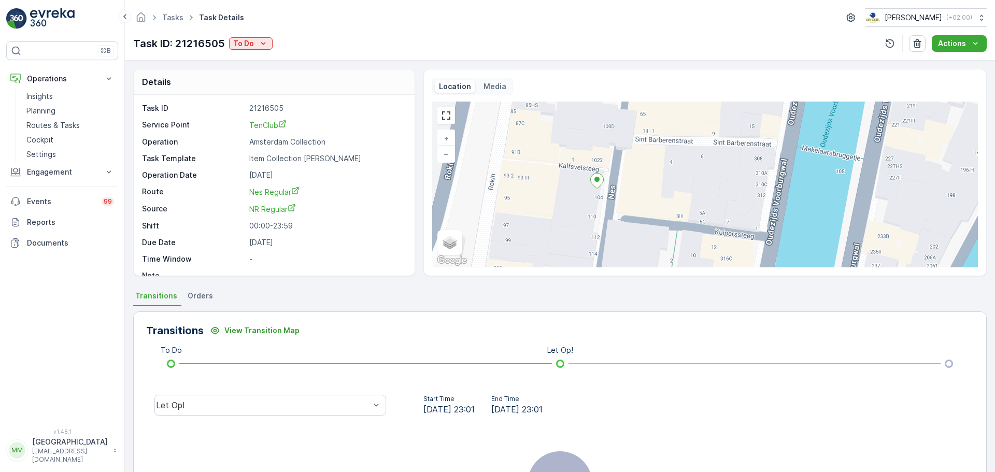
drag, startPoint x: 573, startPoint y: 210, endPoint x: 642, endPoint y: 196, distance: 70.8
click at [642, 196] on div "+ − Satellite Roadmap Terrain Hybrid Leaflet Keyboard shortcuts Map Data Map da…" at bounding box center [705, 185] width 546 height 166
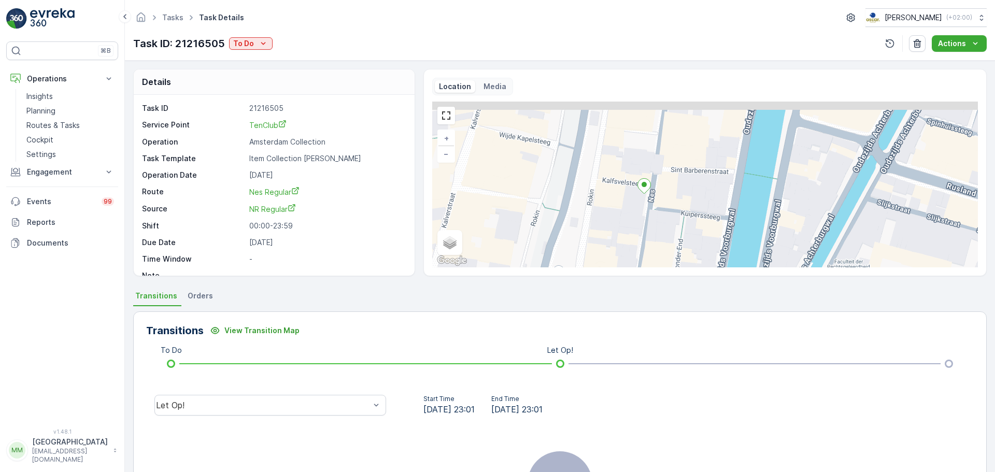
drag, startPoint x: 684, startPoint y: 210, endPoint x: 679, endPoint y: 254, distance: 43.8
click at [680, 254] on div "+ − Satellite Roadmap Terrain Hybrid Leaflet Keyboard shortcuts Map Data Map da…" at bounding box center [705, 185] width 546 height 166
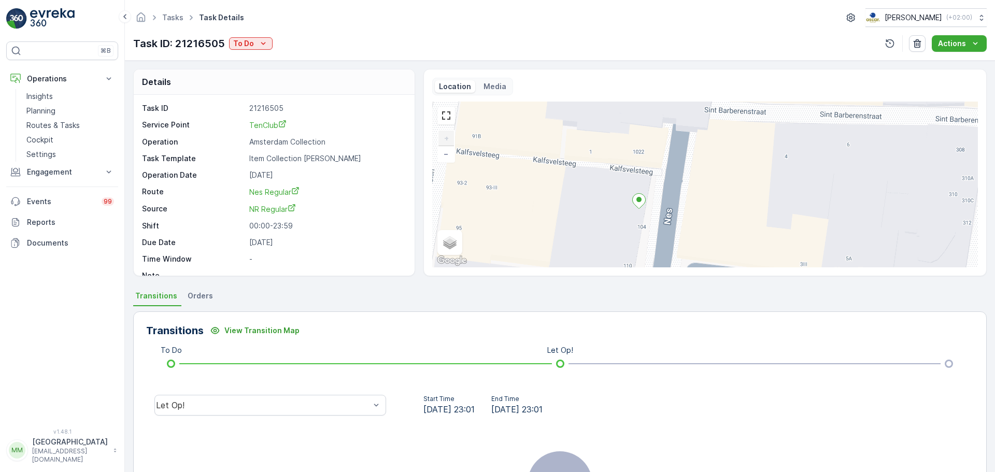
drag, startPoint x: 711, startPoint y: 223, endPoint x: 678, endPoint y: 133, distance: 96.2
click at [678, 133] on div "+ − Satellite Roadmap Terrain Hybrid Leaflet Keyboard shortcuts Map Data Map da…" at bounding box center [705, 185] width 546 height 166
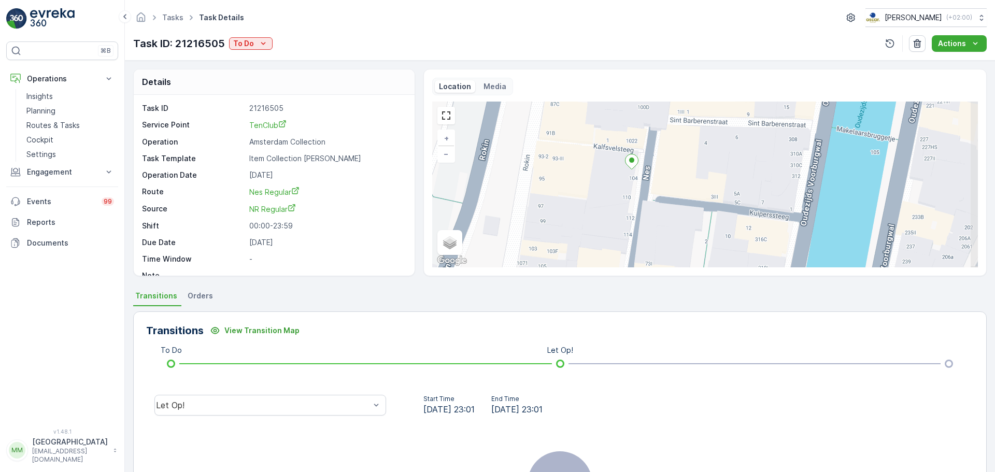
drag, startPoint x: 653, startPoint y: 235, endPoint x: 638, endPoint y: 207, distance: 32.2
click at [638, 207] on div "+ − Satellite Roadmap Terrain Hybrid Leaflet Keyboard shortcuts Map Data Map da…" at bounding box center [705, 185] width 546 height 166
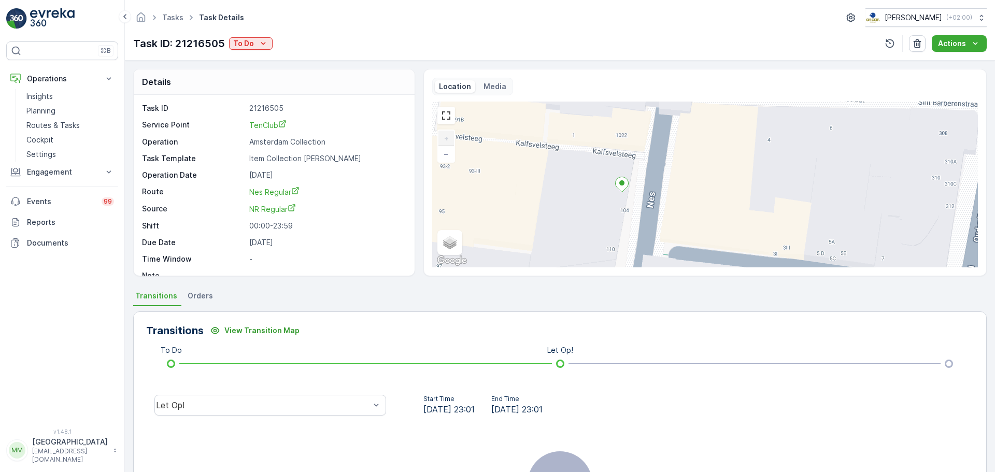
drag, startPoint x: 670, startPoint y: 153, endPoint x: 661, endPoint y: 204, distance: 52.0
click at [661, 204] on div "+ − Satellite Roadmap Terrain Hybrid Leaflet Keyboard shortcuts Map Data Map da…" at bounding box center [705, 185] width 546 height 166
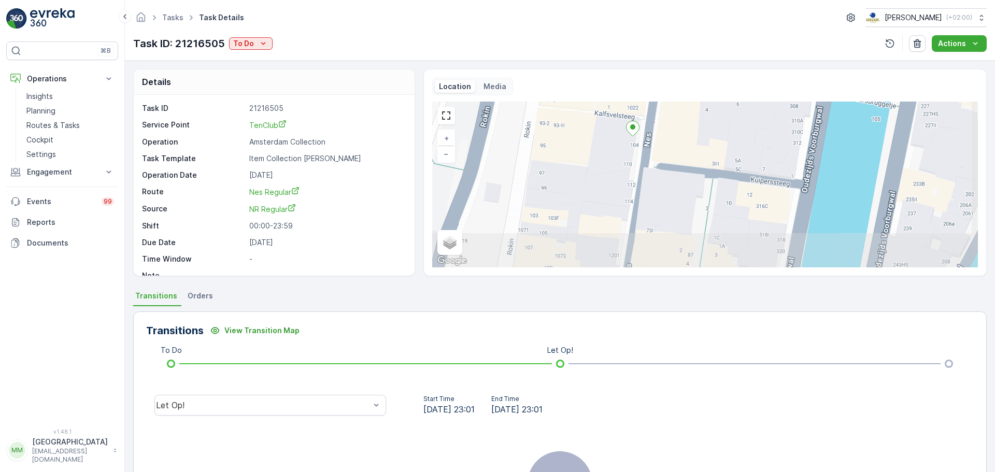
drag, startPoint x: 648, startPoint y: 216, endPoint x: 638, endPoint y: 158, distance: 58.4
click at [638, 158] on div "+ − Satellite Roadmap Terrain Hybrid Leaflet Keyboard shortcuts Map Data Map da…" at bounding box center [705, 185] width 546 height 166
